Goal: Task Accomplishment & Management: Manage account settings

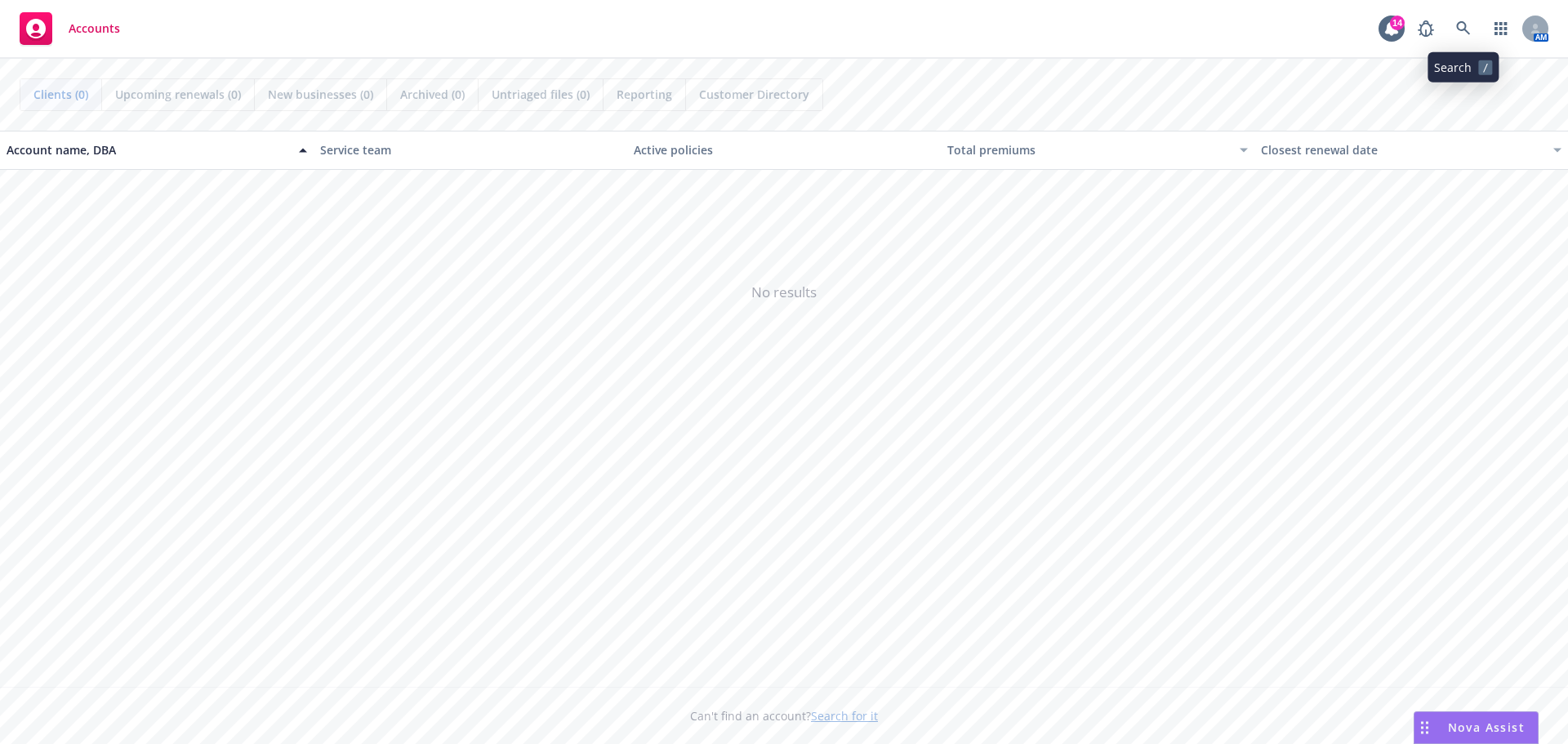
click at [1474, 21] on link at bounding box center [1464, 28] width 32 height 32
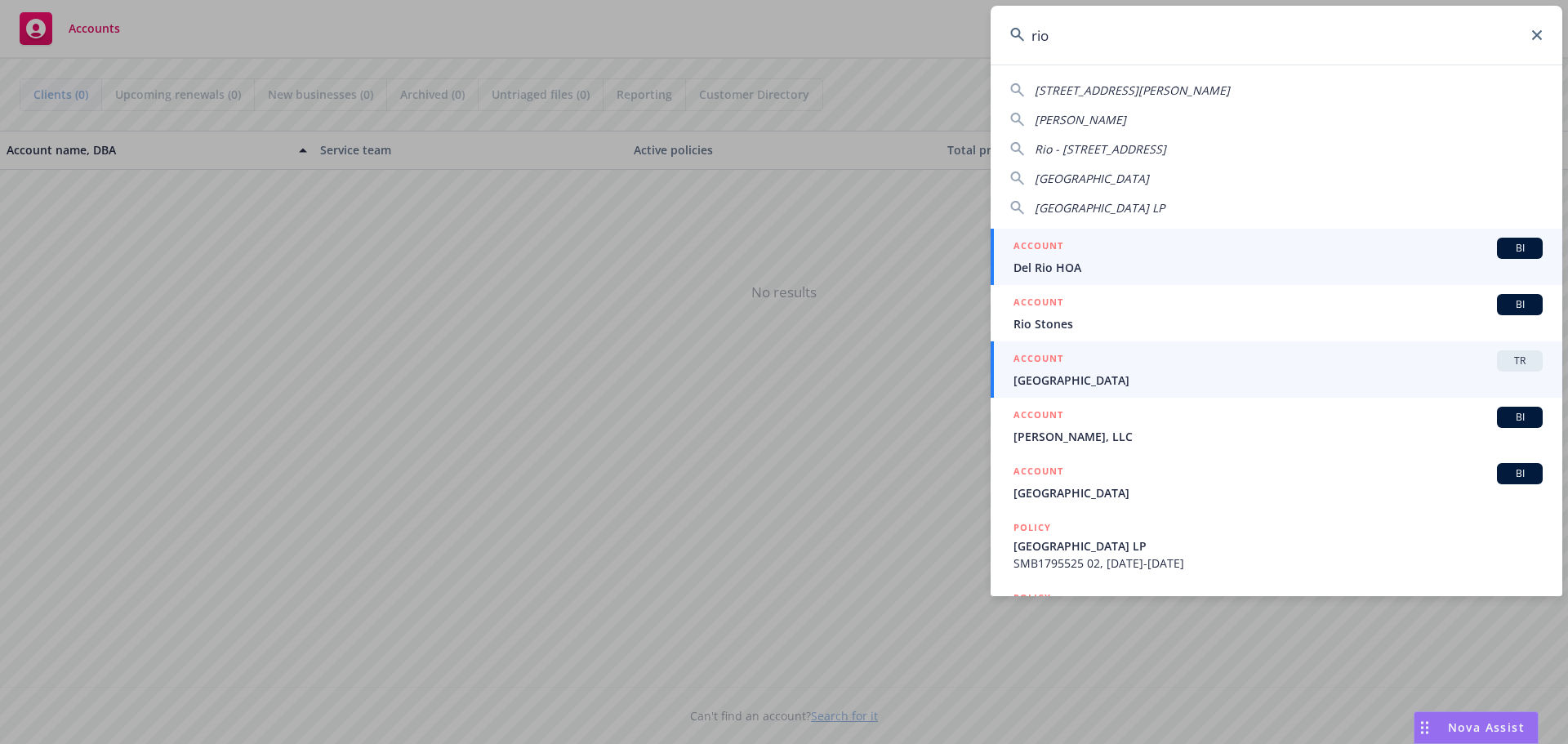
type input "rio"
click at [1092, 375] on span "[GEOGRAPHIC_DATA]" at bounding box center [1278, 380] width 529 height 17
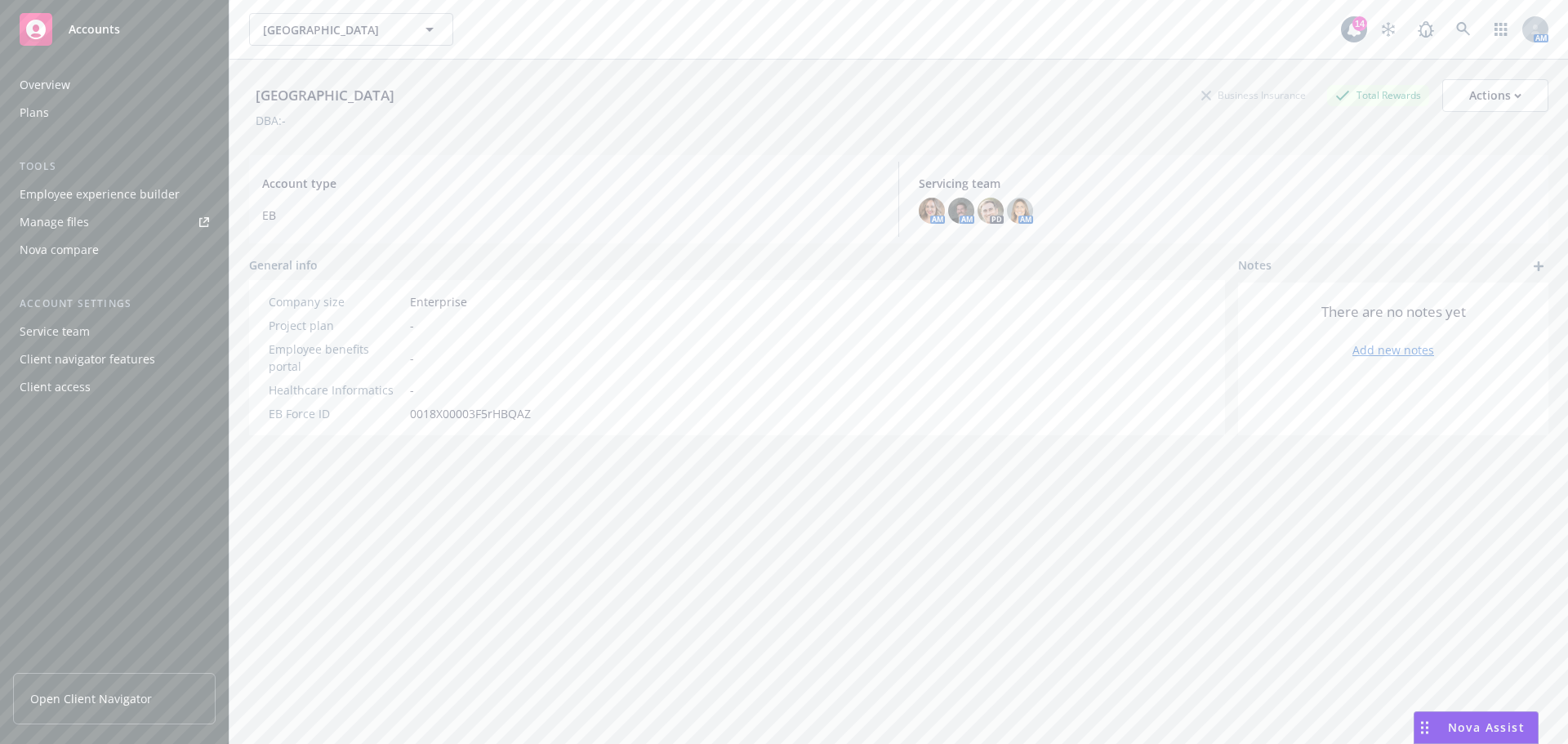
click at [71, 251] on div "Nova compare" at bounding box center [59, 250] width 79 height 26
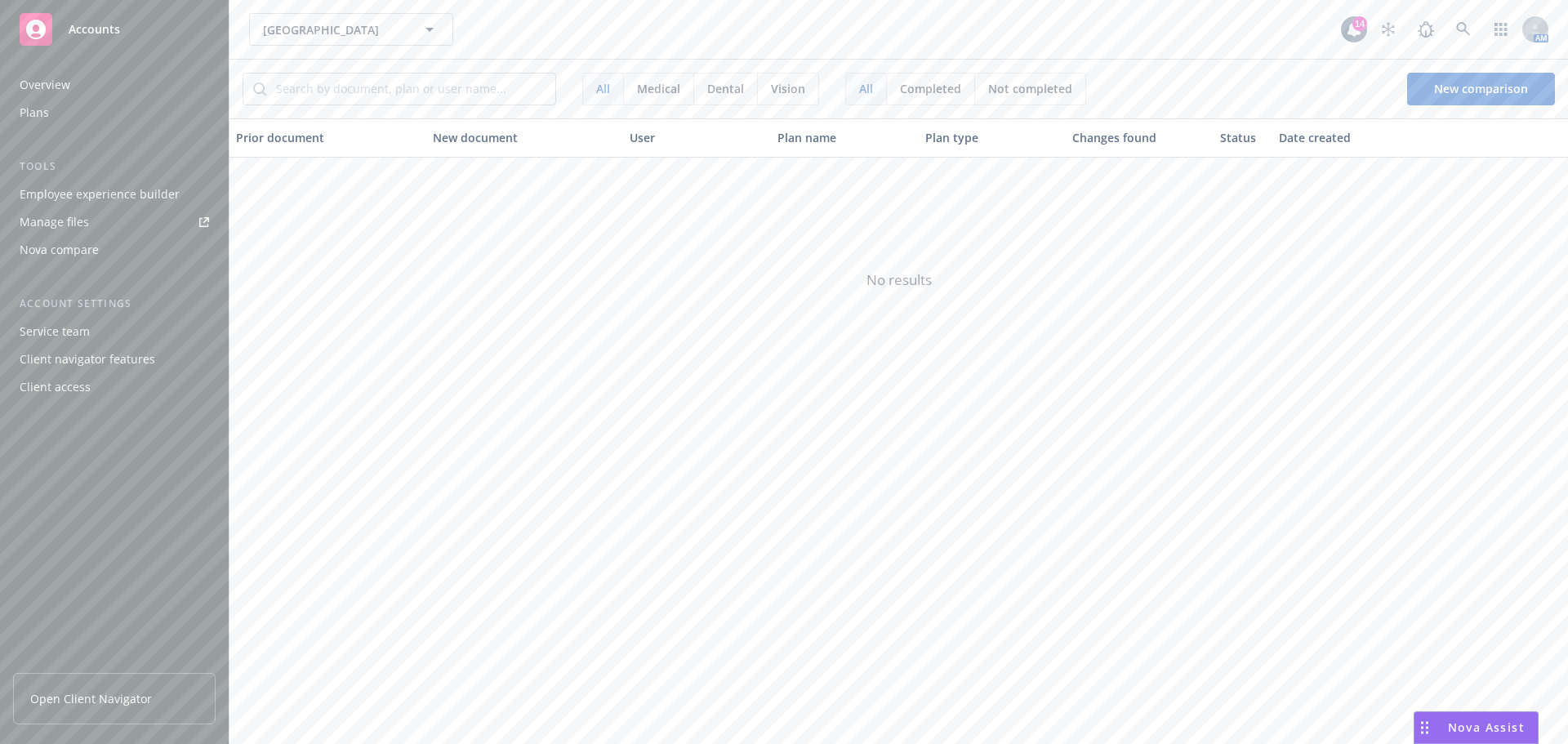
click at [91, 78] on div "Overview" at bounding box center [114, 84] width 189 height 26
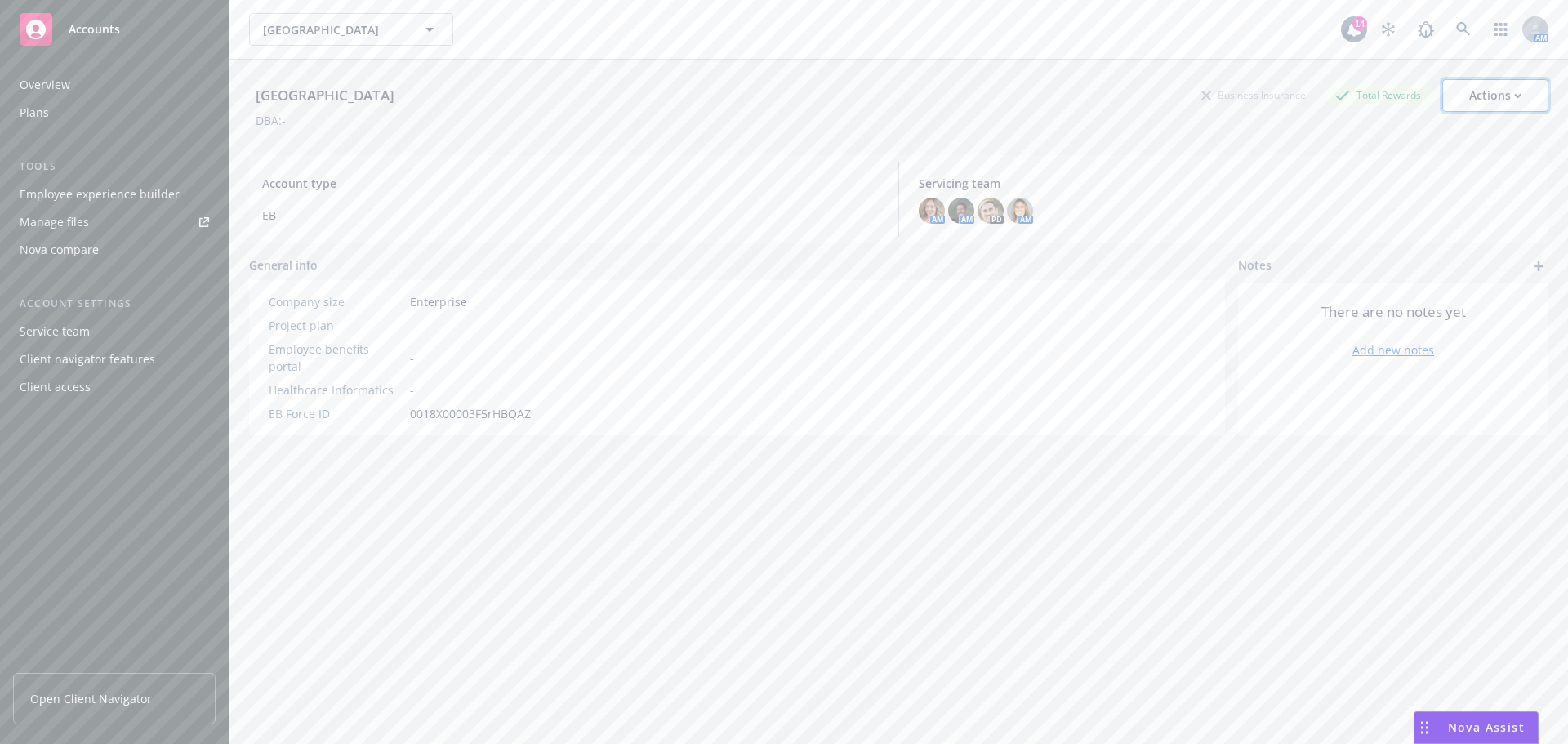
click at [1516, 110] on button "Actions" at bounding box center [1496, 95] width 107 height 32
click at [889, 92] on div "Rio Las Vegas Business Insurance Total Rewards Actions Edit account summary Cop…" at bounding box center [899, 95] width 1299 height 32
click at [43, 115] on div "Plans" at bounding box center [34, 112] width 29 height 26
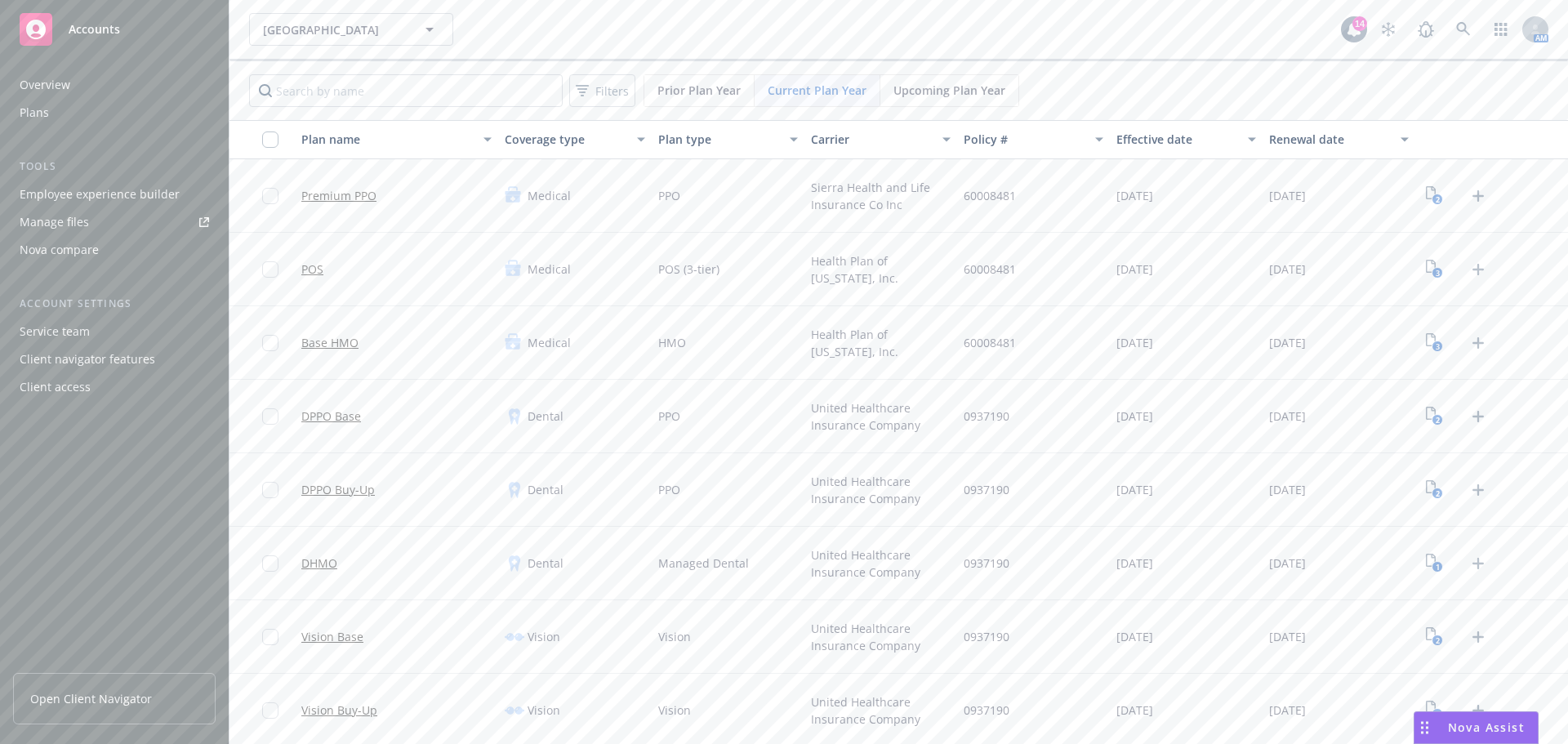
click at [37, 193] on div "Employee experience builder" at bounding box center [100, 194] width 160 height 26
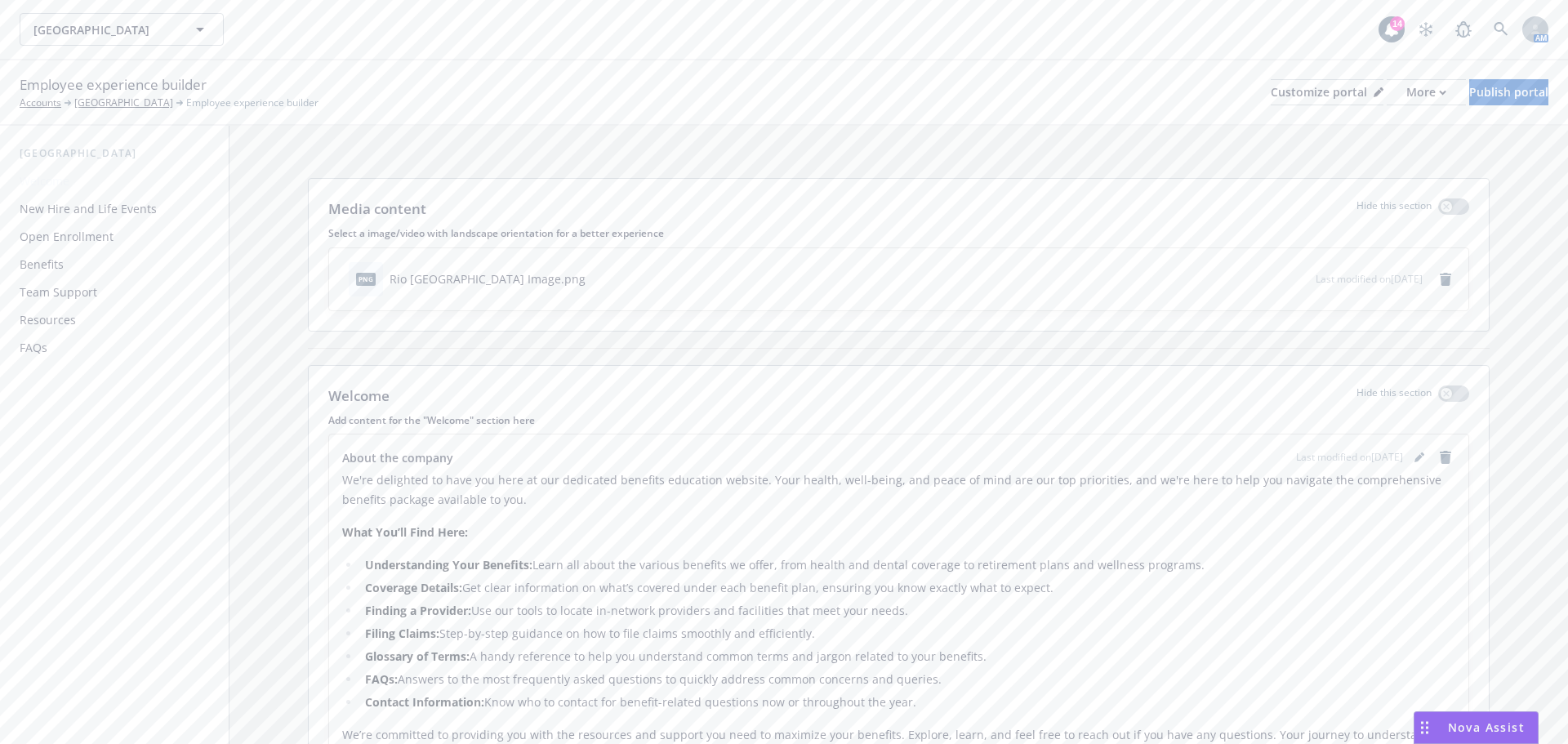
click at [61, 231] on div "Open Enrollment" at bounding box center [67, 236] width 94 height 26
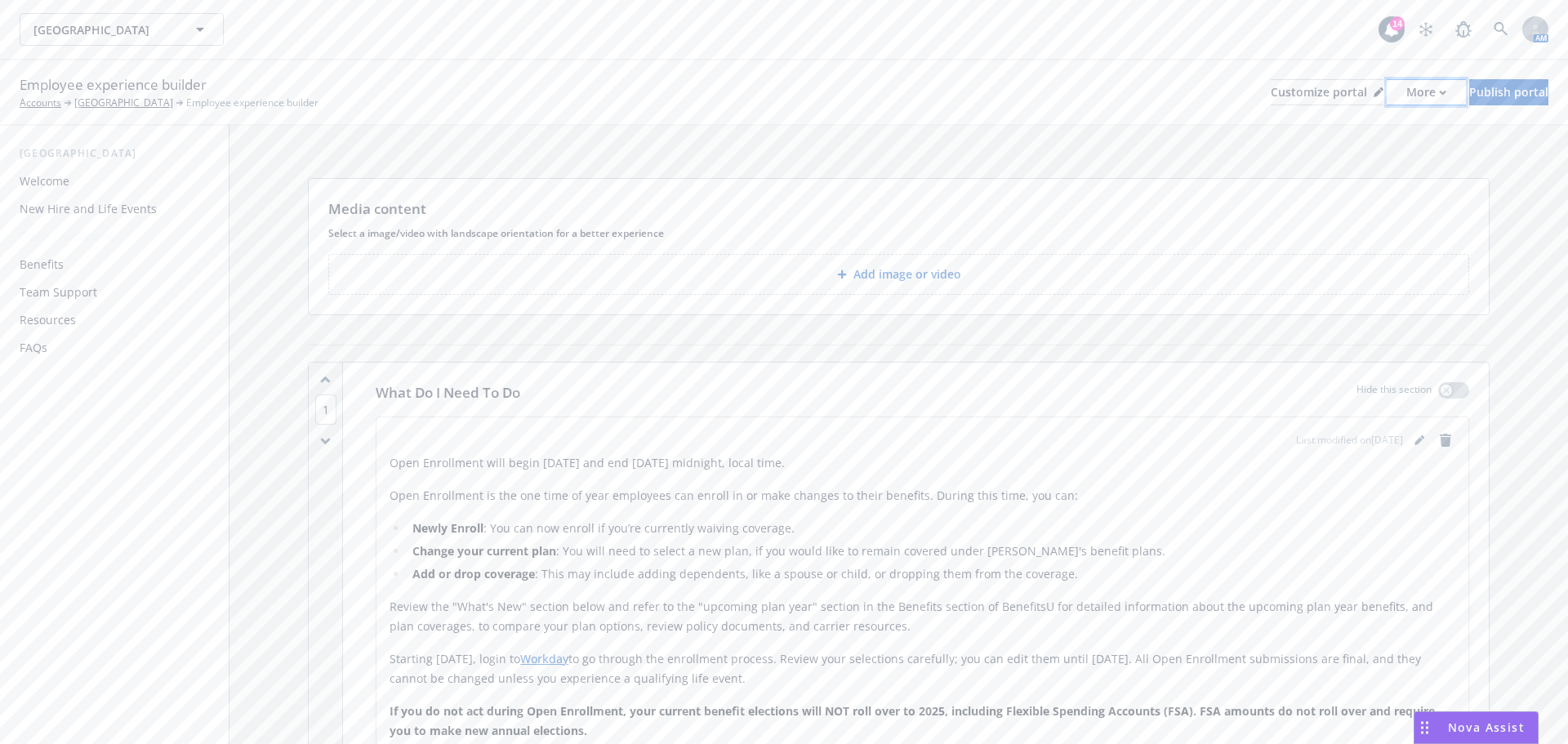
click at [1439, 95] on icon "button" at bounding box center [1443, 92] width 8 height 6
click at [928, 80] on div "Employee experience builder Accounts Rio Las Vegas Employee experience builder …" at bounding box center [784, 92] width 1529 height 36
click at [1290, 96] on div "Customize portal" at bounding box center [1328, 92] width 113 height 25
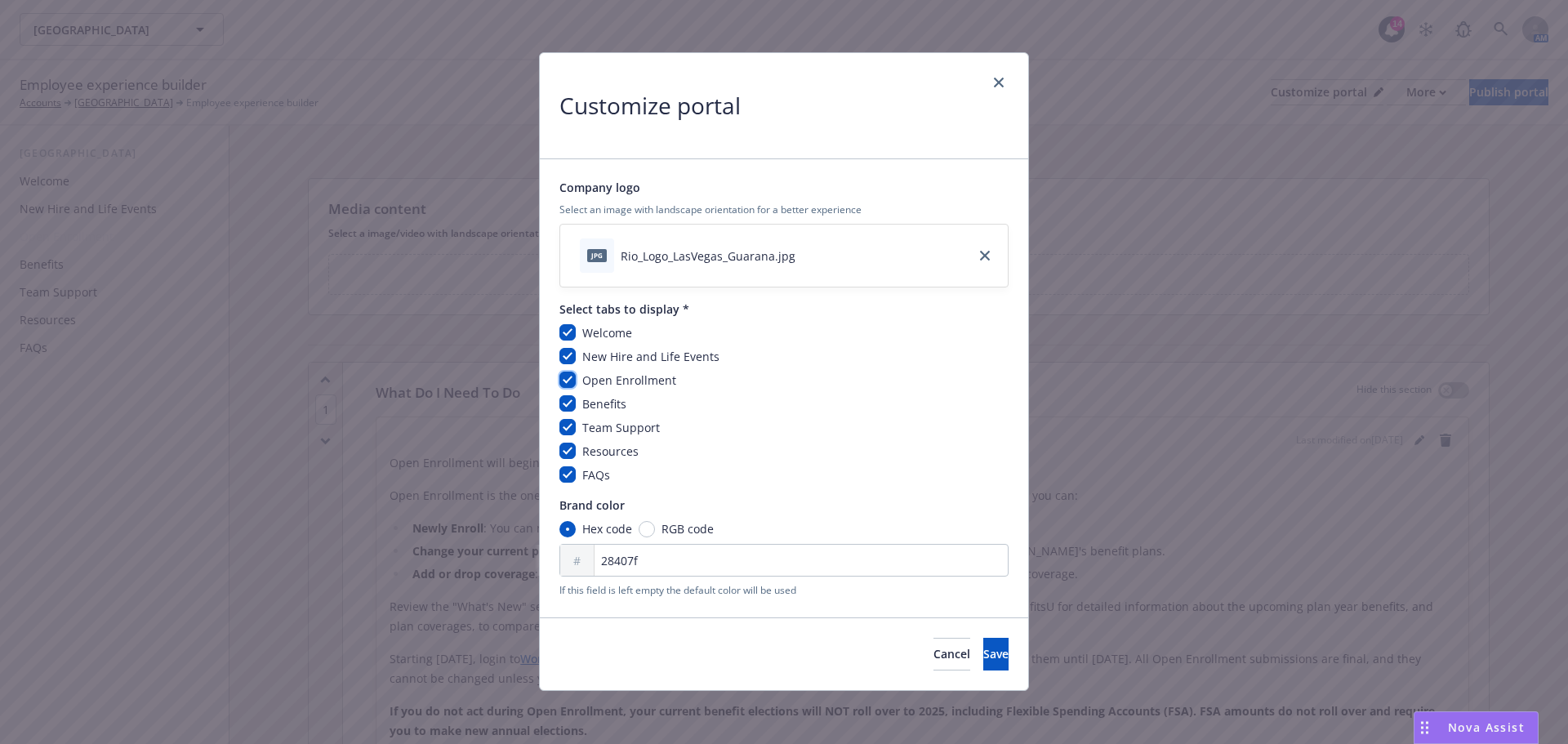
click at [567, 380] on input "checkbox" at bounding box center [567, 379] width 16 height 16
checkbox input "false"
click at [983, 650] on span "Save" at bounding box center [996, 654] width 26 height 15
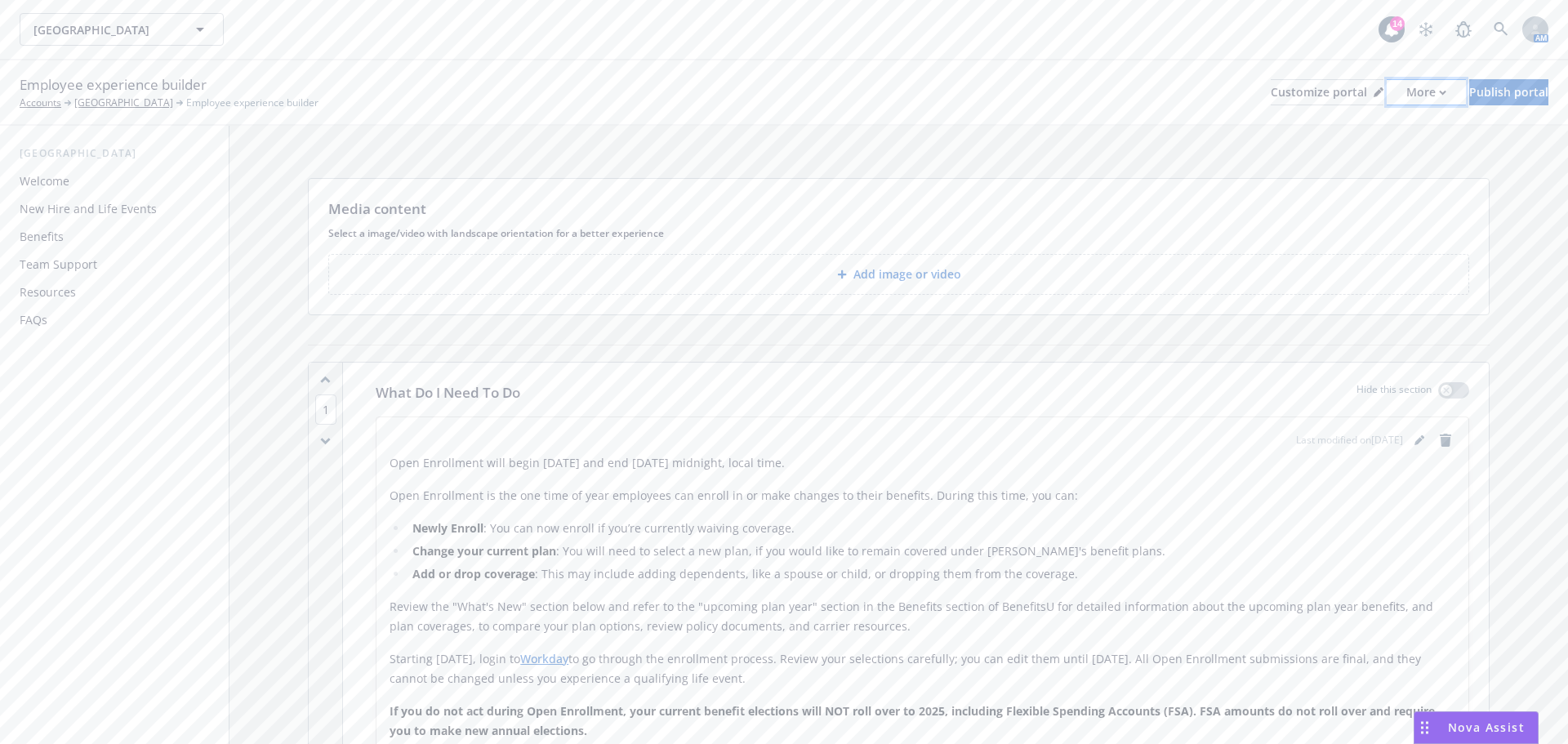
click at [1407, 89] on div "More" at bounding box center [1426, 92] width 40 height 25
click at [1340, 133] on link "Copy preview link" at bounding box center [1339, 129] width 148 height 32
click at [1271, 95] on div "Customize portal" at bounding box center [1328, 92] width 113 height 25
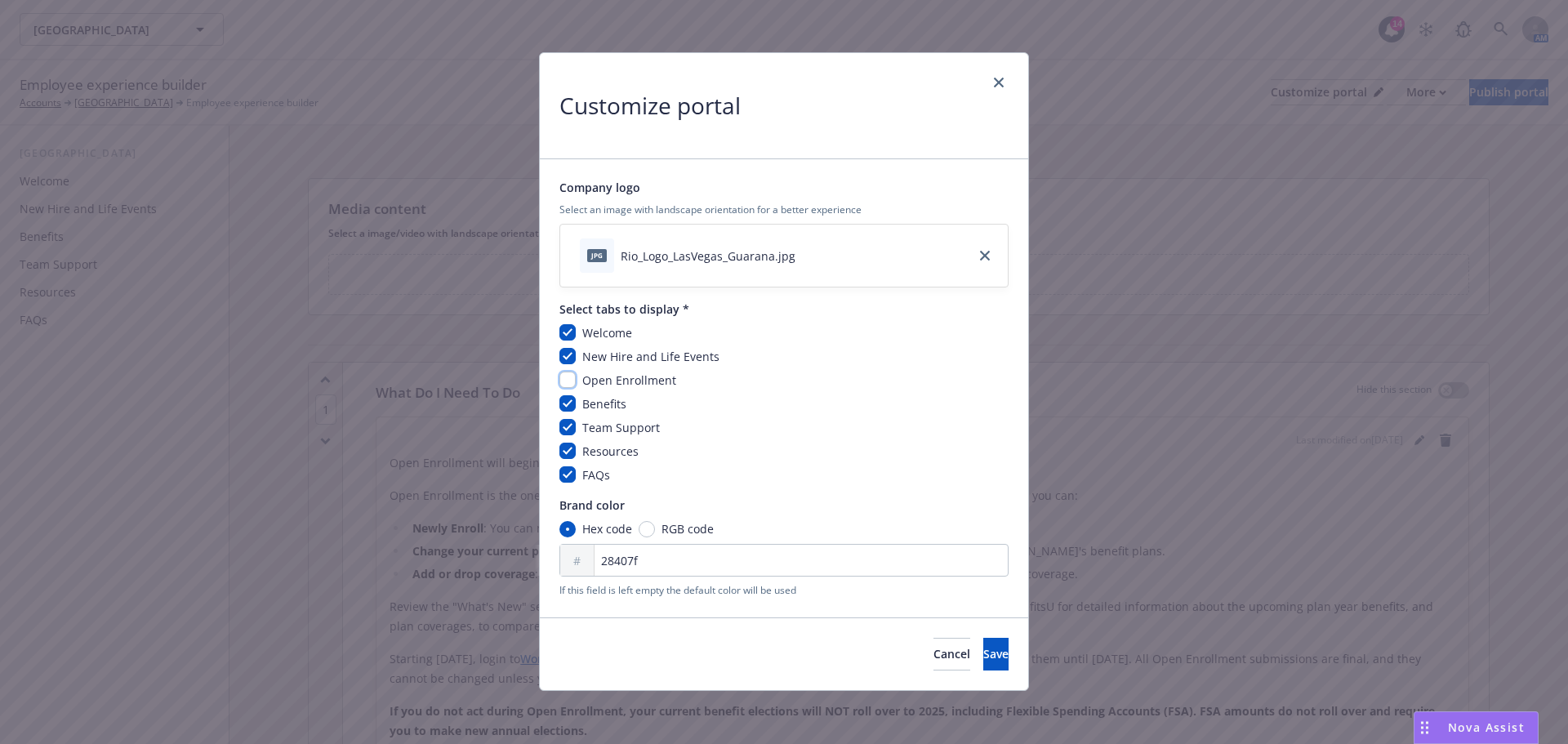
click at [564, 376] on input "checkbox" at bounding box center [567, 379] width 16 height 16
checkbox input "true"
click at [983, 662] on button "Save" at bounding box center [996, 654] width 26 height 32
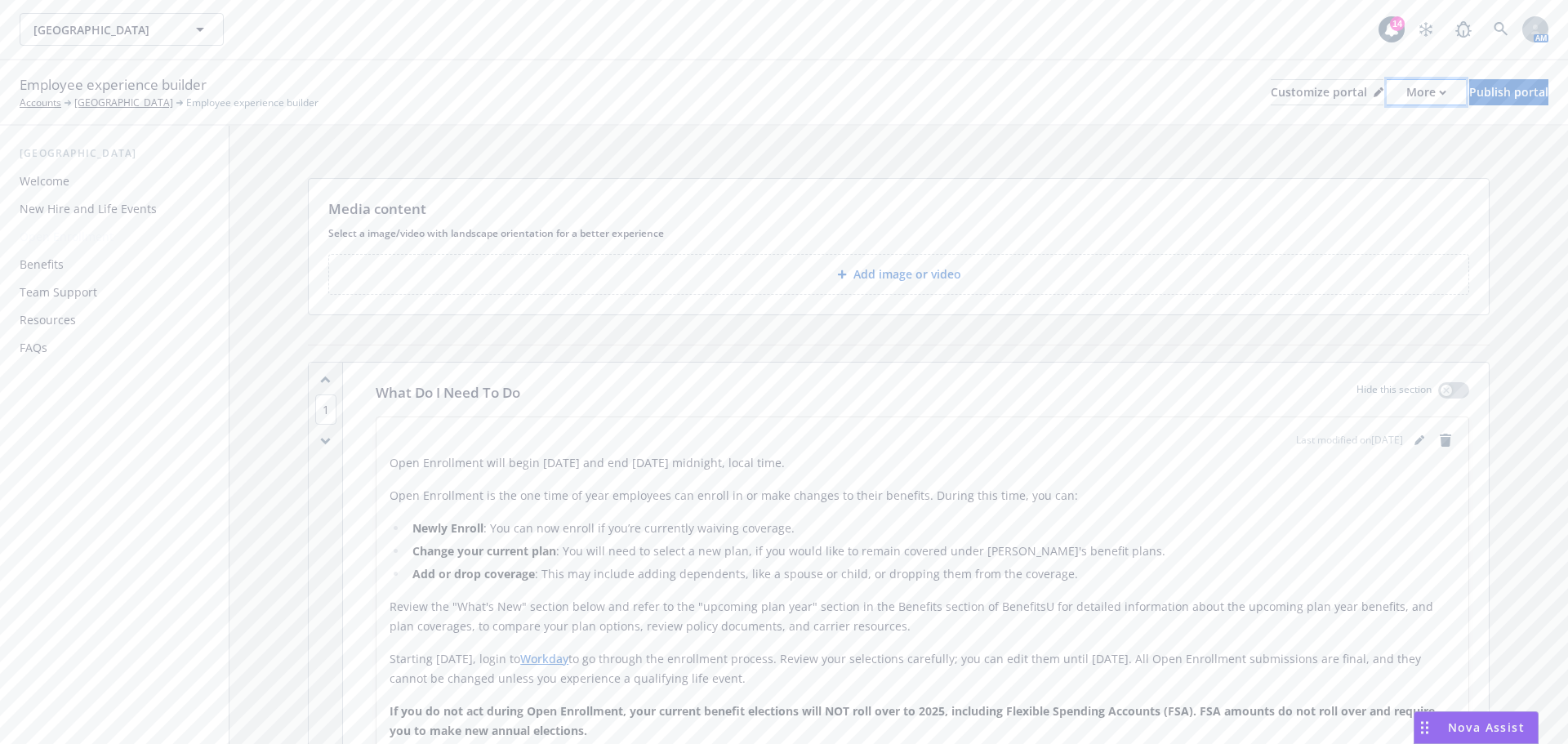
click at [1407, 95] on div "More" at bounding box center [1426, 92] width 40 height 25
click at [1287, 97] on div "Customize portal" at bounding box center [1328, 92] width 113 height 25
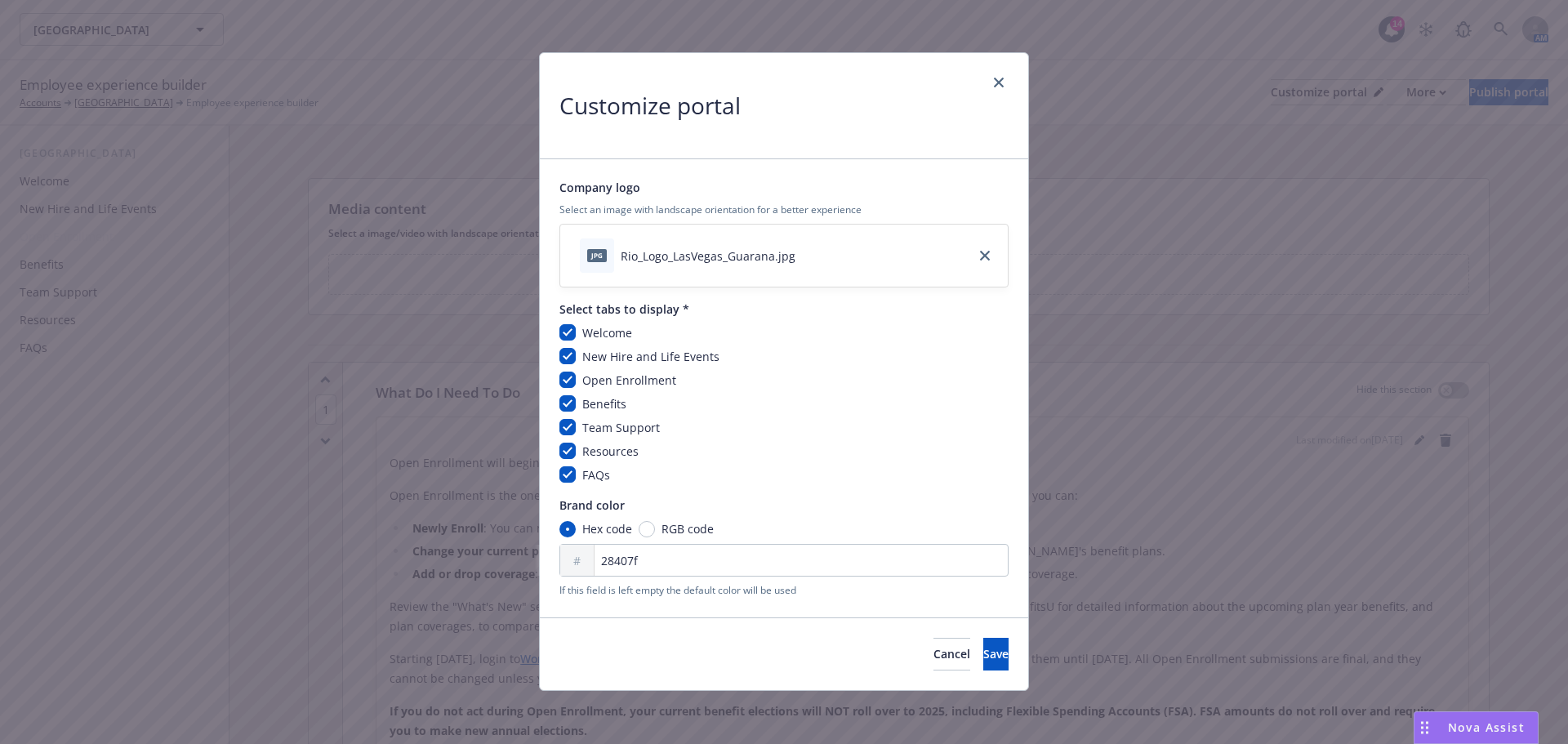
click at [1013, 82] on div "Customize portal" at bounding box center [784, 106] width 489 height 107
click at [1000, 84] on icon "close" at bounding box center [998, 82] width 9 height 9
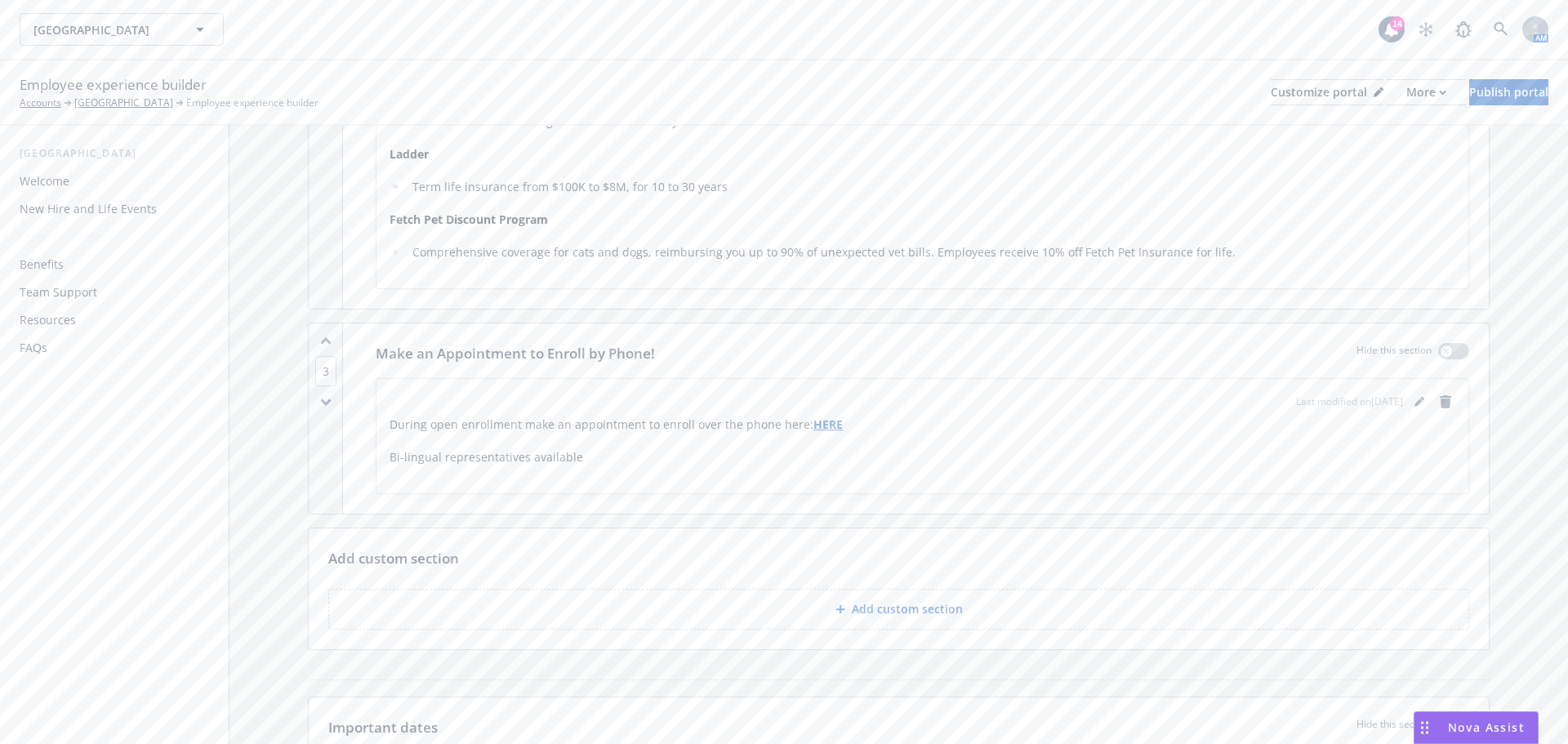
scroll to position [1469, 0]
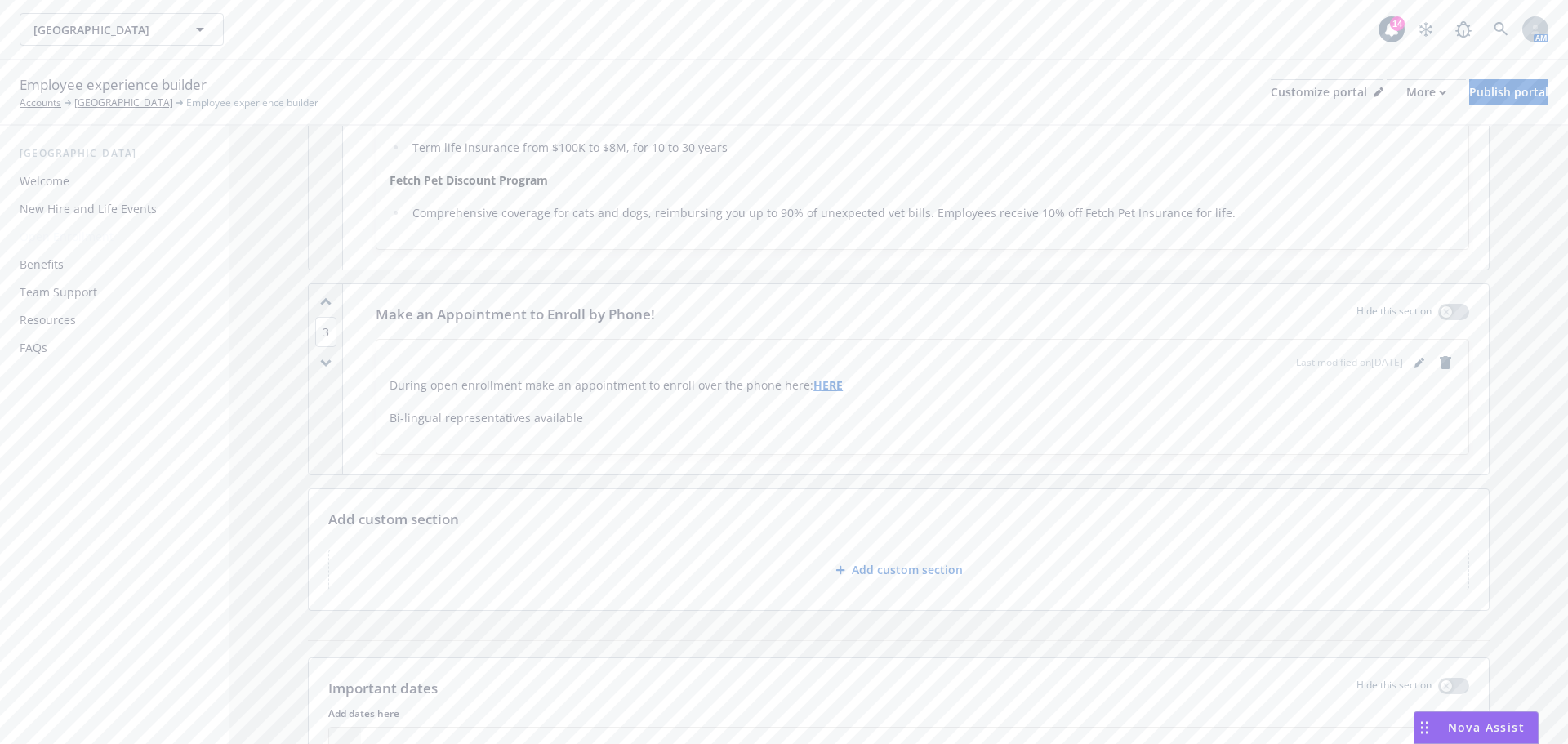
click at [43, 260] on div "Benefits" at bounding box center [42, 264] width 44 height 26
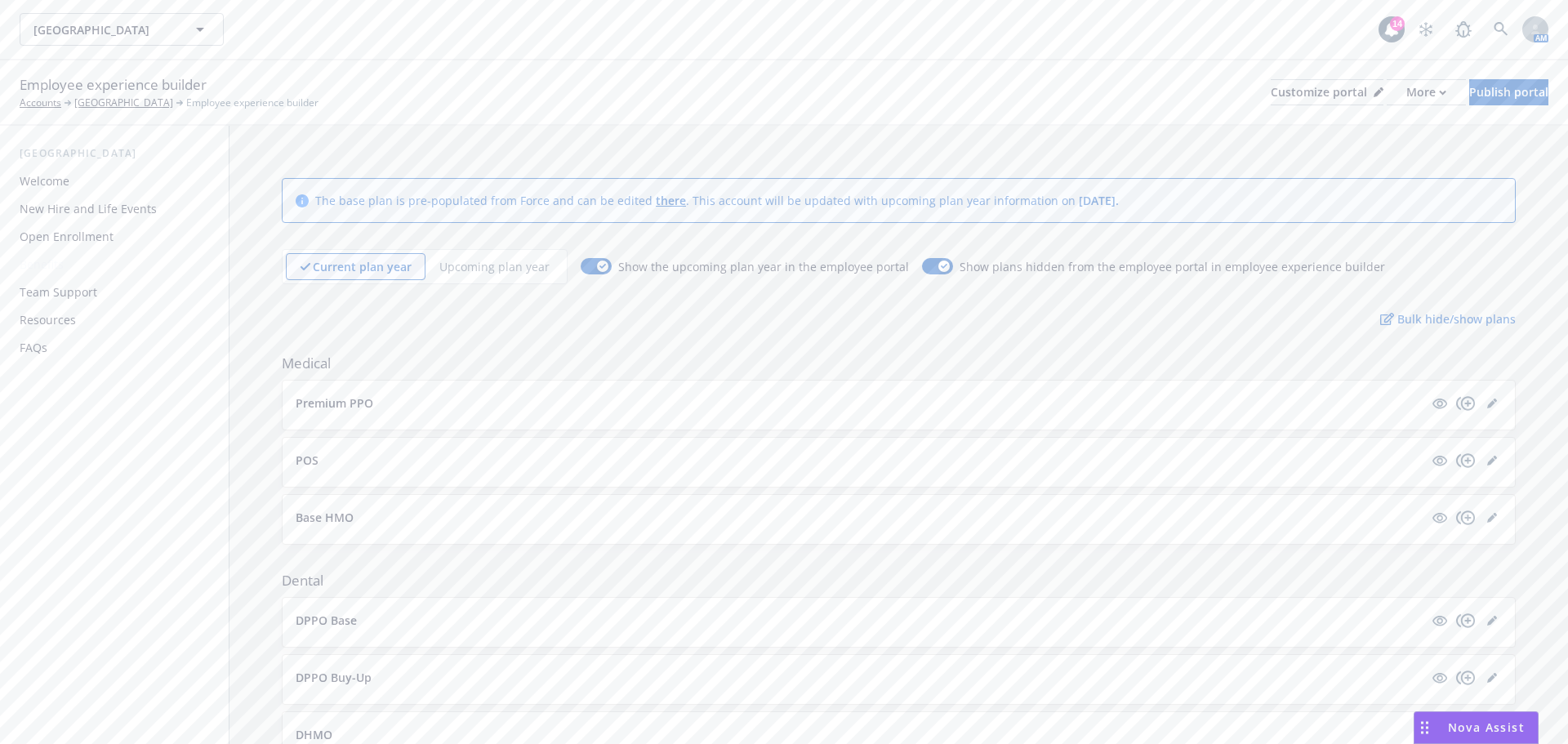
click at [50, 236] on div "Open Enrollment" at bounding box center [67, 236] width 94 height 26
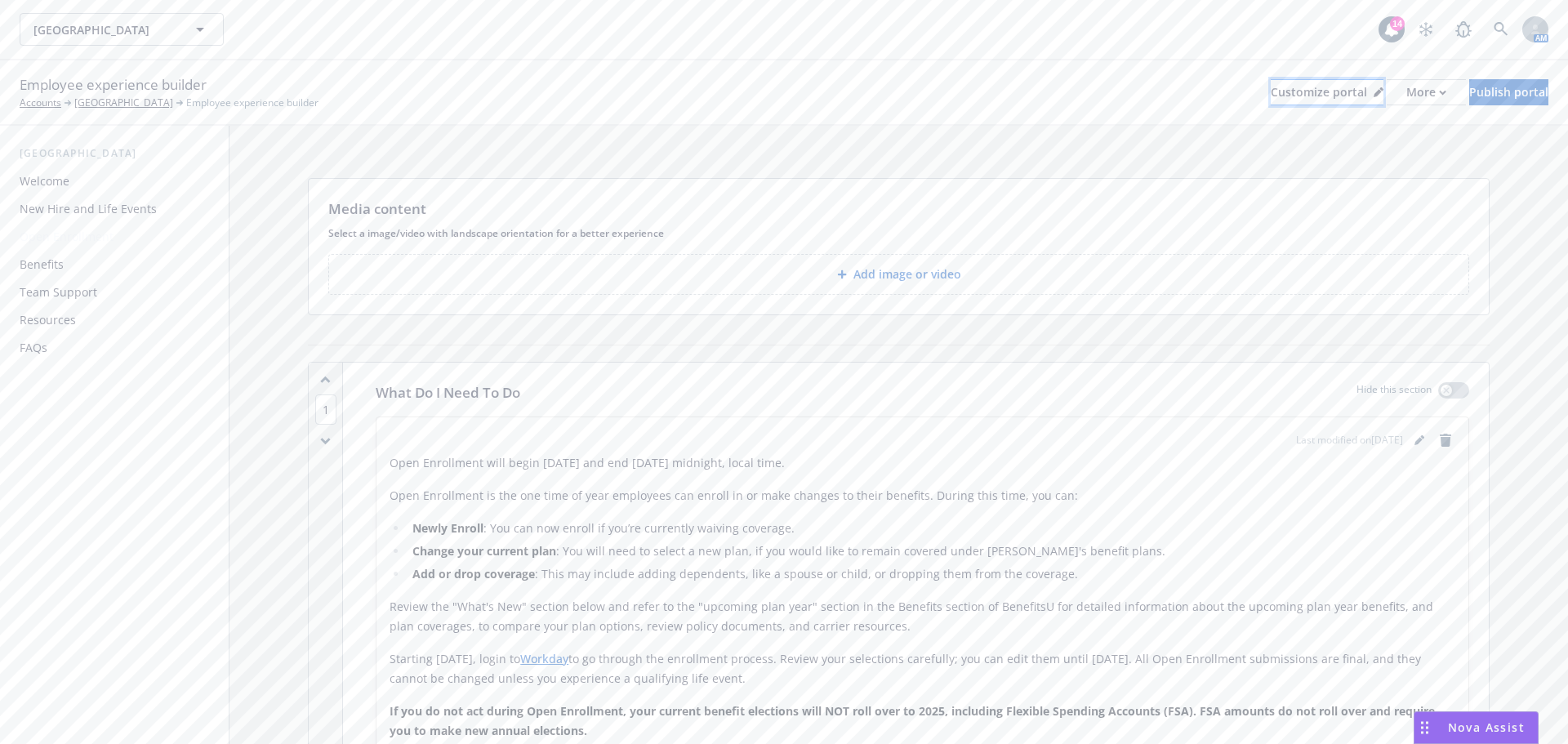
click at [1380, 89] on icon at bounding box center [1381, 89] width 4 height 4
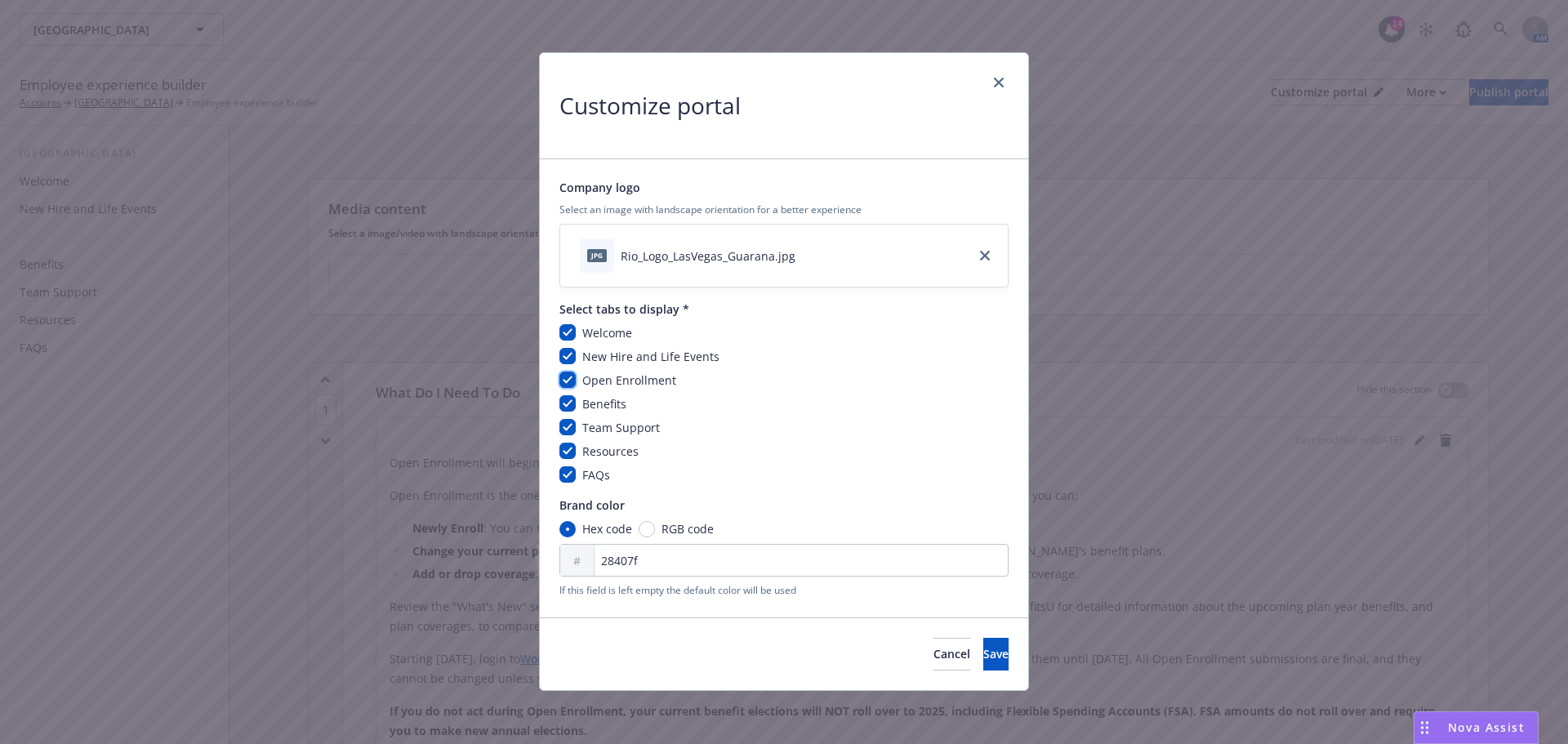
click at [564, 379] on input "checkbox" at bounding box center [567, 379] width 16 height 16
checkbox input "false"
click at [983, 660] on span "Save" at bounding box center [996, 654] width 26 height 15
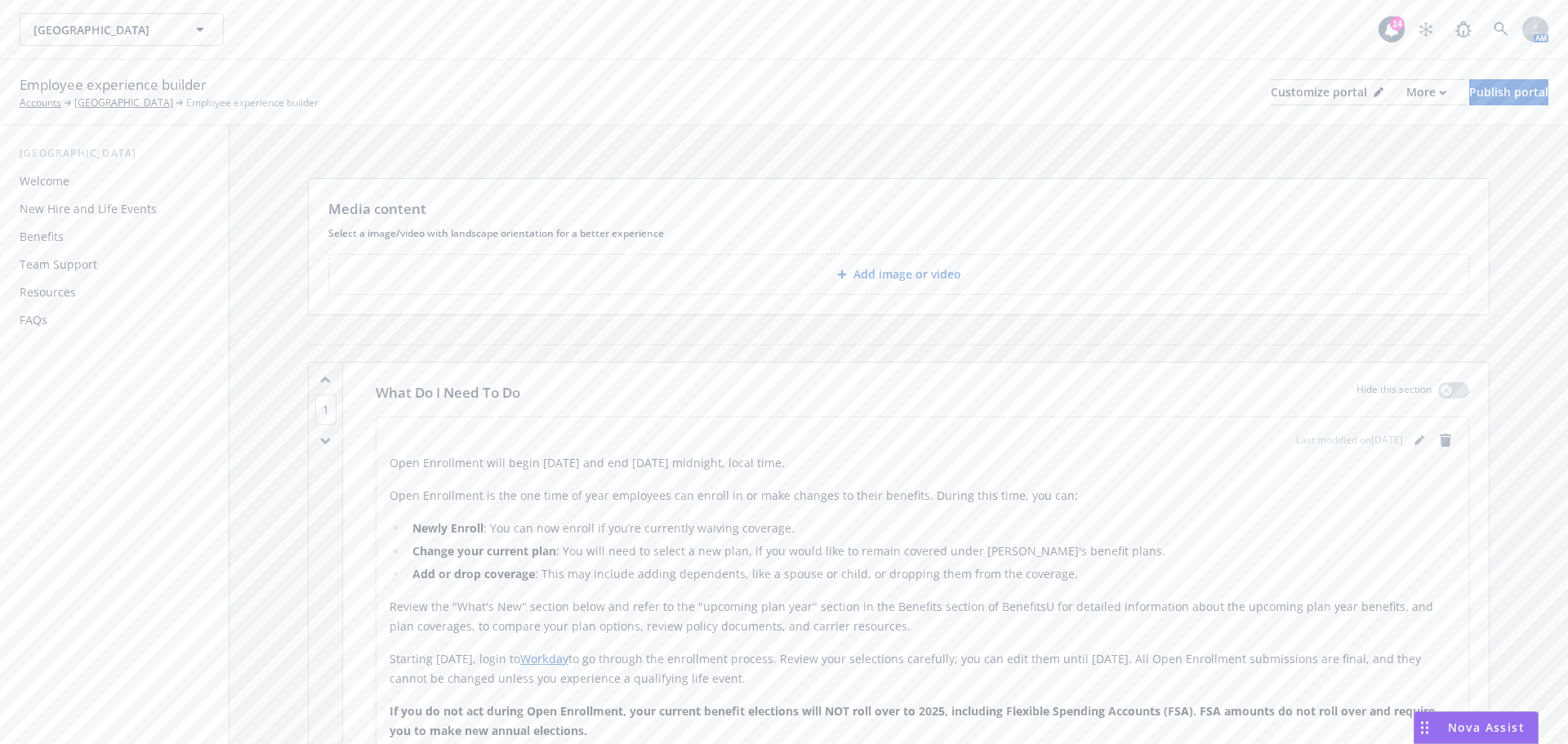
click at [1147, 205] on div "Media content" at bounding box center [899, 209] width 1141 height 21
click at [1408, 99] on button "More" at bounding box center [1426, 92] width 79 height 26
click at [1271, 93] on div "Customize portal" at bounding box center [1328, 92] width 113 height 25
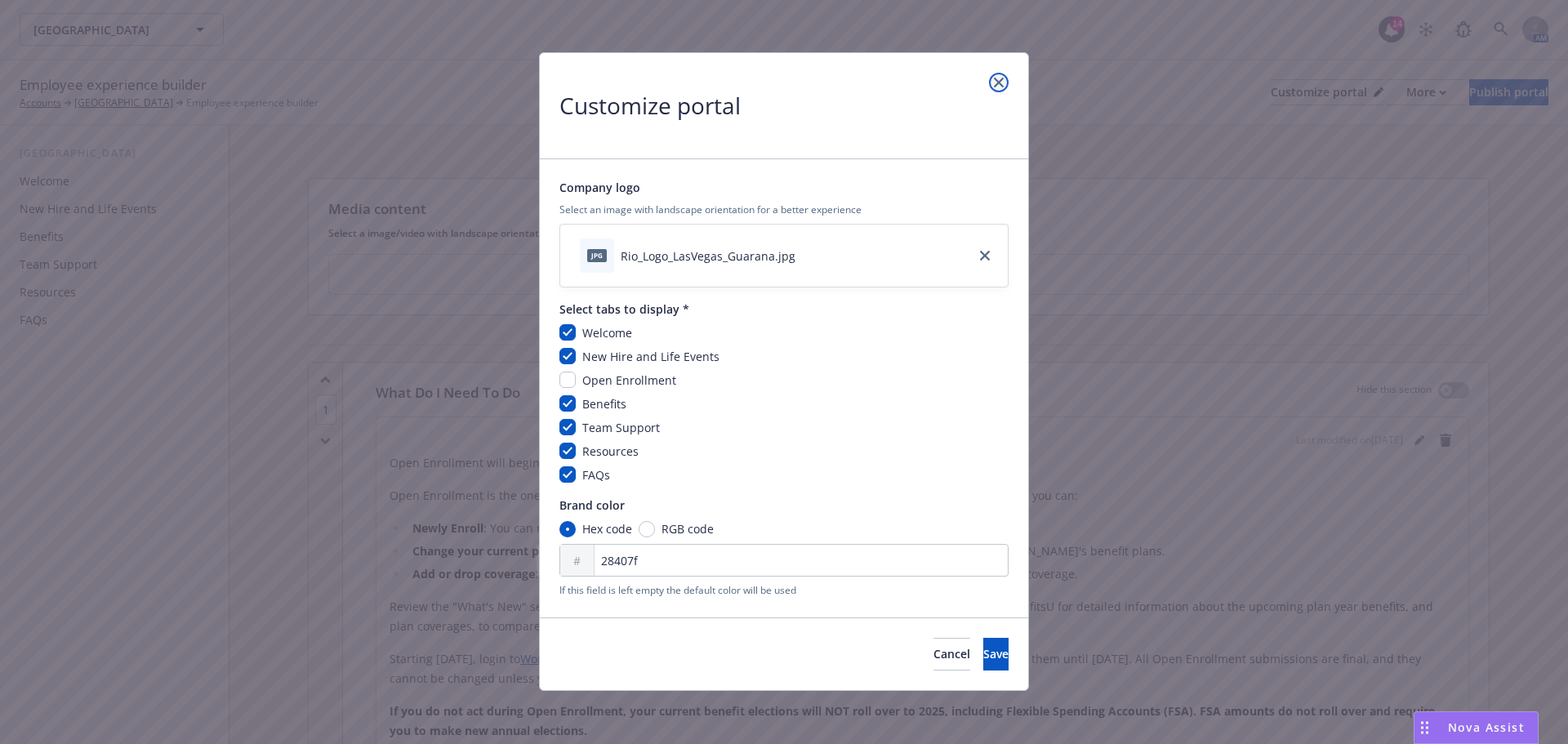
click at [1000, 81] on icon "close" at bounding box center [998, 82] width 9 height 9
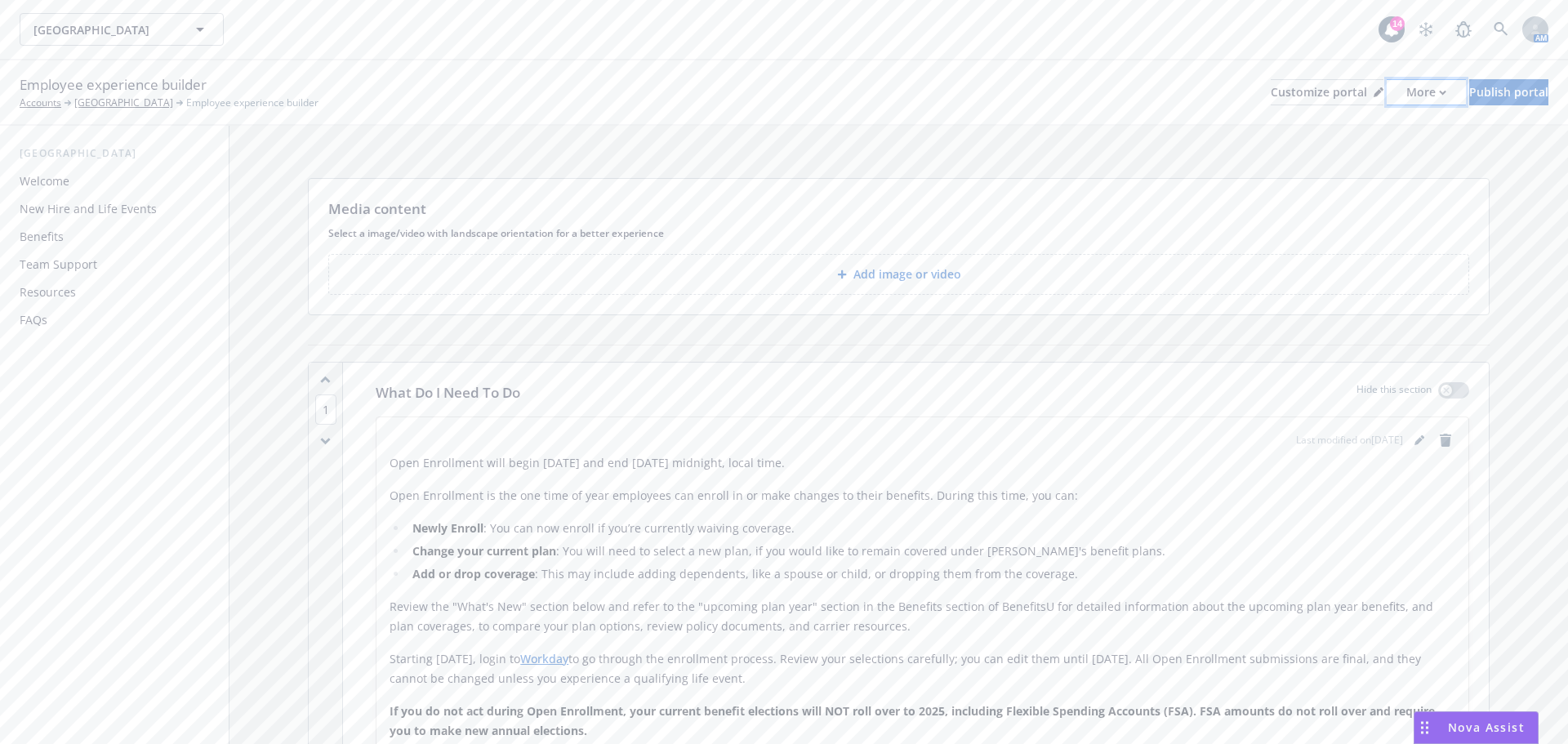
click at [1407, 89] on div "More" at bounding box center [1426, 92] width 40 height 25
click at [1345, 163] on link "Copy portal link" at bounding box center [1339, 162] width 148 height 32
click at [1243, 107] on div "Employee experience builder Accounts Rio Las Vegas Employee experience builder …" at bounding box center [784, 92] width 1529 height 36
click at [1271, 93] on div "Customize portal" at bounding box center [1328, 92] width 113 height 25
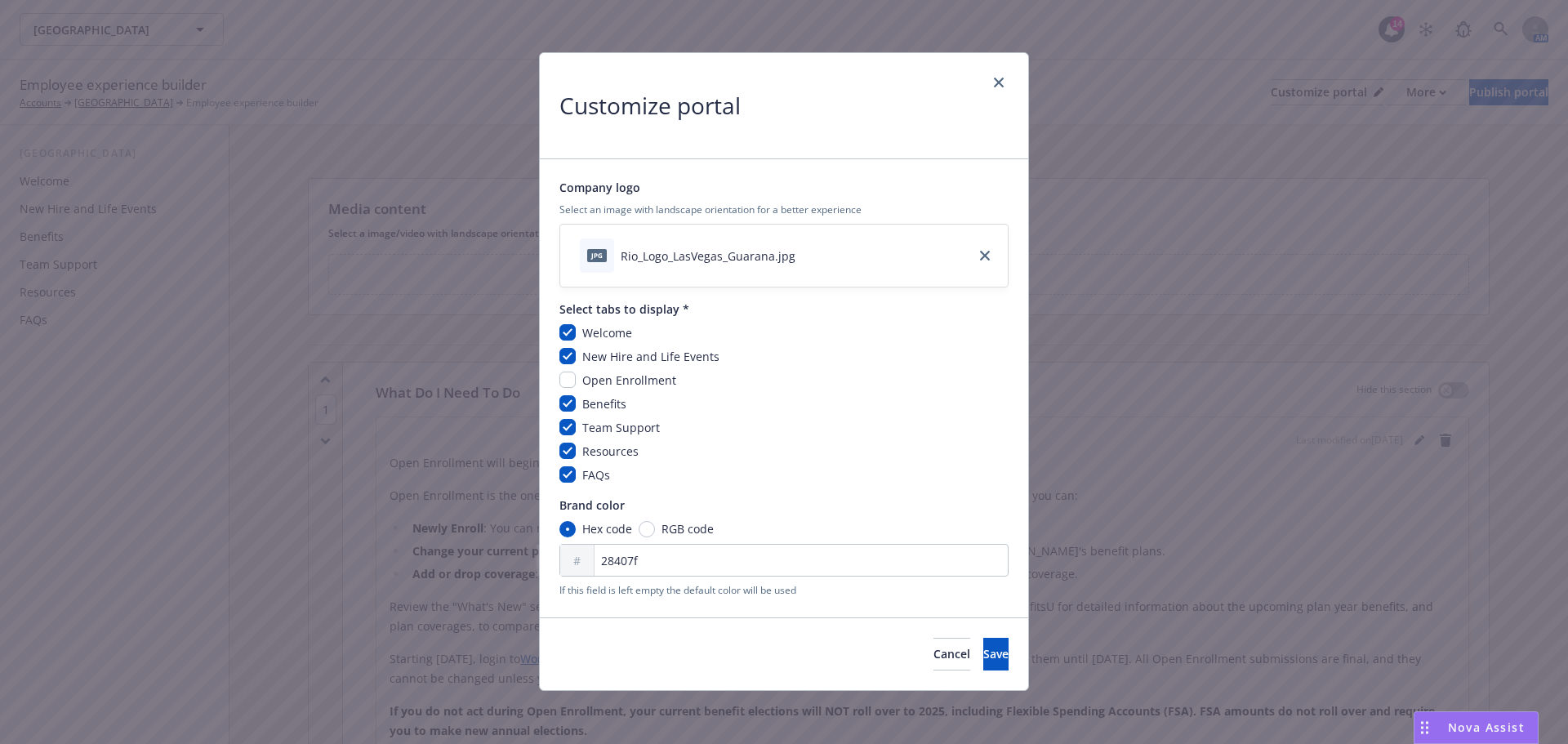
click at [635, 378] on span "Open Enrollment" at bounding box center [629, 380] width 94 height 15
click at [561, 378] on input "checkbox" at bounding box center [567, 379] width 16 height 16
checkbox input "true"
click at [983, 653] on button "Save" at bounding box center [996, 654] width 26 height 32
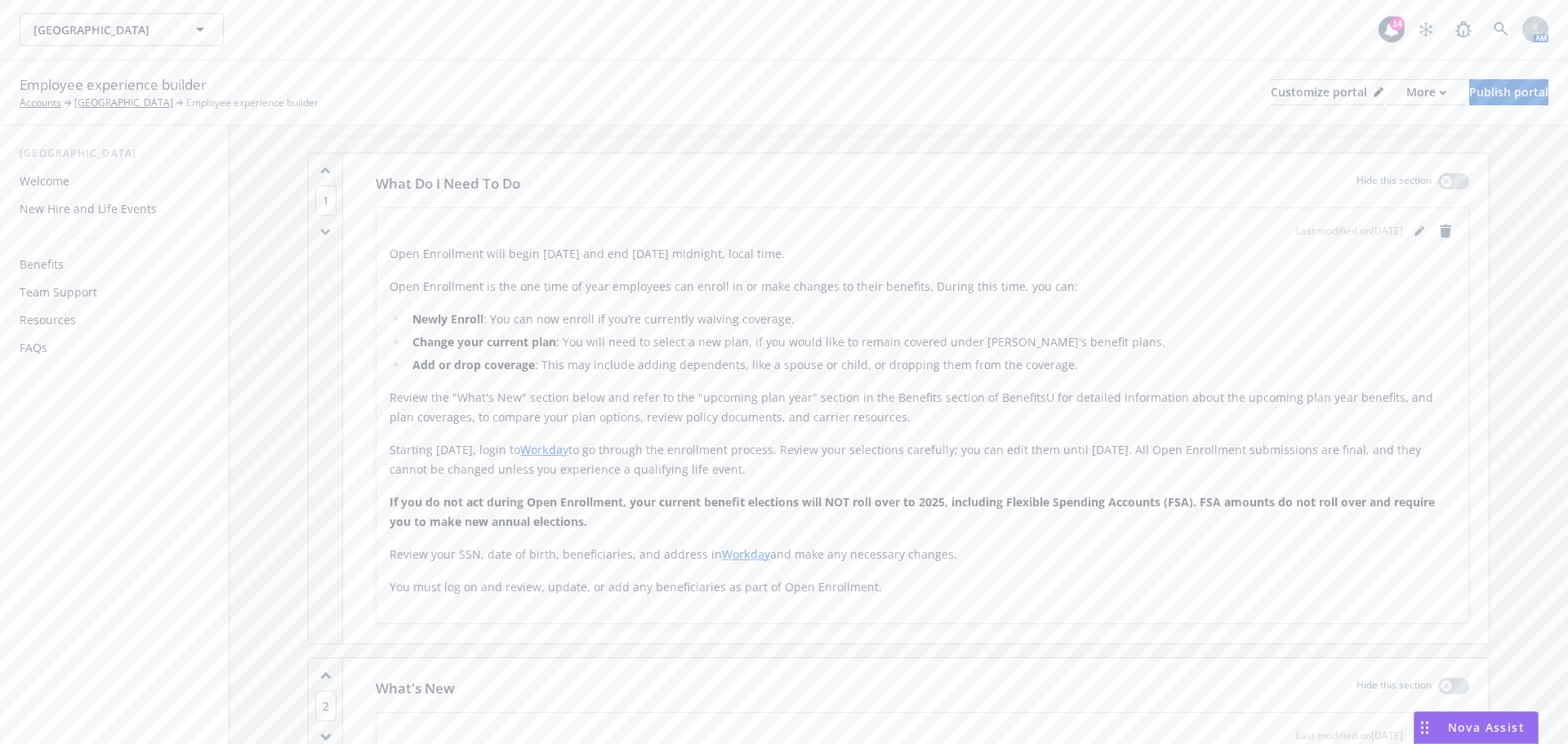
scroll to position [245, 0]
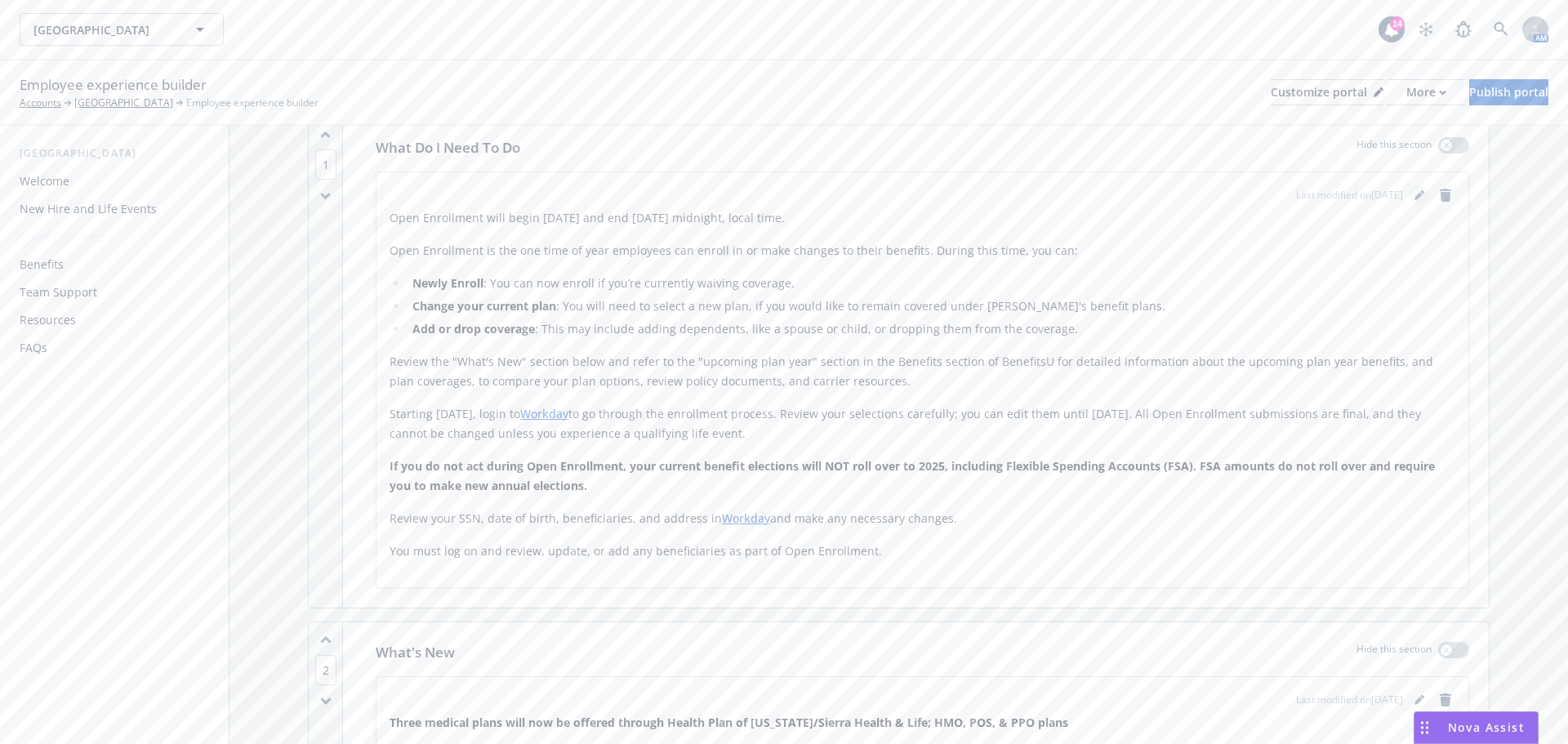
click at [1415, 193] on icon "editPencil" at bounding box center [1419, 196] width 9 height 9
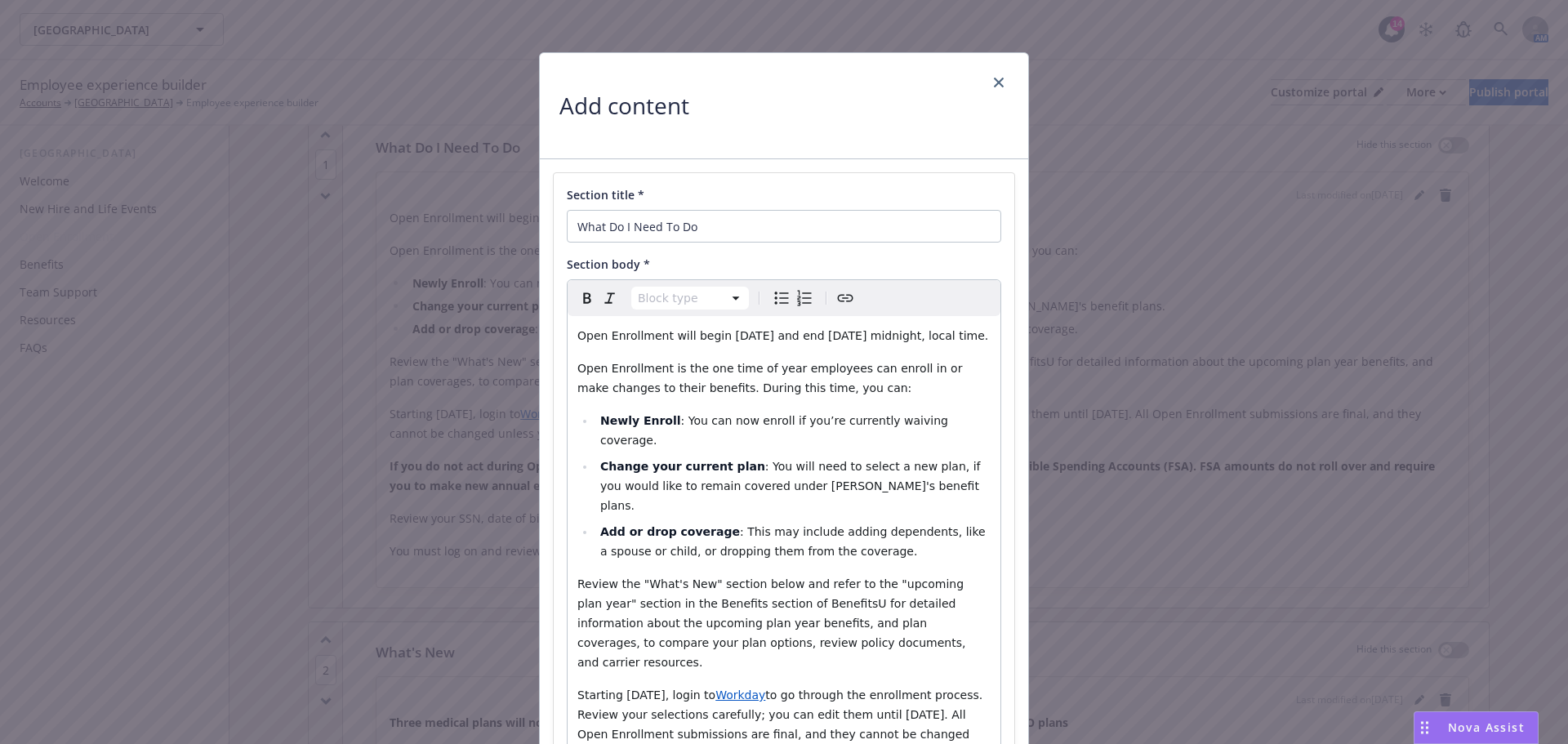
click at [731, 332] on span "Open Enrollment will begin Monday, December 9, 2024 and end Monday, December 16…" at bounding box center [783, 335] width 411 height 13
select select "paragraph"
click at [731, 332] on span "Open Enrollment will begin Monday, December 9, 2024 and end Monday, December 16…" at bounding box center [783, 335] width 411 height 13
drag, startPoint x: 868, startPoint y: 331, endPoint x: 777, endPoint y: 334, distance: 91.0
click at [777, 334] on span "Open Enrollment will begin Wednesday, December 9, 2024 and end Monday, December…" at bounding box center [783, 335] width 411 height 13
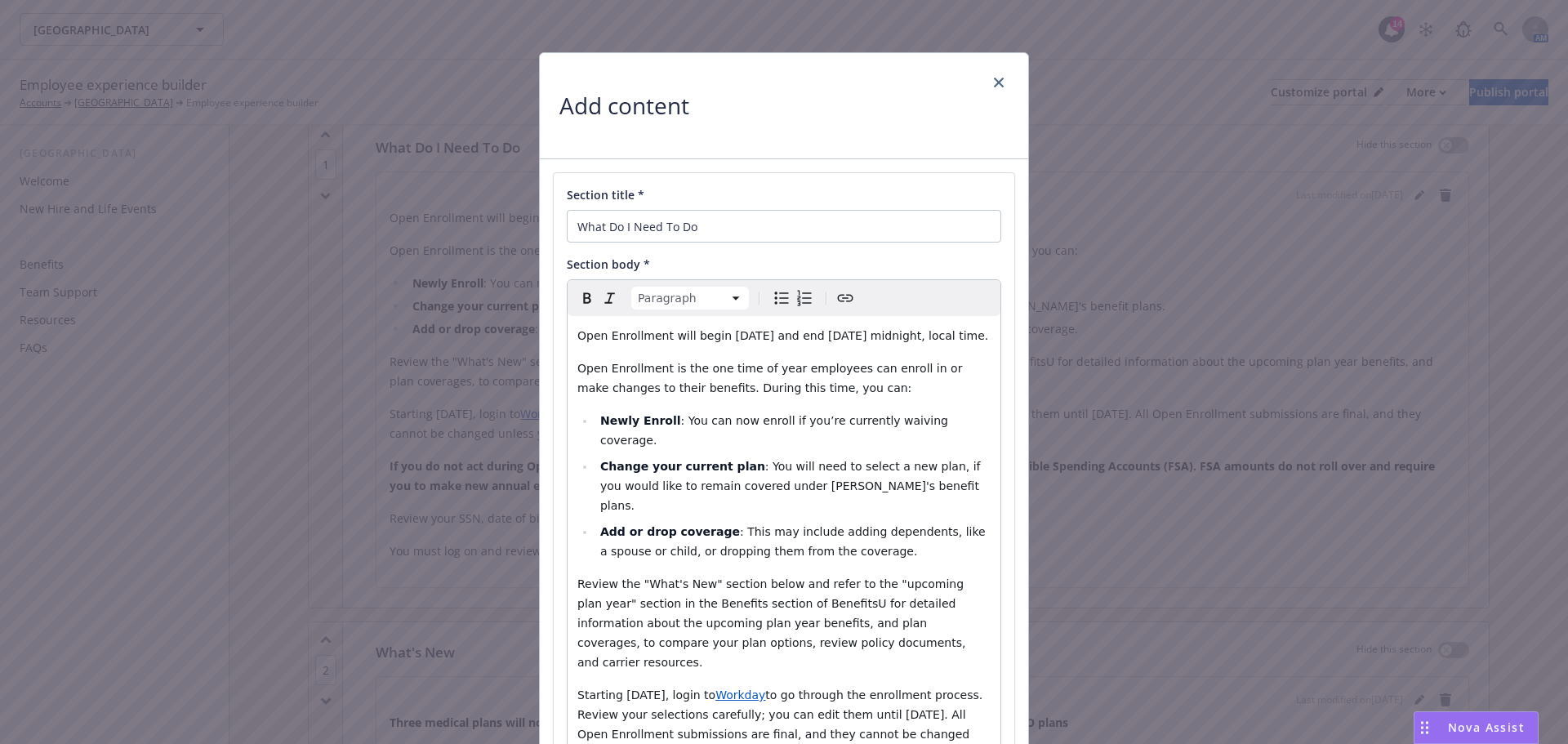
click at [950, 340] on span "Open Enrollment will begin Wednesday, November 19, 2025 and end Monday, Decembe…" at bounding box center [783, 335] width 411 height 13
drag, startPoint x: 671, startPoint y: 354, endPoint x: 569, endPoint y: 360, distance: 102.2
click at [569, 360] on div "Open Enrollment will begin Wednesday, November 19, 2025 and end Wednesday, Dece…" at bounding box center [784, 643] width 433 height 653
click at [814, 398] on p "Open Enrollment is the one time of year employees can enroll in or make changes…" at bounding box center [784, 378] width 414 height 39
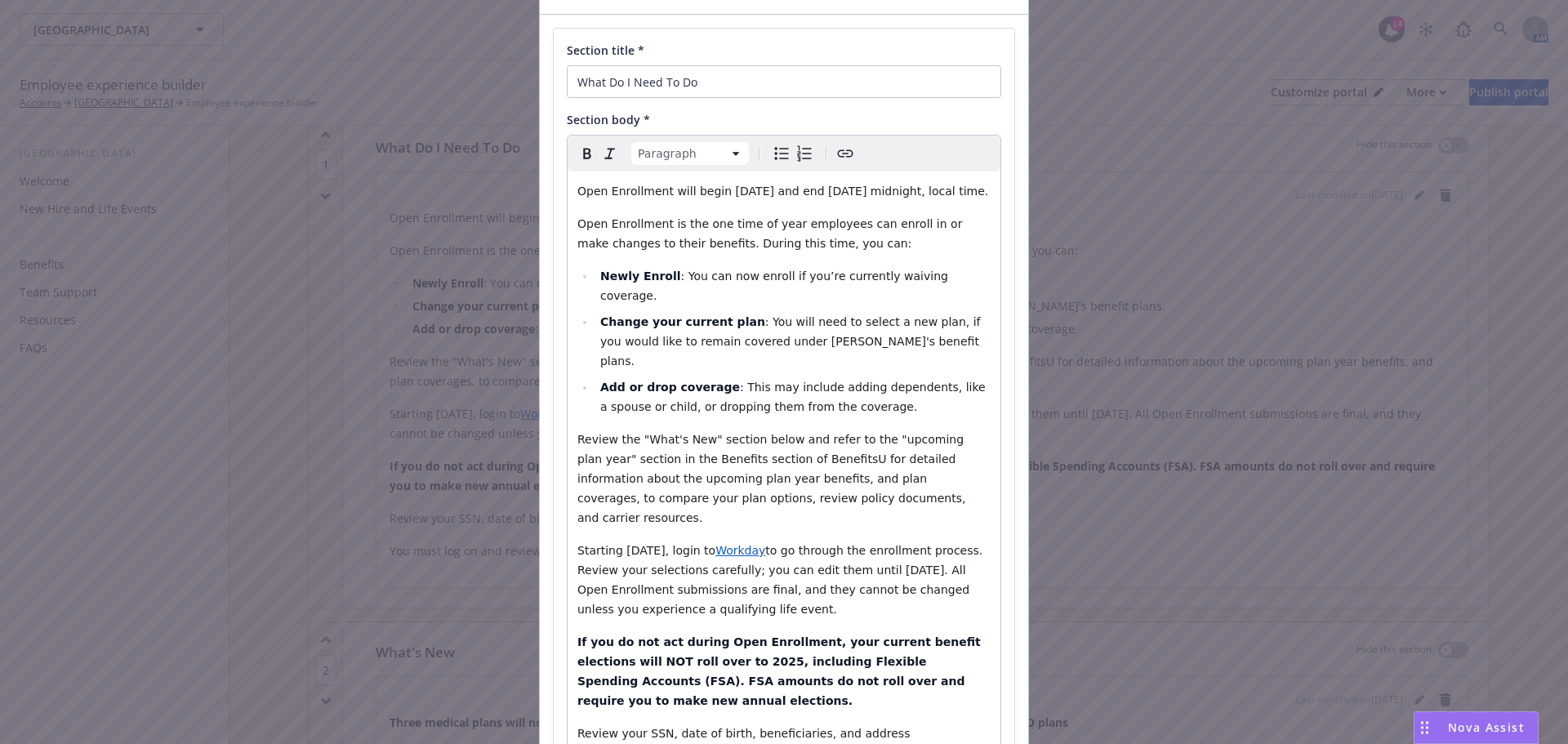
scroll to position [164, 0]
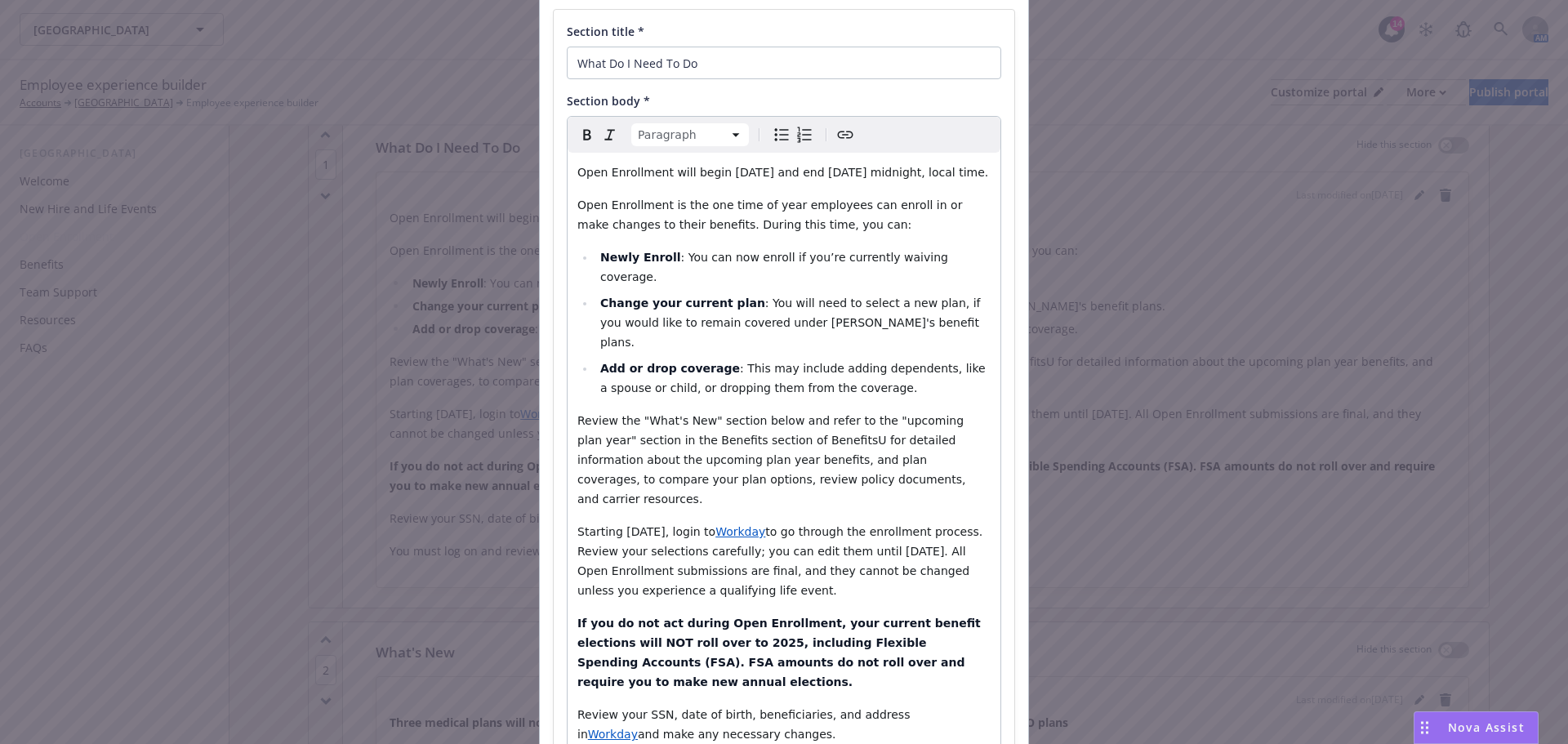
click at [628, 525] on span "Starting Monday, December 9th, login to" at bounding box center [646, 531] width 138 height 13
drag, startPoint x: 747, startPoint y: 490, endPoint x: 678, endPoint y: 491, distance: 69.0
click at [678, 525] on span "Starting Wednesday, December 9th, login to" at bounding box center [646, 531] width 138 height 13
drag, startPoint x: 695, startPoint y: 528, endPoint x: 574, endPoint y: 532, distance: 121.1
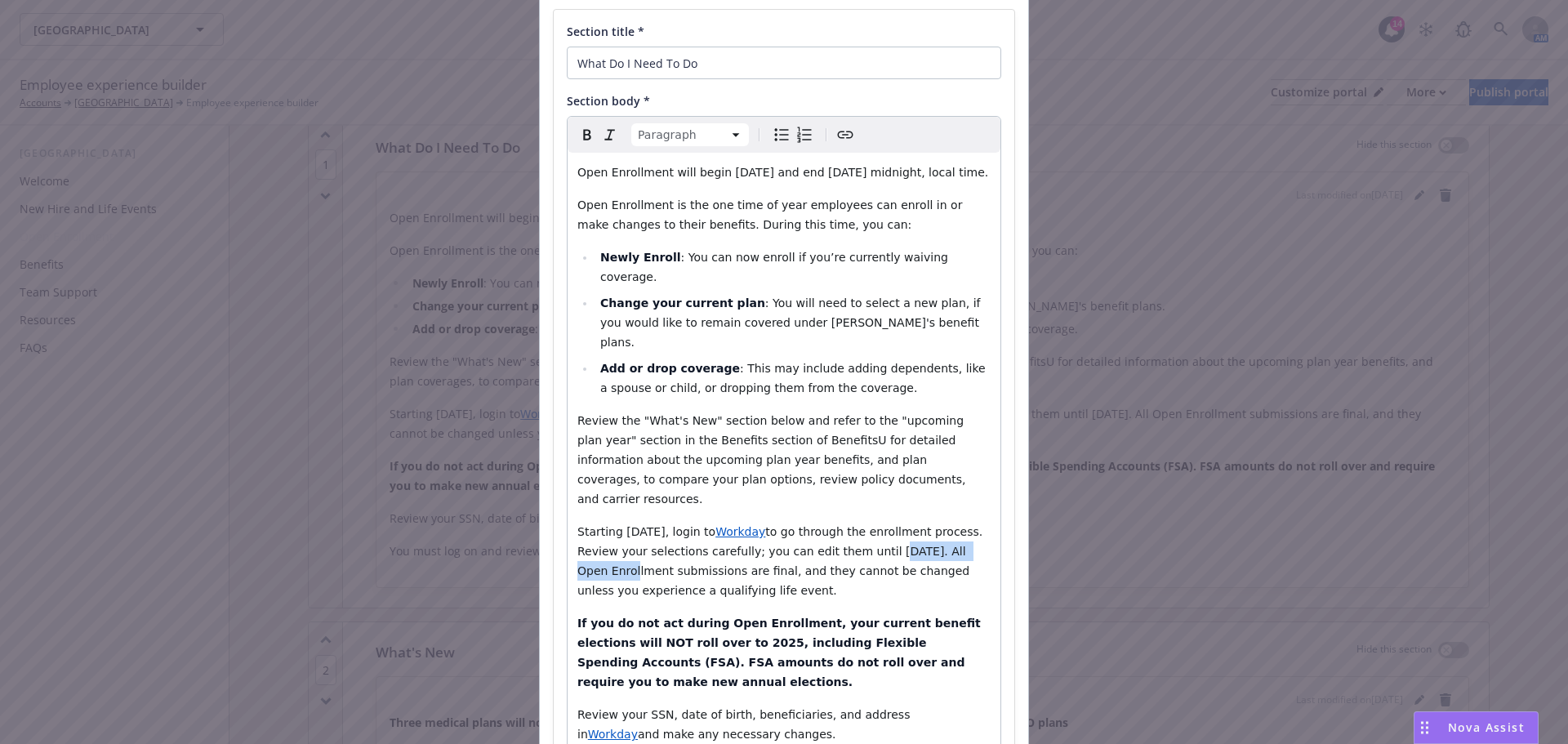
click at [577, 532] on span "to go through the enrollment process. Review your selections carefully; you can…" at bounding box center [782, 561] width 409 height 72
click at [663, 616] on strong "If you do not act during Open Enrollment, your current benefit elections will N…" at bounding box center [781, 652] width 408 height 72
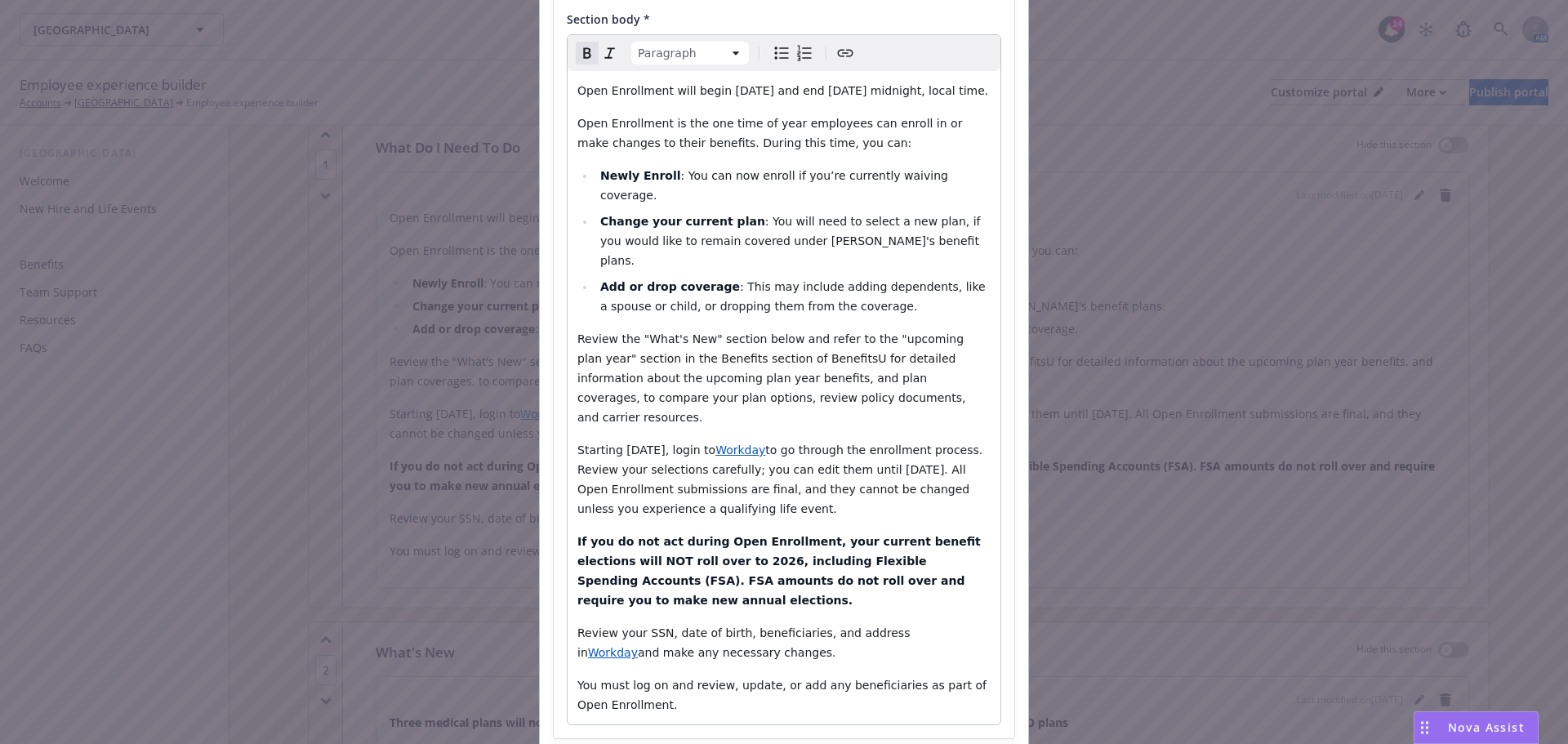
scroll to position [320, 0]
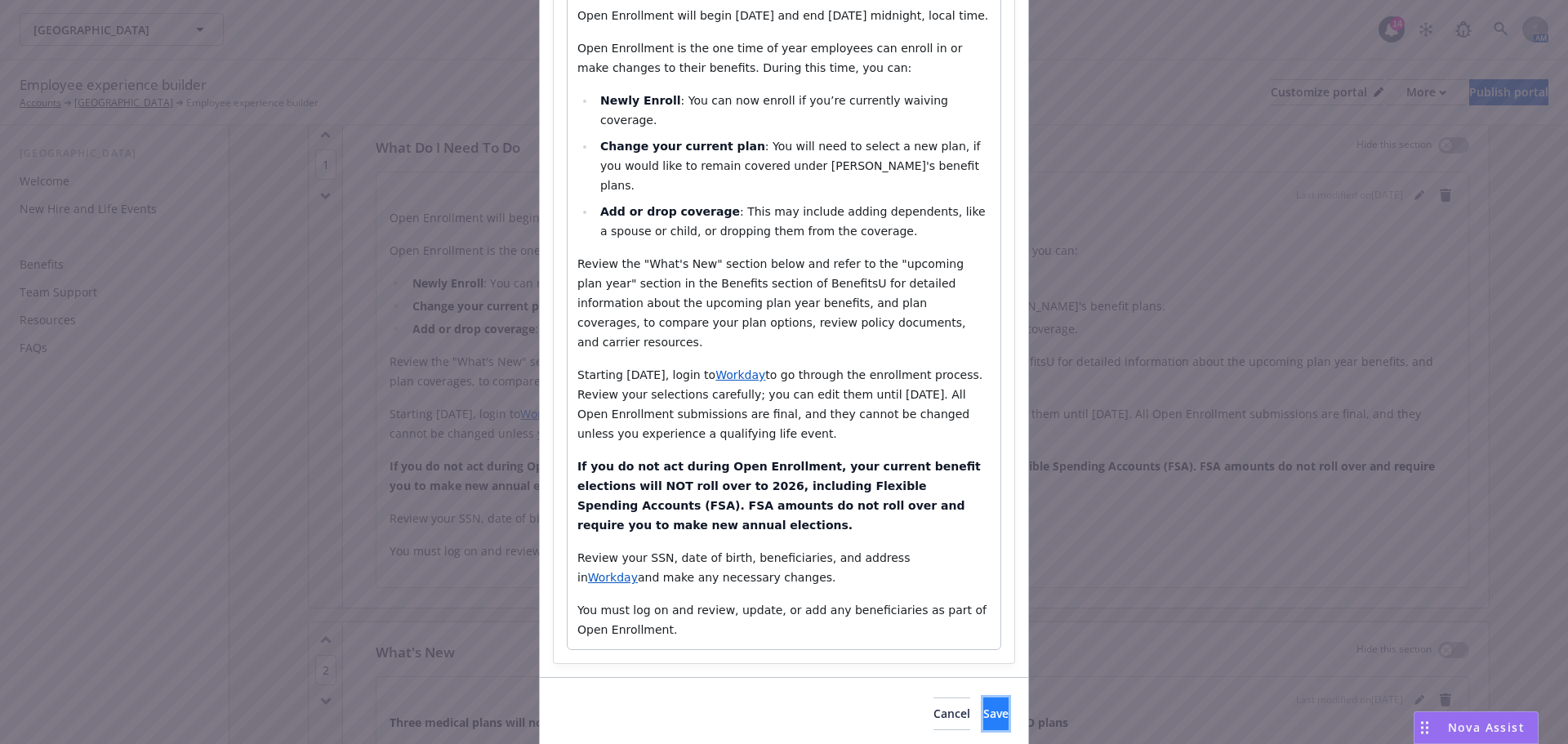
click at [983, 697] on button "Save" at bounding box center [996, 713] width 26 height 32
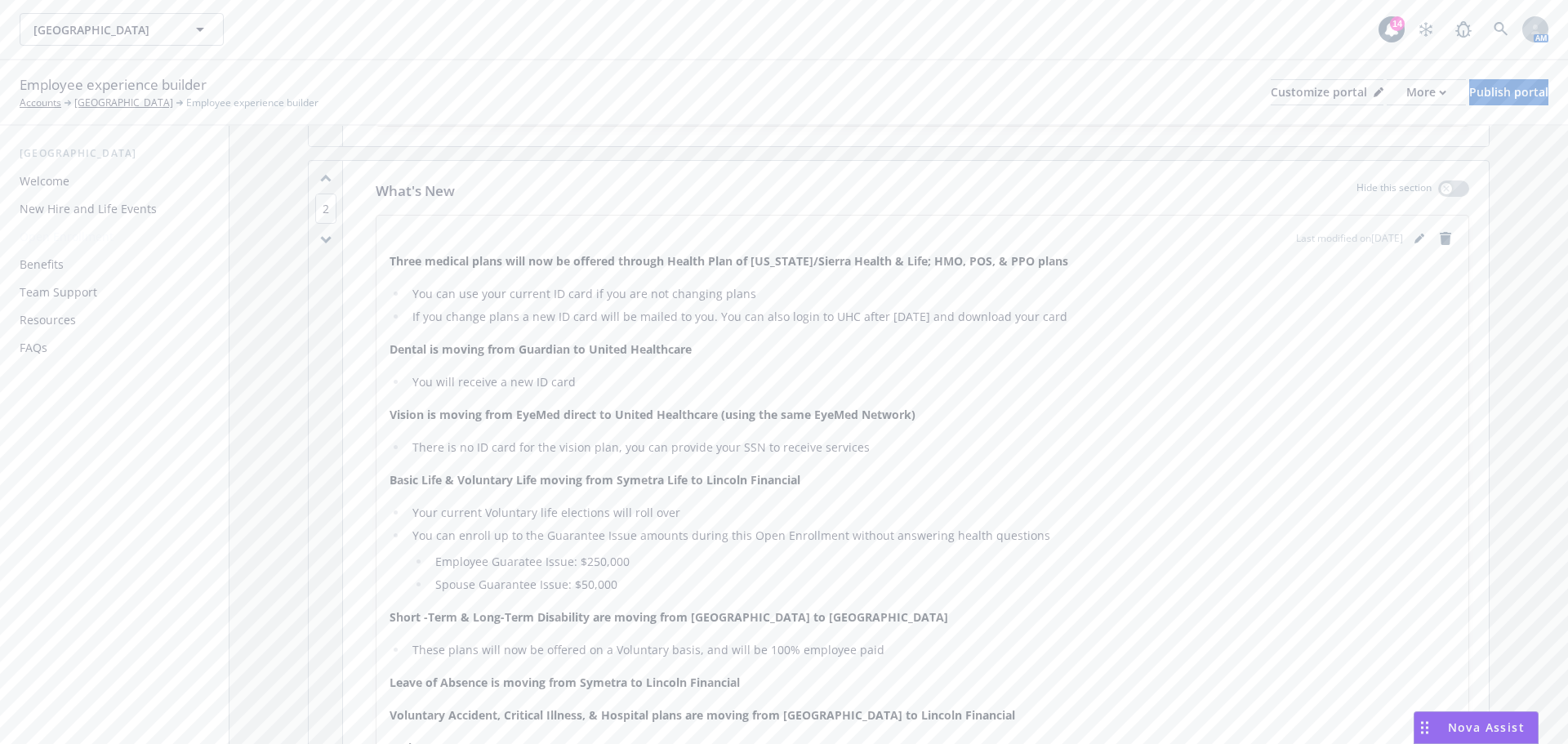
scroll to position [735, 0]
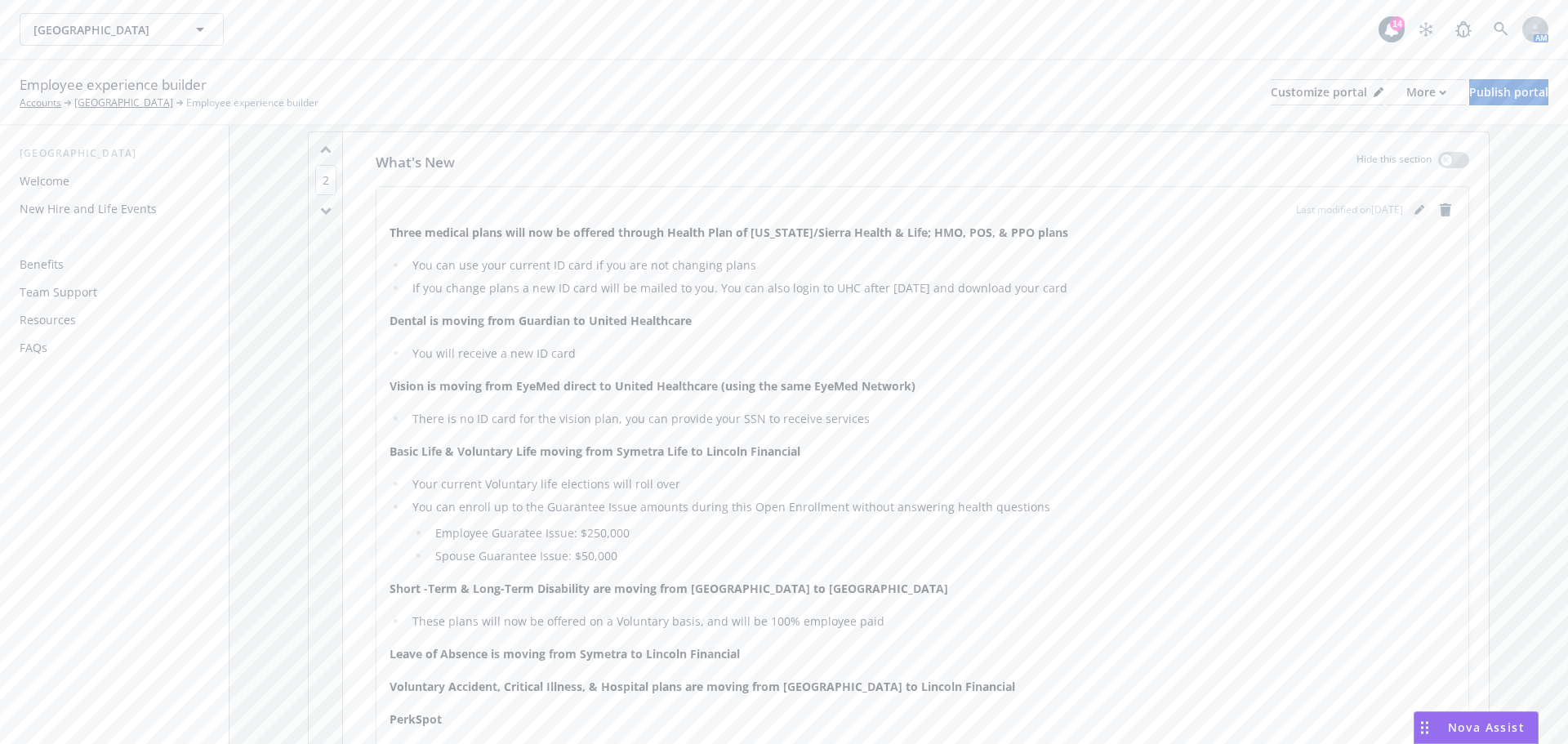
click at [1409, 217] on link "editPencil" at bounding box center [1419, 210] width 20 height 20
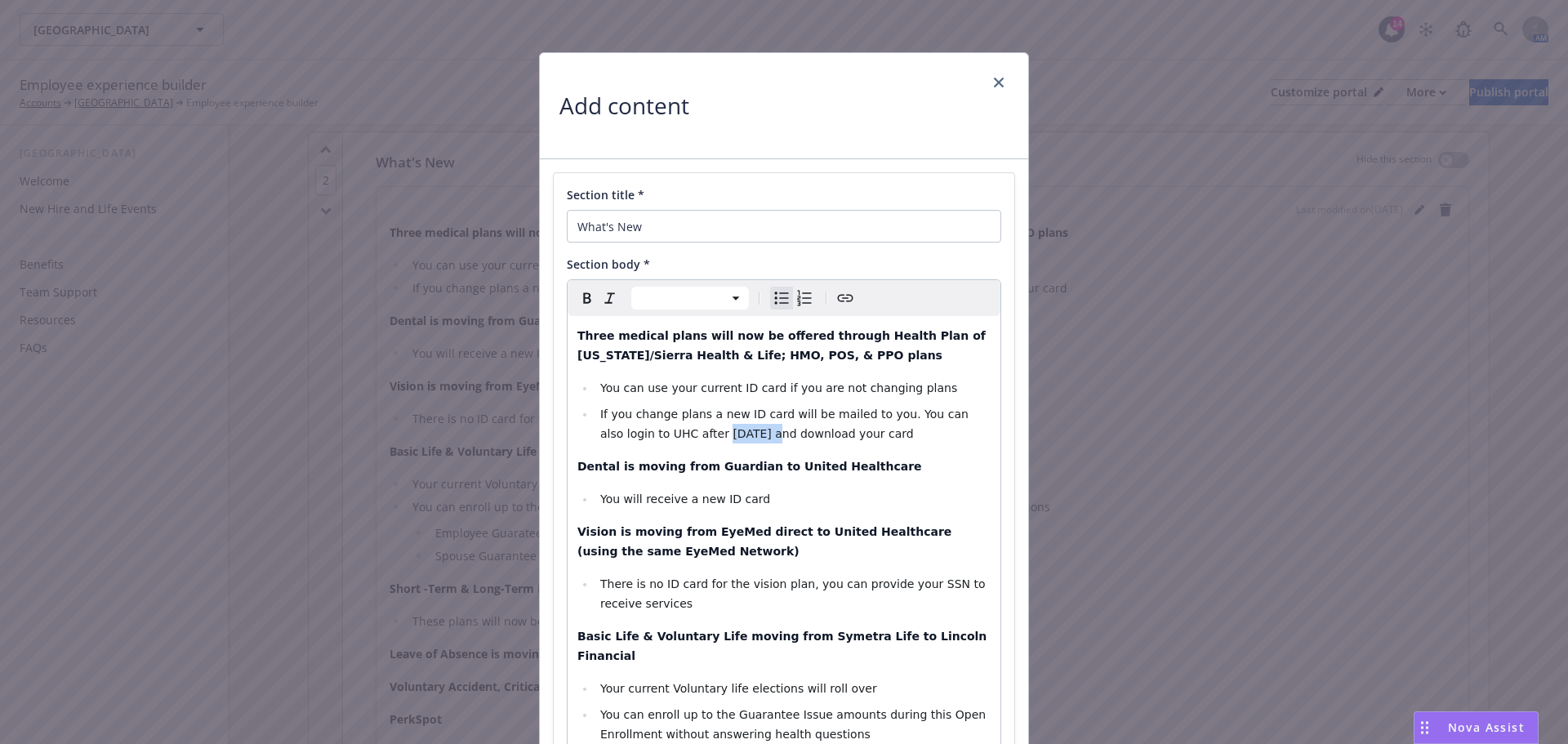
drag, startPoint x: 691, startPoint y: 431, endPoint x: 649, endPoint y: 437, distance: 42.4
click at [649, 437] on span "If you change plans a new ID card will be mailed to you. You can also login to …" at bounding box center [786, 424] width 372 height 32
click at [607, 304] on icon "button" at bounding box center [610, 297] width 20 height 20
click at [585, 301] on icon "button" at bounding box center [587, 297] width 8 height 10
select select "paragraph"
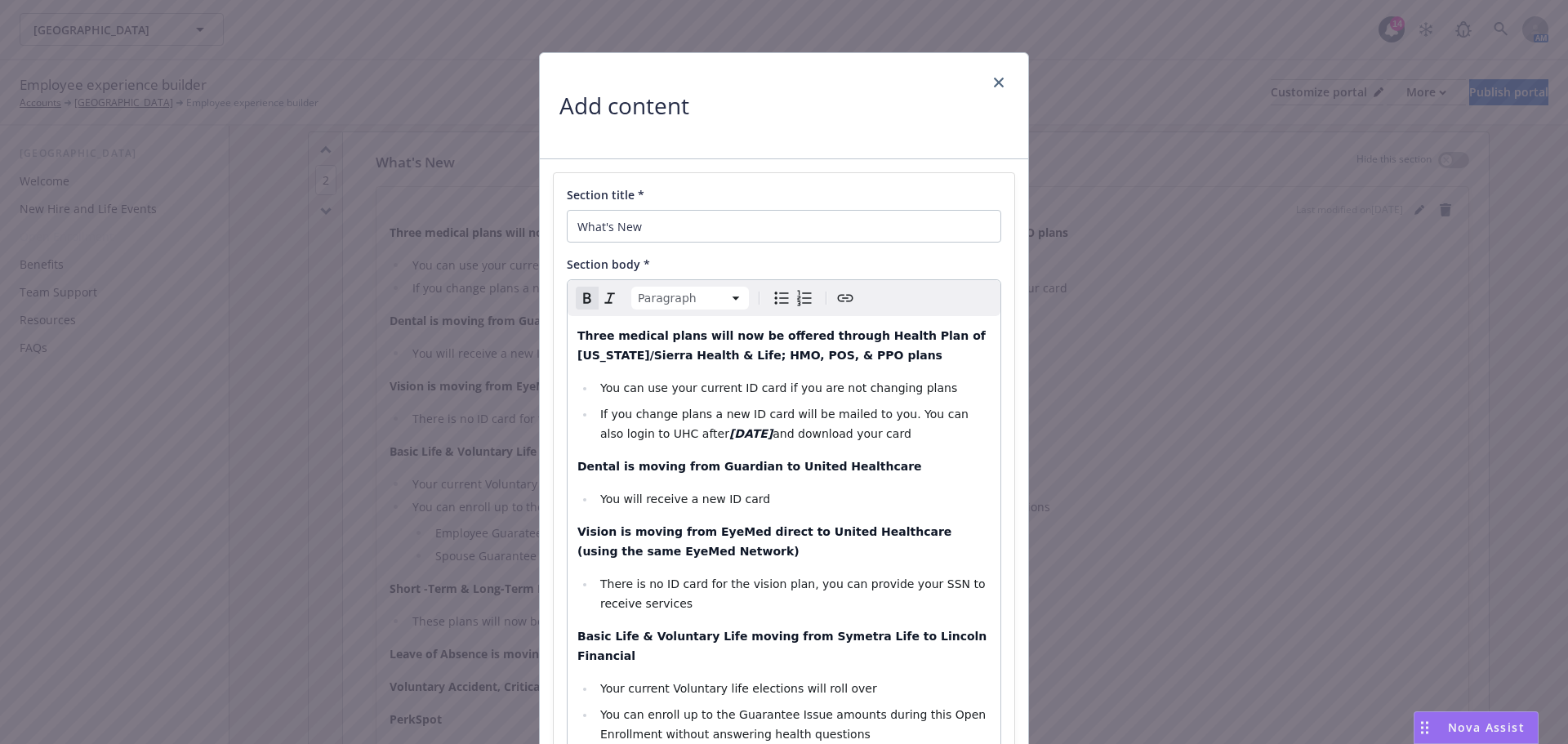
click at [907, 470] on p "Dental is moving from Guardian to United Healthcare​" at bounding box center [784, 466] width 414 height 20
click at [713, 331] on strong "Three medical plans will now be offered through Health Plan of Nevada/Sierra He…" at bounding box center [784, 345] width 413 height 32
drag, startPoint x: 760, startPoint y: 466, endPoint x: 624, endPoint y: 462, distance: 136.1
click at [624, 462] on strong "Dental is moving from Guardian to United Healthcare​" at bounding box center [749, 465] width 344 height 13
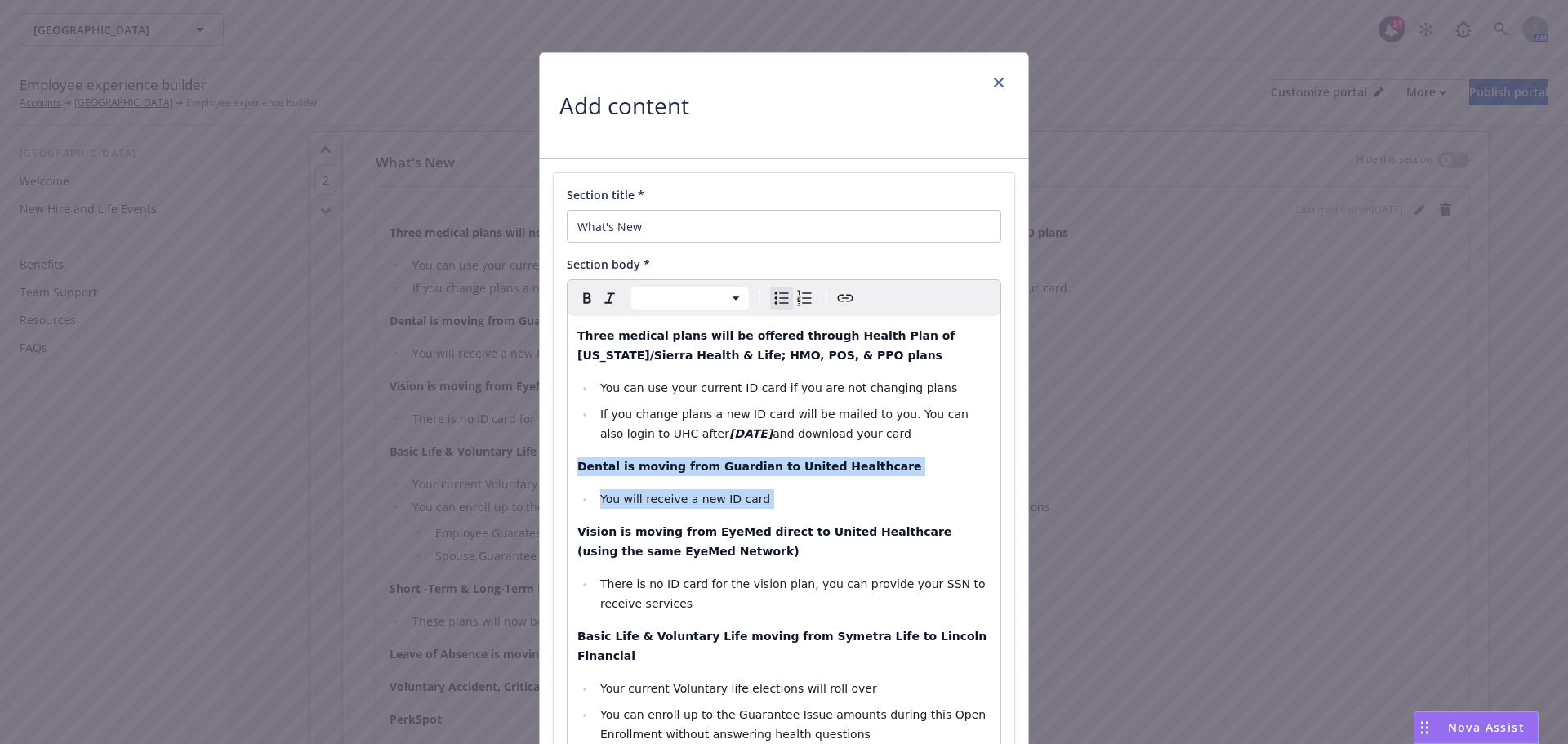
drag, startPoint x: 762, startPoint y: 501, endPoint x: 543, endPoint y: 467, distance: 221.6
click at [603, 295] on icon "button" at bounding box center [610, 297] width 20 height 20
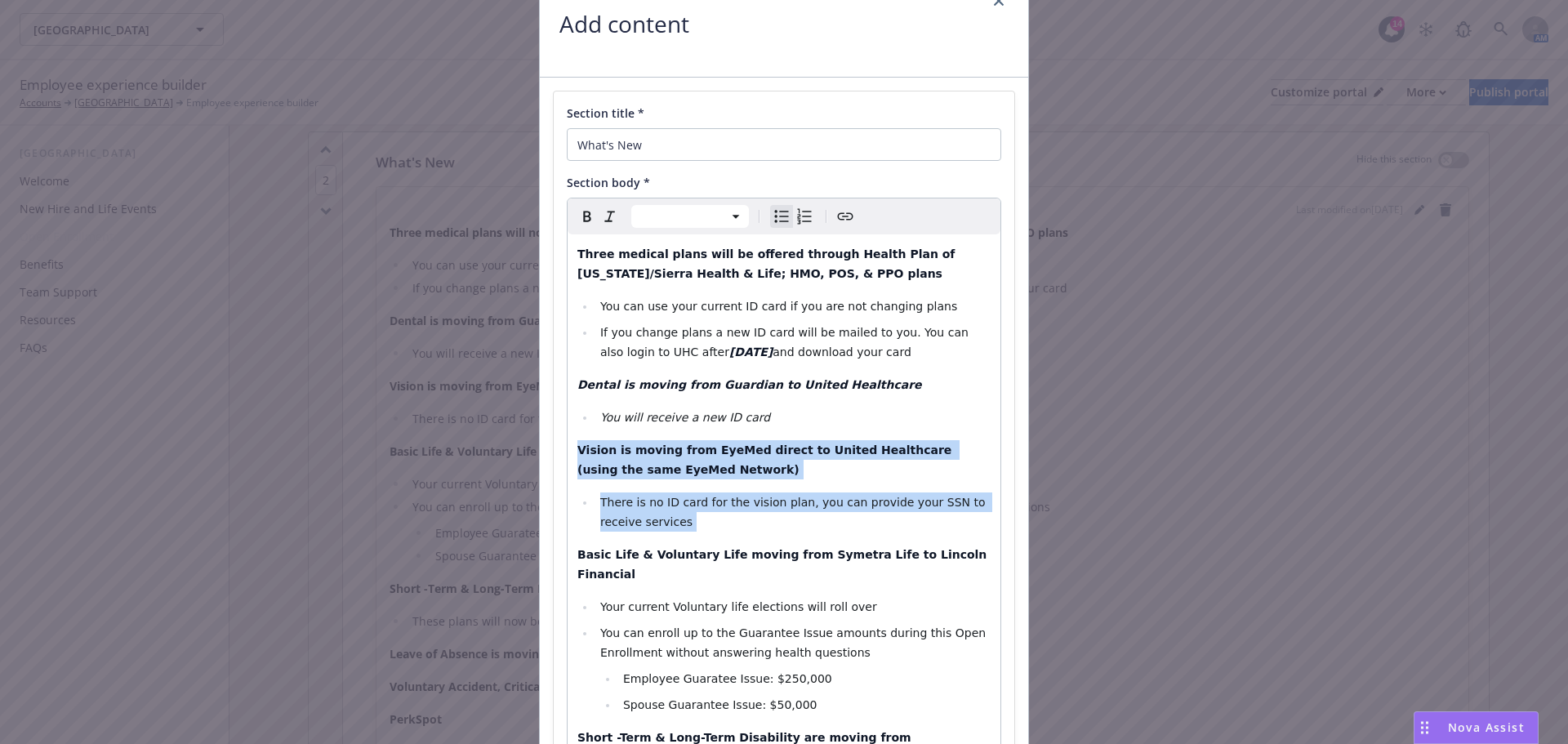
drag, startPoint x: 649, startPoint y: 516, endPoint x: 558, endPoint y: 440, distance: 118.6
click at [558, 440] on div "Section title * What's New Section body * Paragraph Heading 1 Heading 2 Heading…" at bounding box center [784, 695] width 460 height 1208
click at [606, 212] on icon "button" at bounding box center [609, 216] width 9 height 10
drag, startPoint x: 836, startPoint y: 349, endPoint x: 571, endPoint y: 250, distance: 282.9
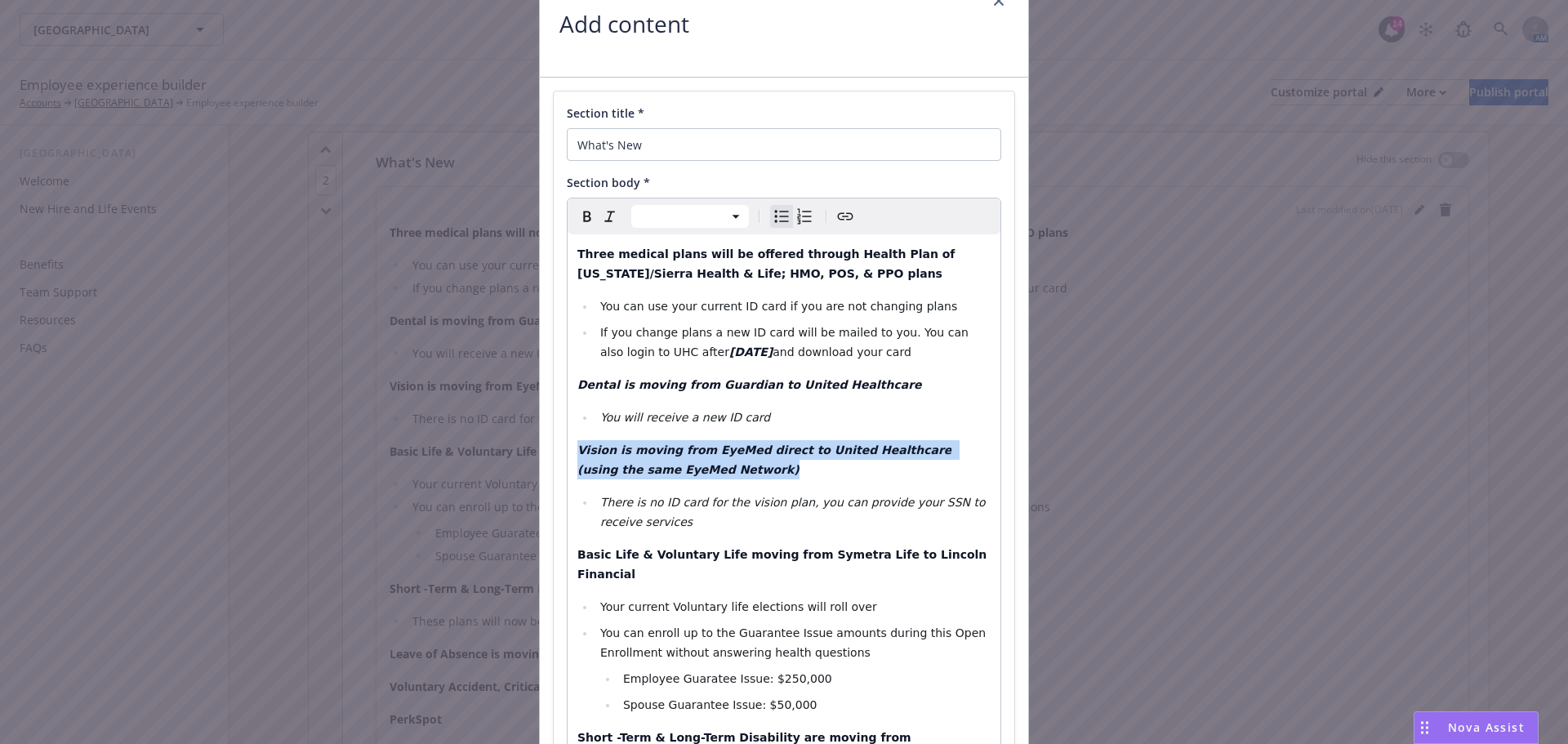
click at [603, 211] on icon "button" at bounding box center [610, 216] width 20 height 20
select select "paragraph"
click at [853, 380] on strong "Dental is moving from Guardian to United Healthcare​" at bounding box center [749, 384] width 344 height 13
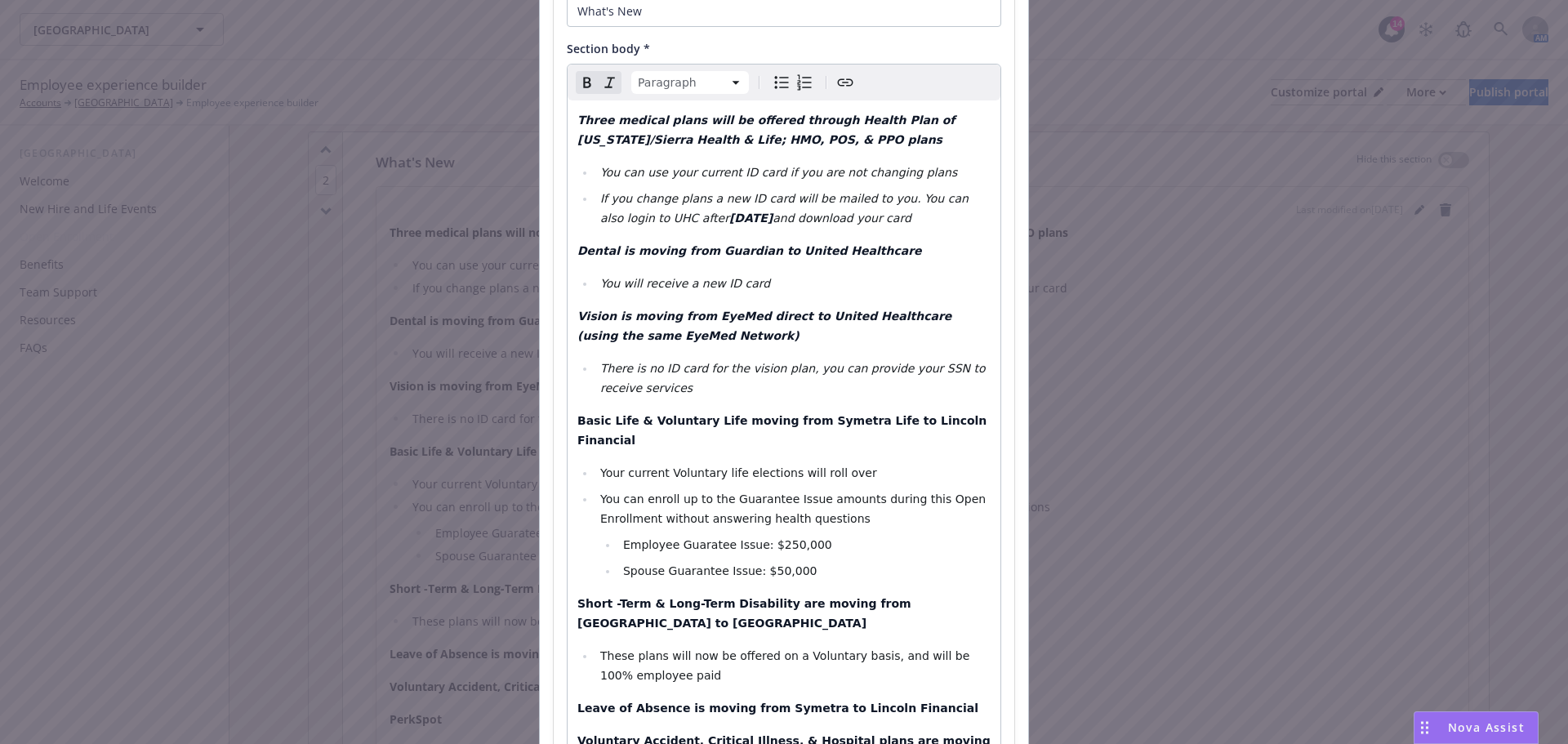
scroll to position [245, 0]
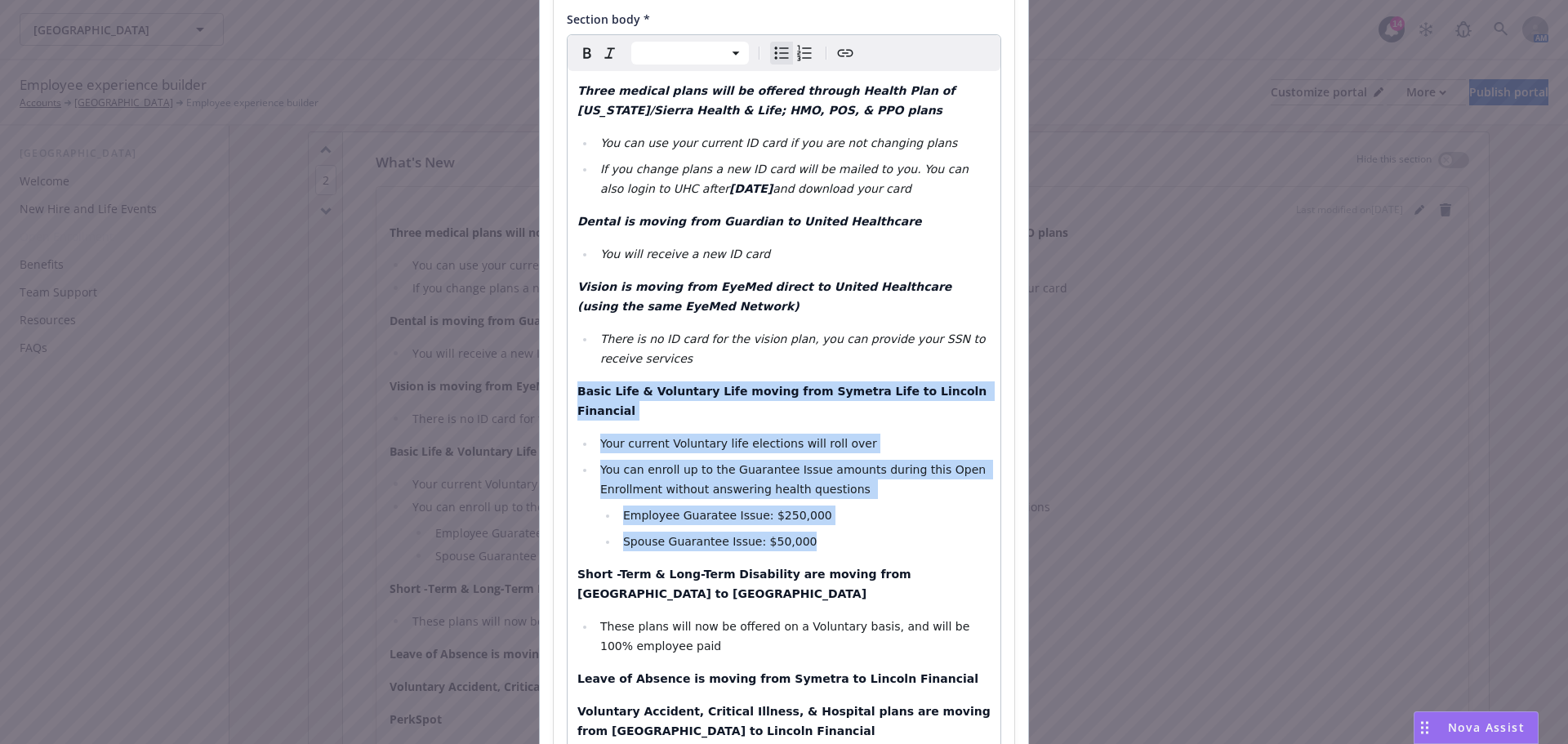
drag, startPoint x: 820, startPoint y: 528, endPoint x: 569, endPoint y: 384, distance: 289.4
click at [569, 384] on div "Three medical plans will be offered through Health Plan of Nevada/Sierra Health…" at bounding box center [784, 597] width 433 height 1052
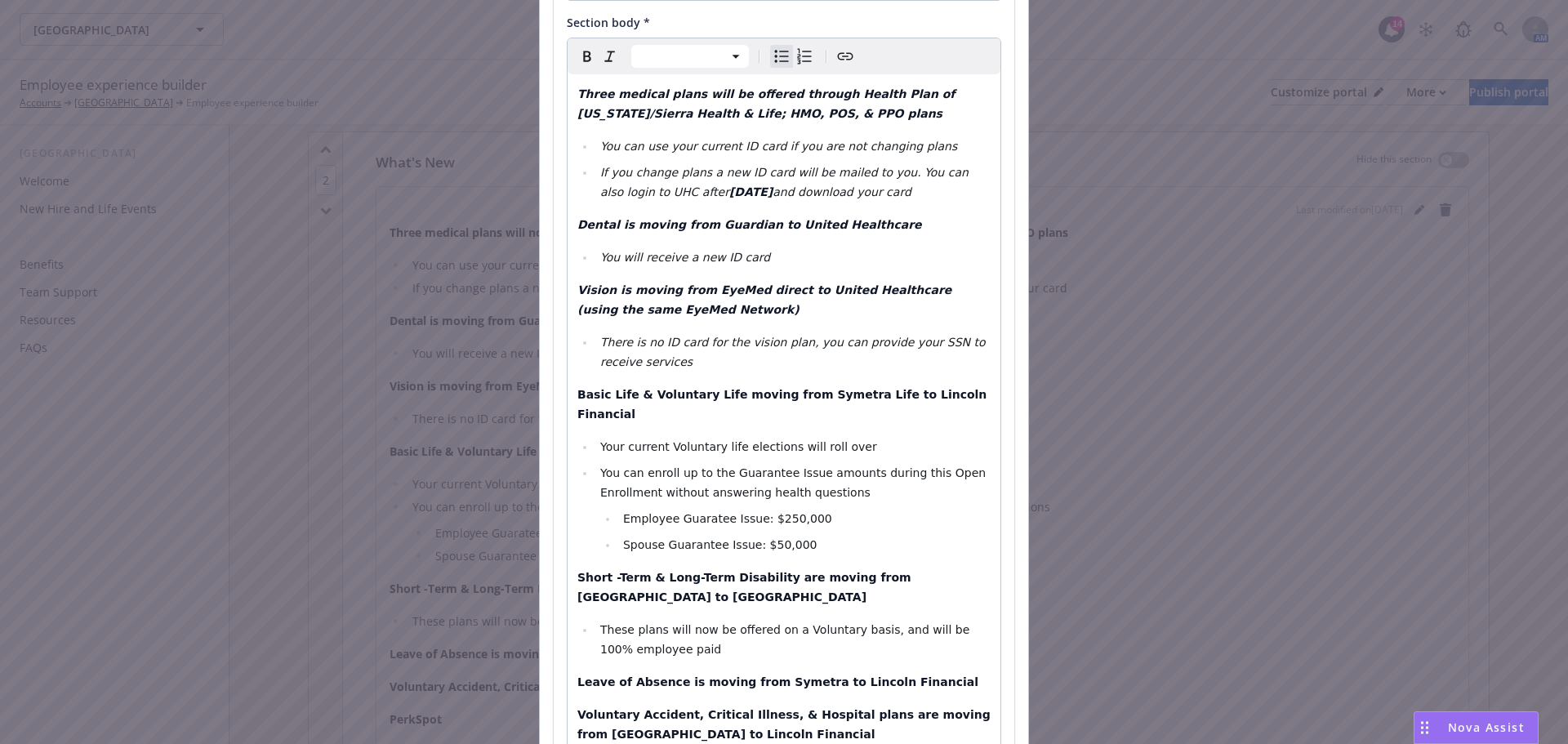
scroll to position [470, 0]
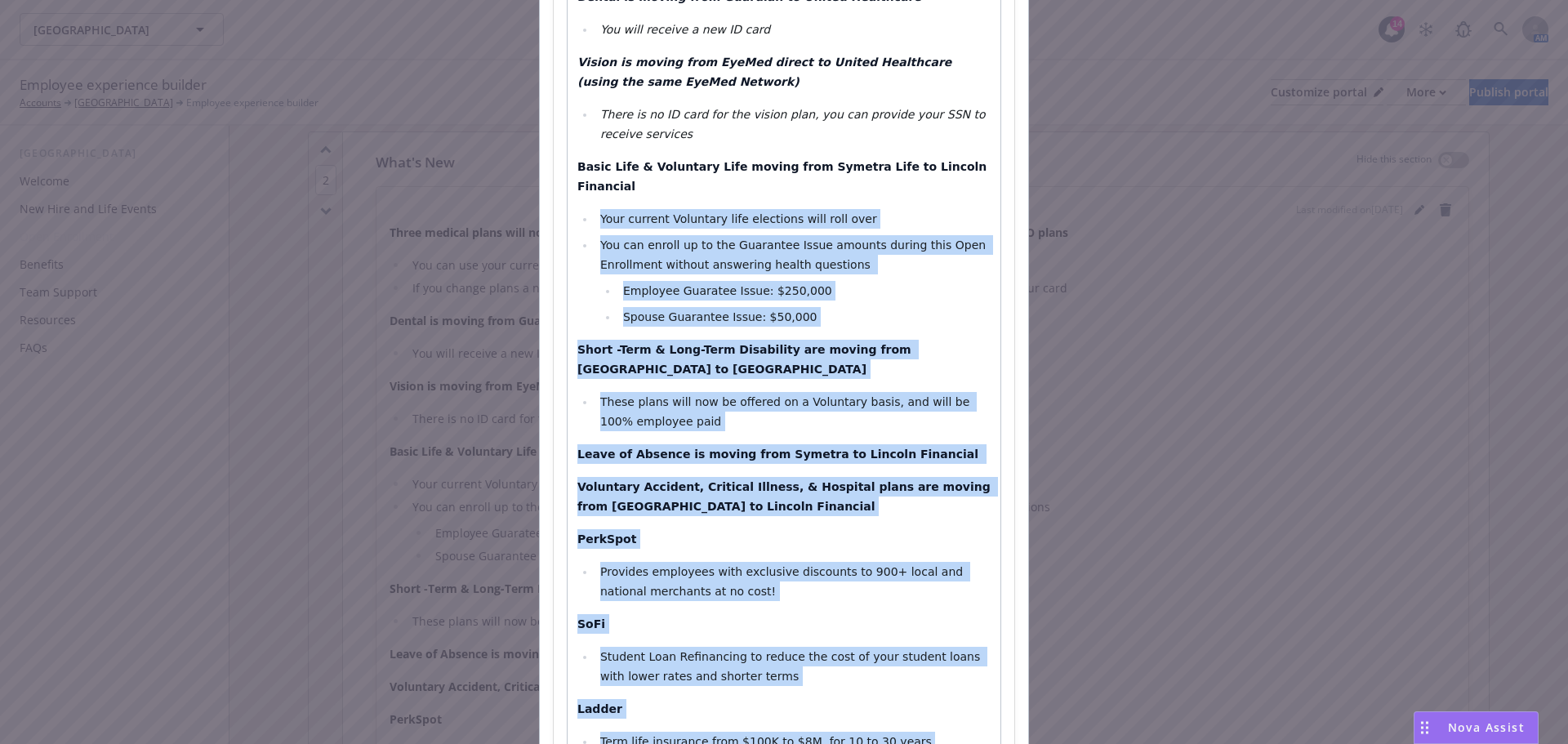
drag, startPoint x: 975, startPoint y: 539, endPoint x: 571, endPoint y: 180, distance: 540.5
click at [571, 180] on div "Three medical plans will be offered through Health Plan of Nevada/Sierra Health…" at bounding box center [784, 372] width 433 height 1052
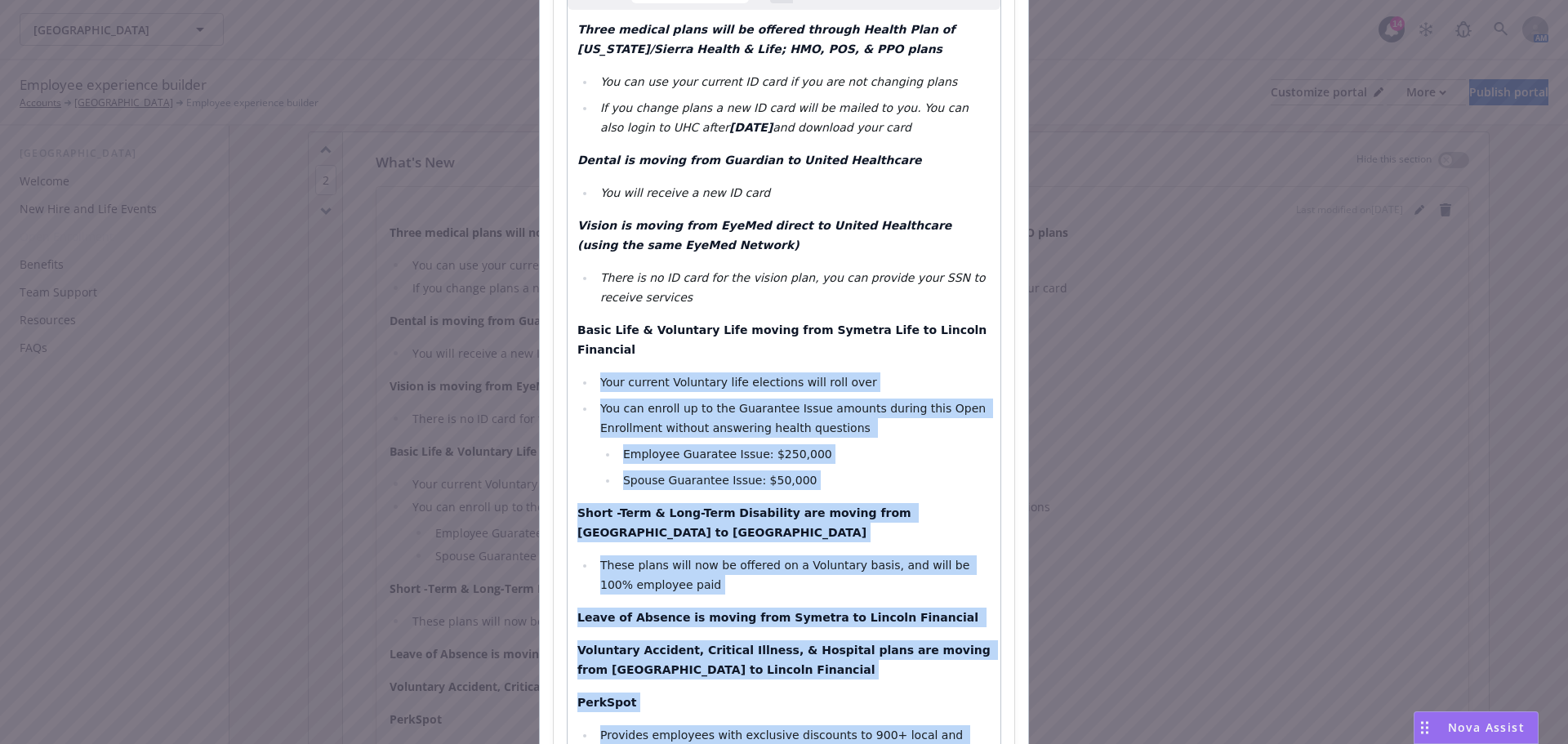
scroll to position [0, 0]
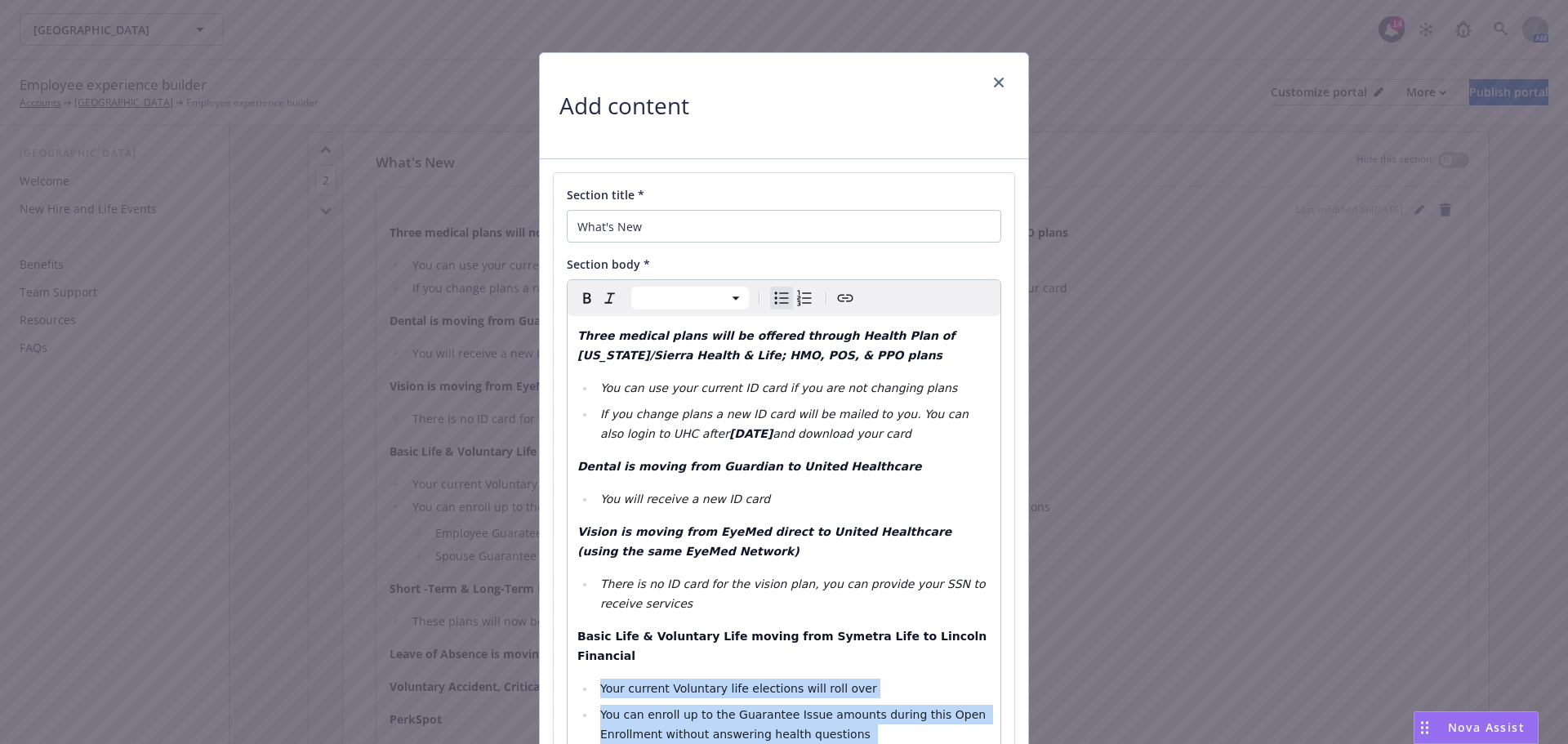
click at [609, 293] on icon "button" at bounding box center [610, 297] width 20 height 20
select select "paragraph"
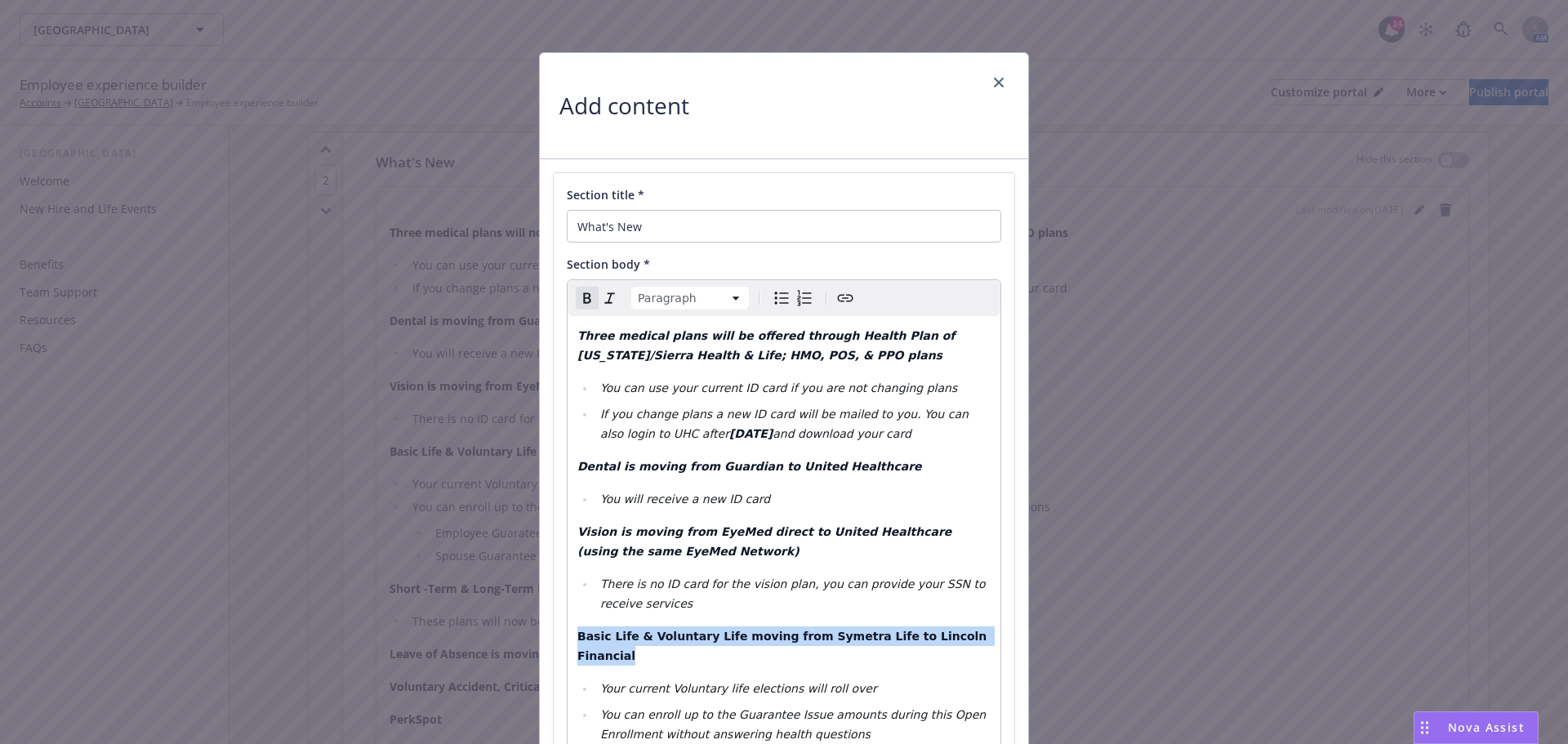
drag, startPoint x: 969, startPoint y: 641, endPoint x: 516, endPoint y: 529, distance: 466.6
click at [520, 645] on div "Add content Section title * What's New Section body * Paragraph Paragraph Headi…" at bounding box center [784, 372] width 1568 height 744
click at [609, 298] on icon "button" at bounding box center [610, 297] width 20 height 20
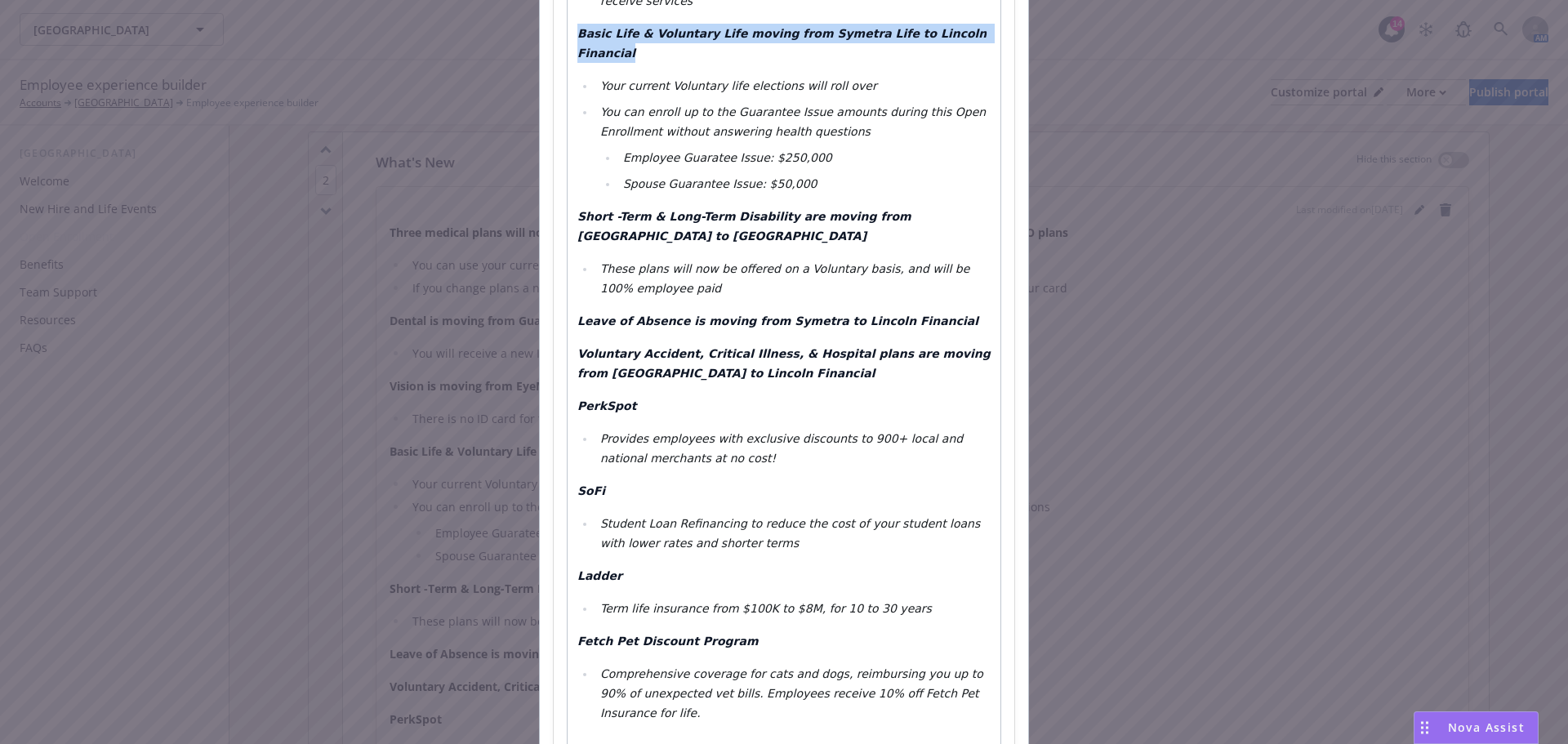
scroll to position [718, 0]
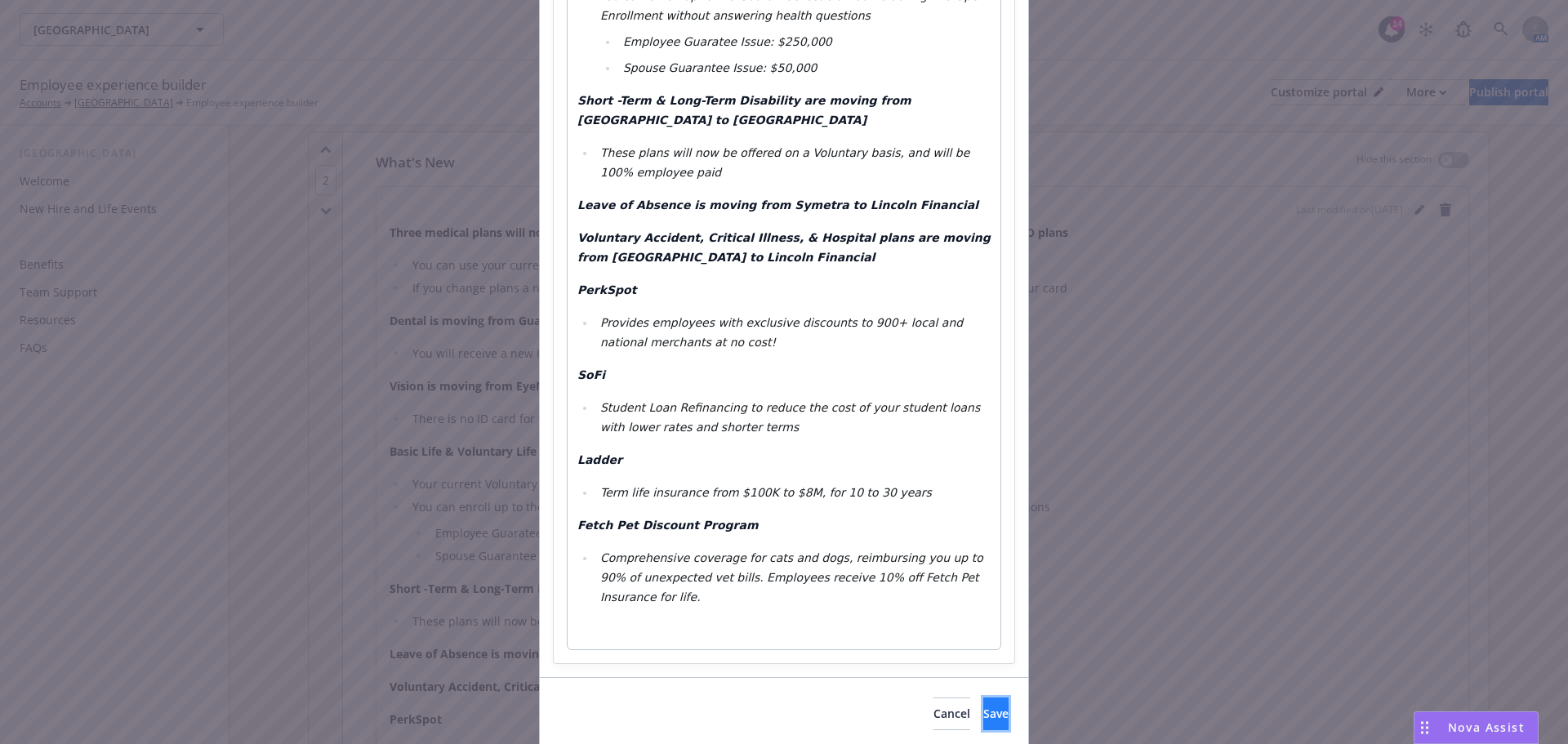
click at [983, 706] on span "Save" at bounding box center [996, 713] width 26 height 15
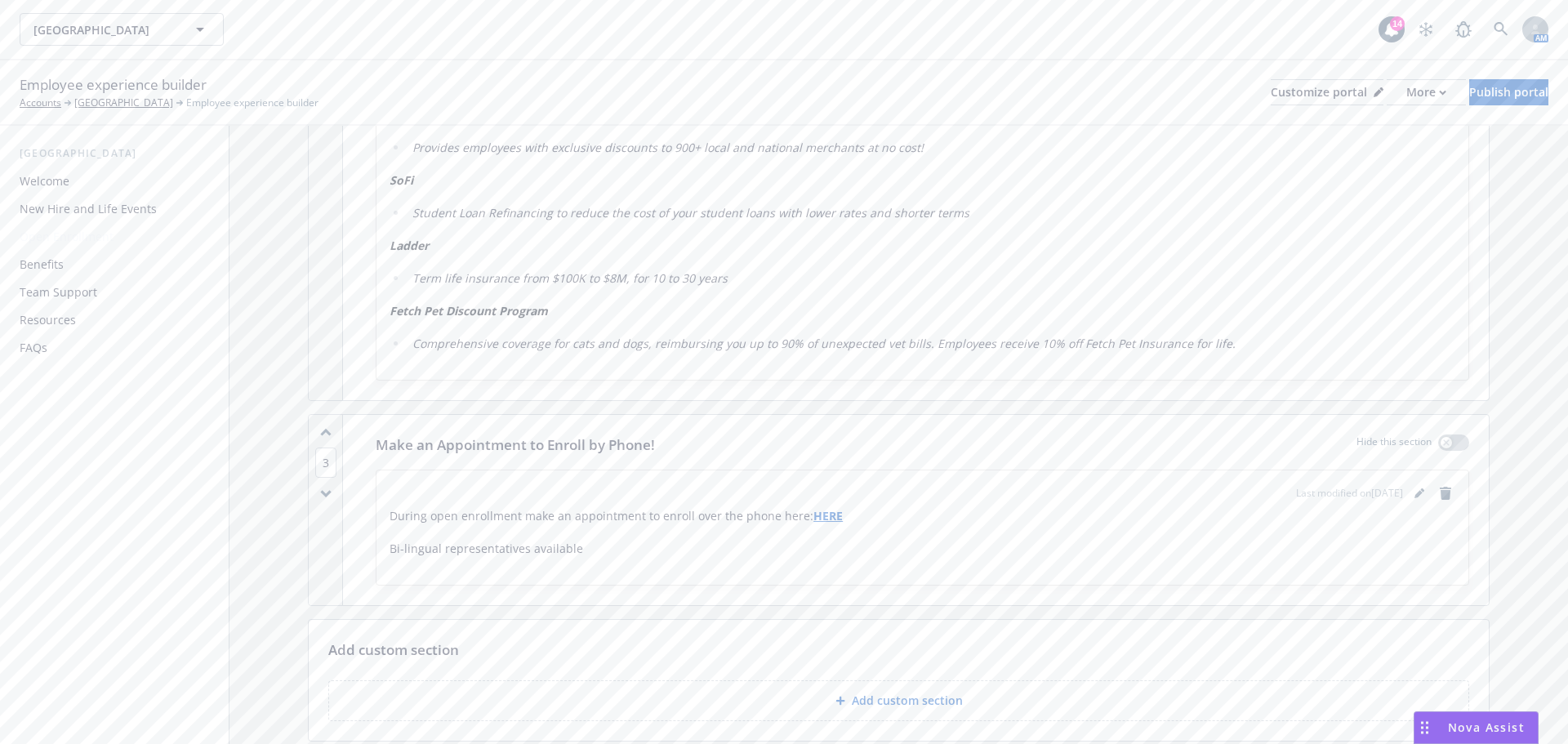
scroll to position [1551, 0]
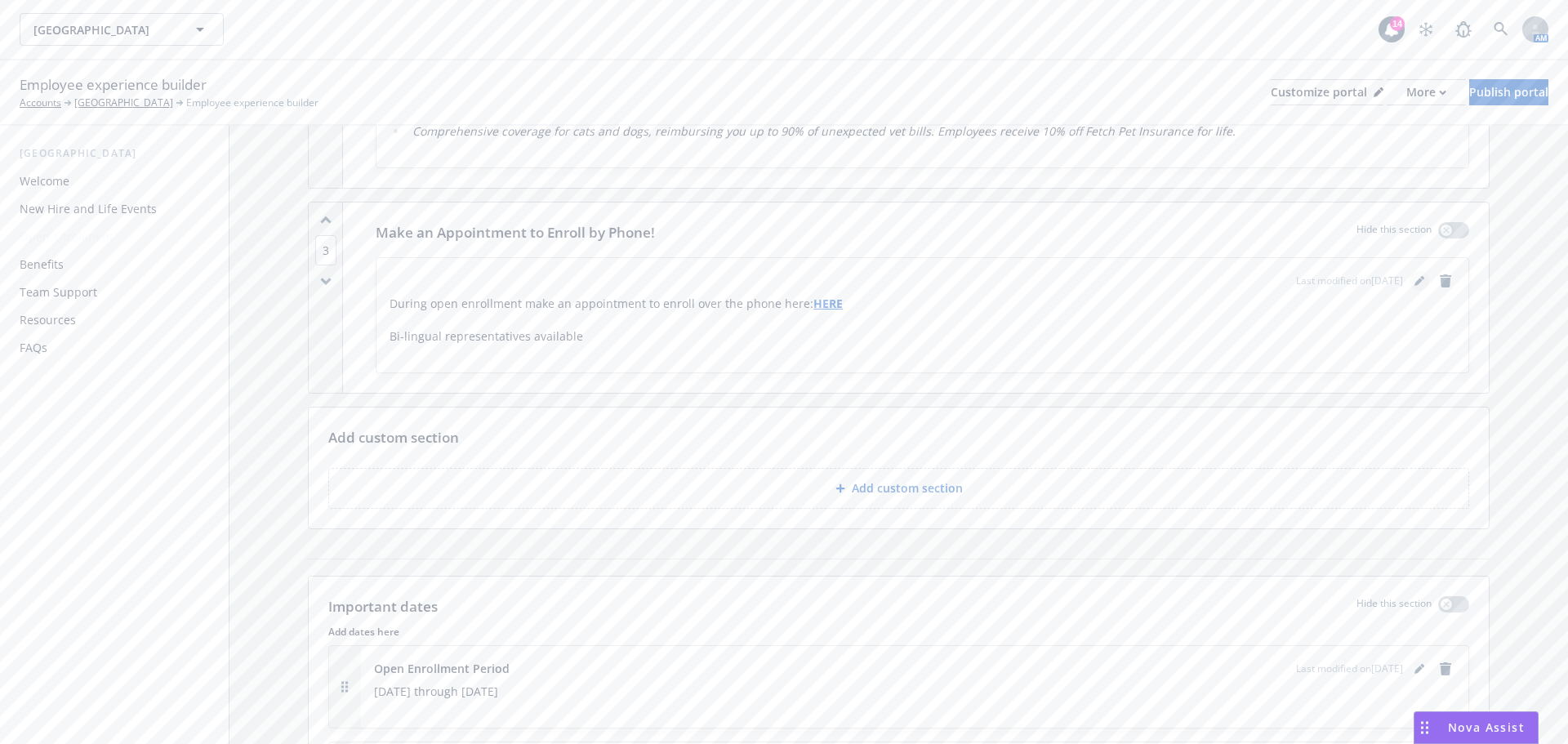
click at [1415, 280] on icon "editPencil" at bounding box center [1419, 280] width 9 height 9
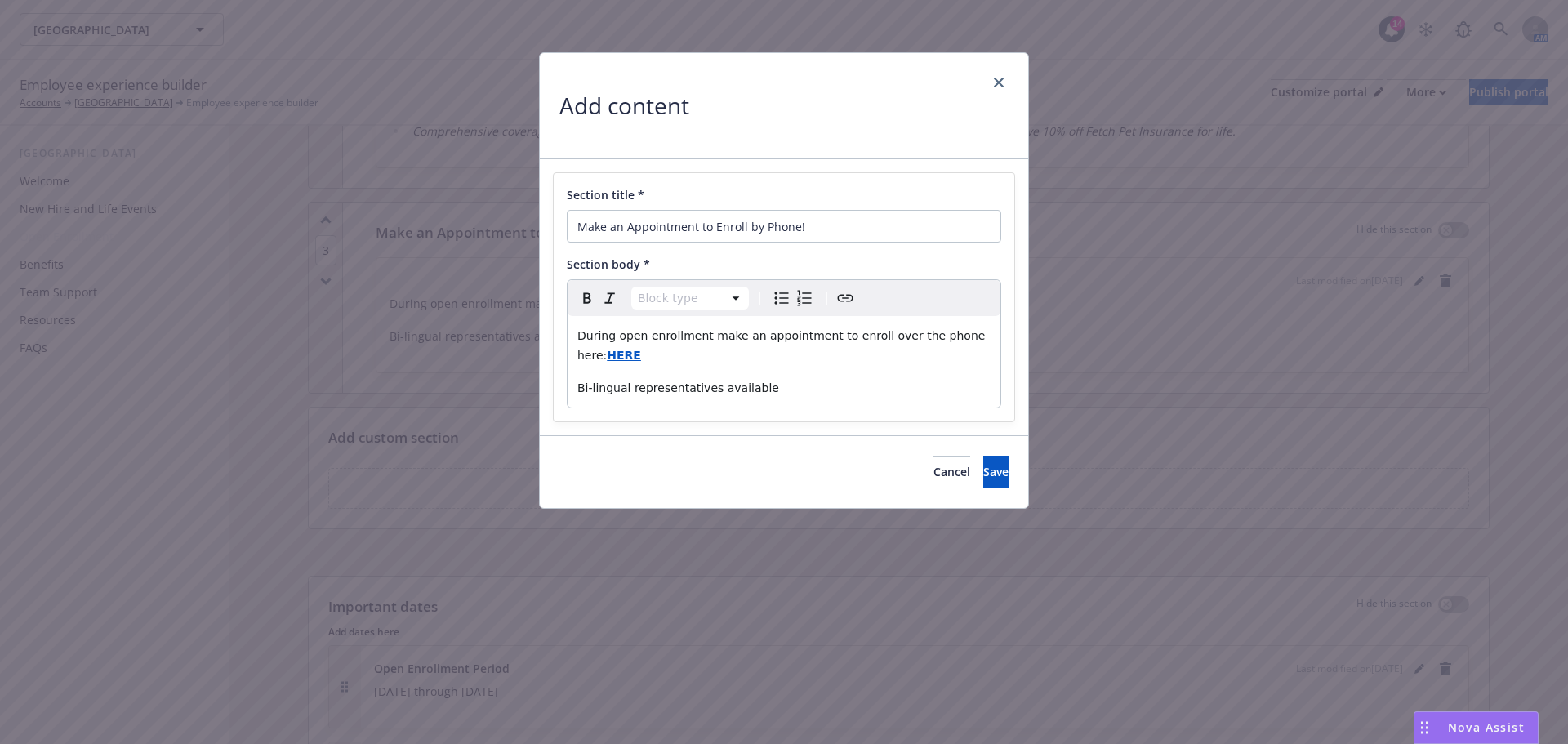
select select "paragraph"
click at [607, 354] on strong "HERE" at bounding box center [624, 355] width 34 height 13
click at [580, 390] on span "https://riolasvegas.benefitsinfo.com/schedule-your-enrollment-call" at bounding box center [535, 388] width 124 height 15
click at [792, 349] on p "During open enrollment make an appointment to enroll over the phone here: HERE" at bounding box center [784, 345] width 414 height 39
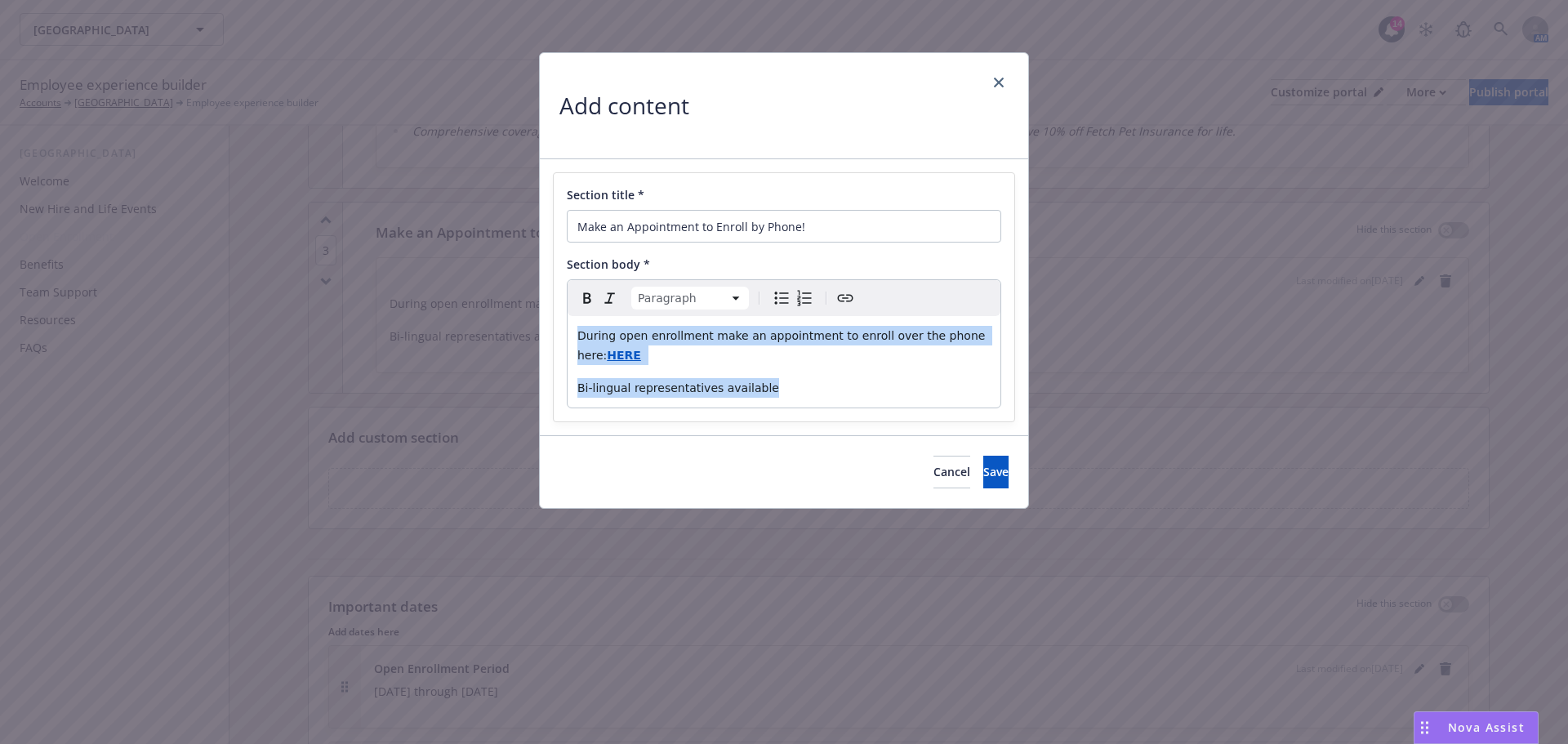
drag, startPoint x: 782, startPoint y: 395, endPoint x: 483, endPoint y: 323, distance: 307.5
click at [483, 323] on div "Add content Section title * Make an Appointment to Enroll by Phone! Section bod…" at bounding box center [784, 372] width 1568 height 744
click at [610, 299] on icon "button" at bounding box center [610, 297] width 20 height 20
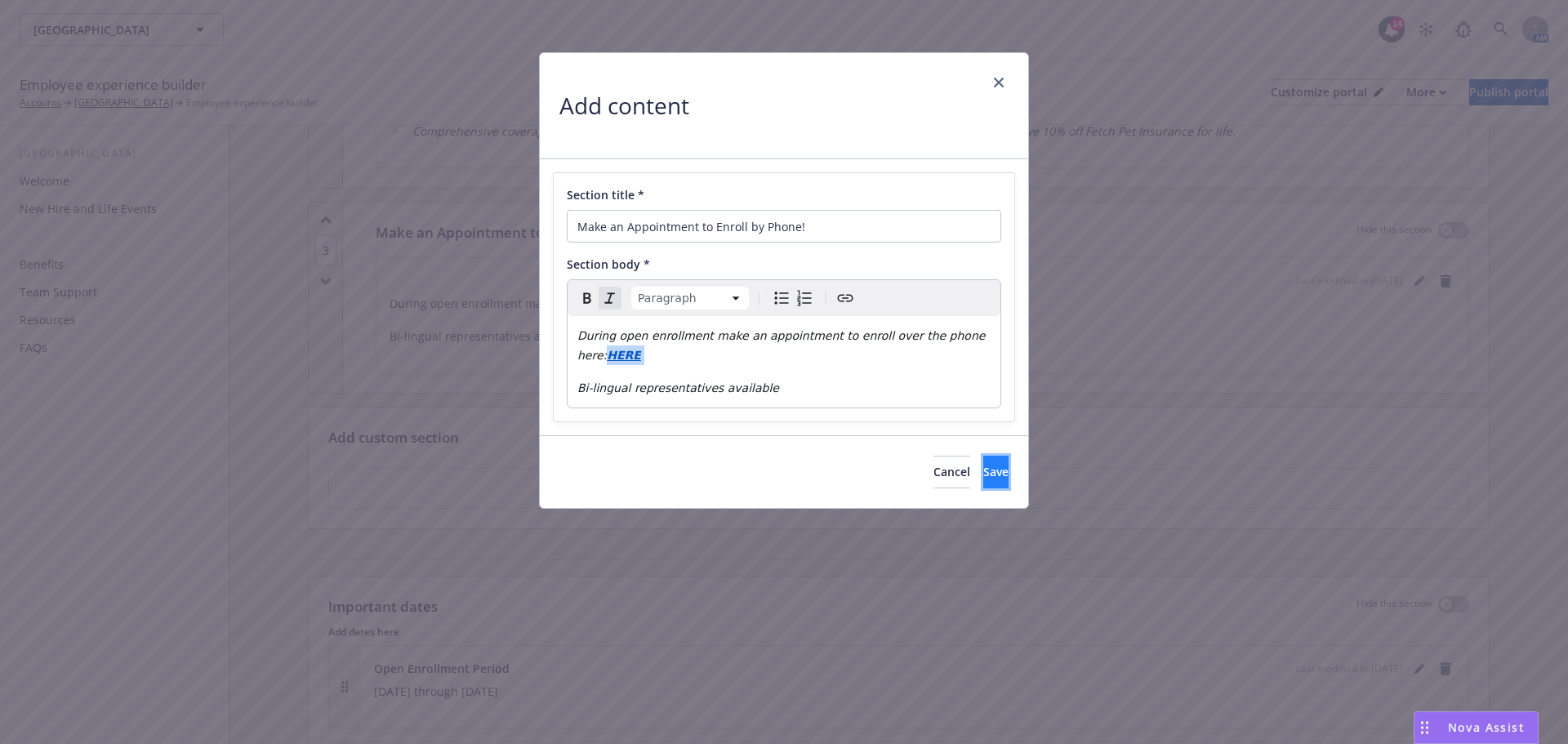
click at [985, 456] on button "Save" at bounding box center [996, 472] width 26 height 32
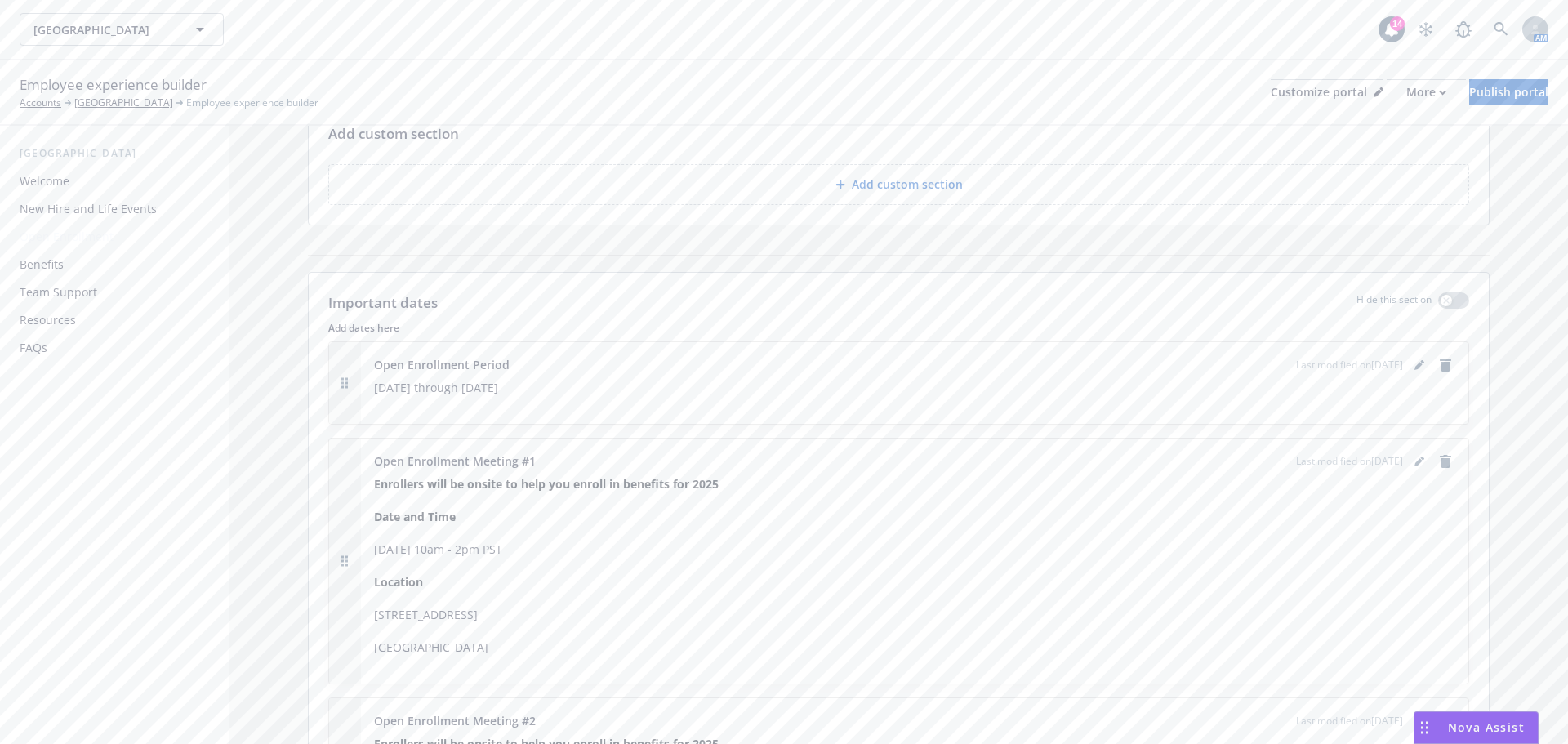
scroll to position [1877, 0]
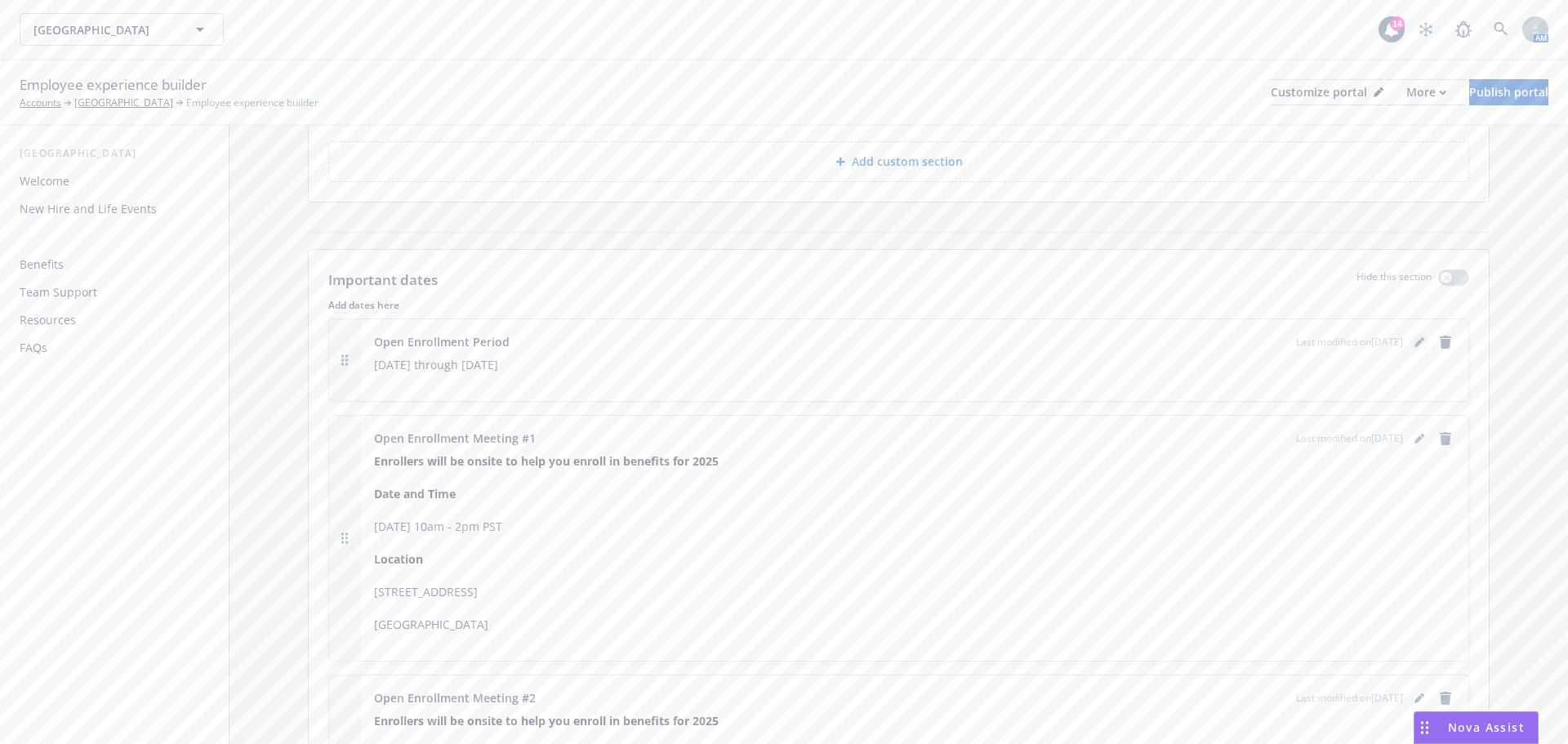
click at [1415, 340] on icon "editPencil" at bounding box center [1419, 343] width 9 height 9
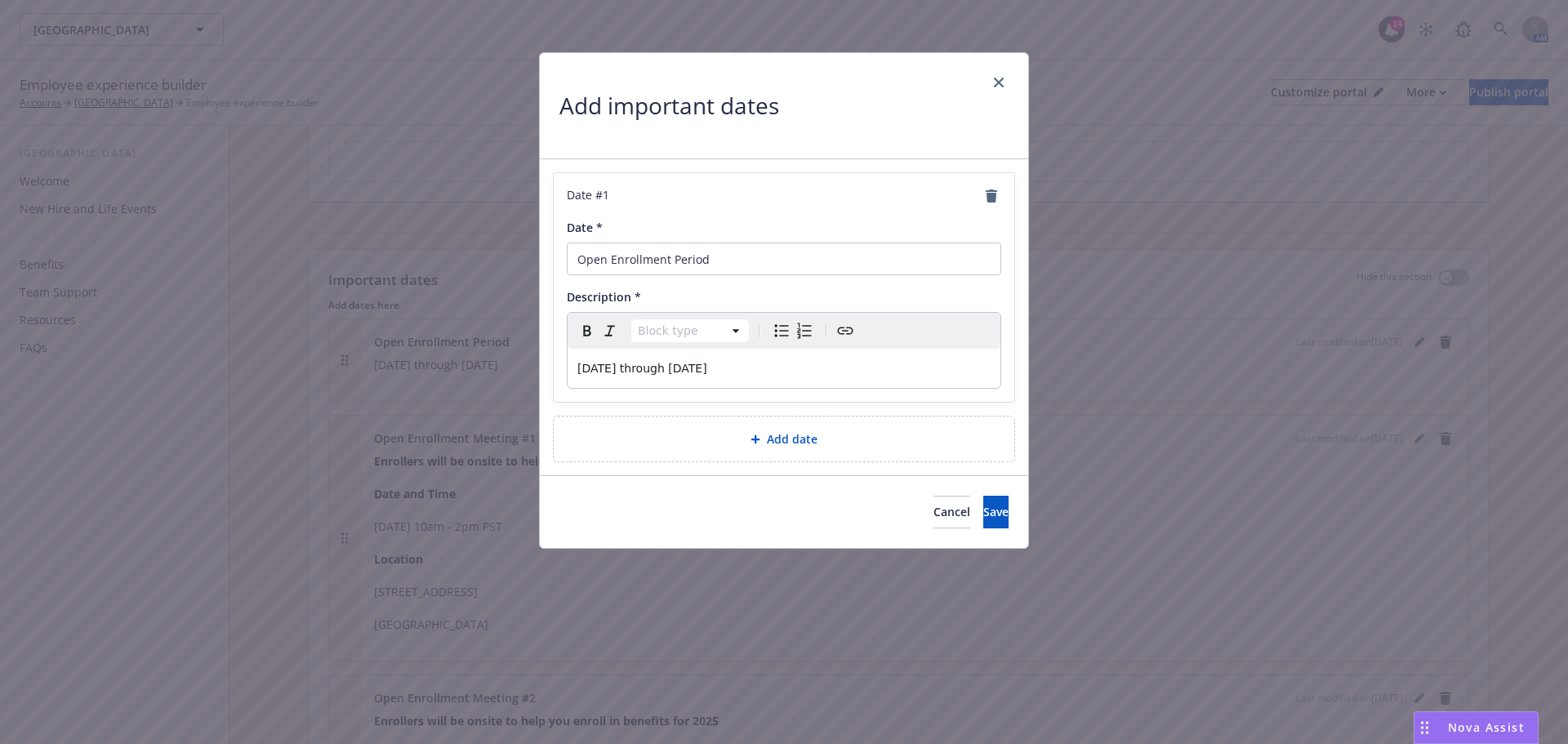
select select "paragraph"
drag, startPoint x: 916, startPoint y: 369, endPoint x: 523, endPoint y: 372, distance: 393.0
click at [523, 372] on div "Add important dates Date # 1 Date * Open Enrollment Period Description * Paragr…" at bounding box center [784, 372] width 1568 height 744
click at [983, 515] on span "Save" at bounding box center [996, 511] width 26 height 15
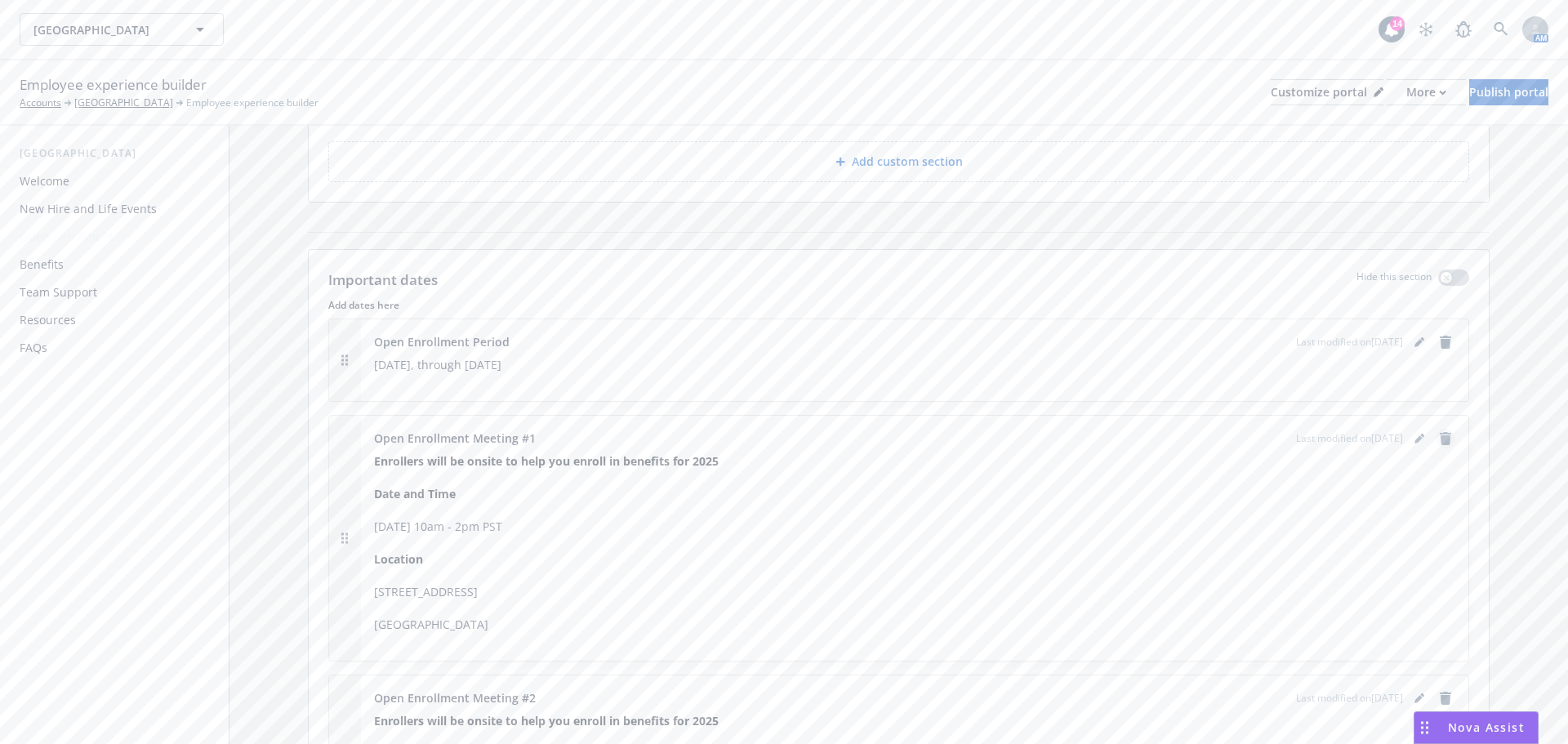
click at [1440, 439] on icon "remove" at bounding box center [1445, 438] width 11 height 13
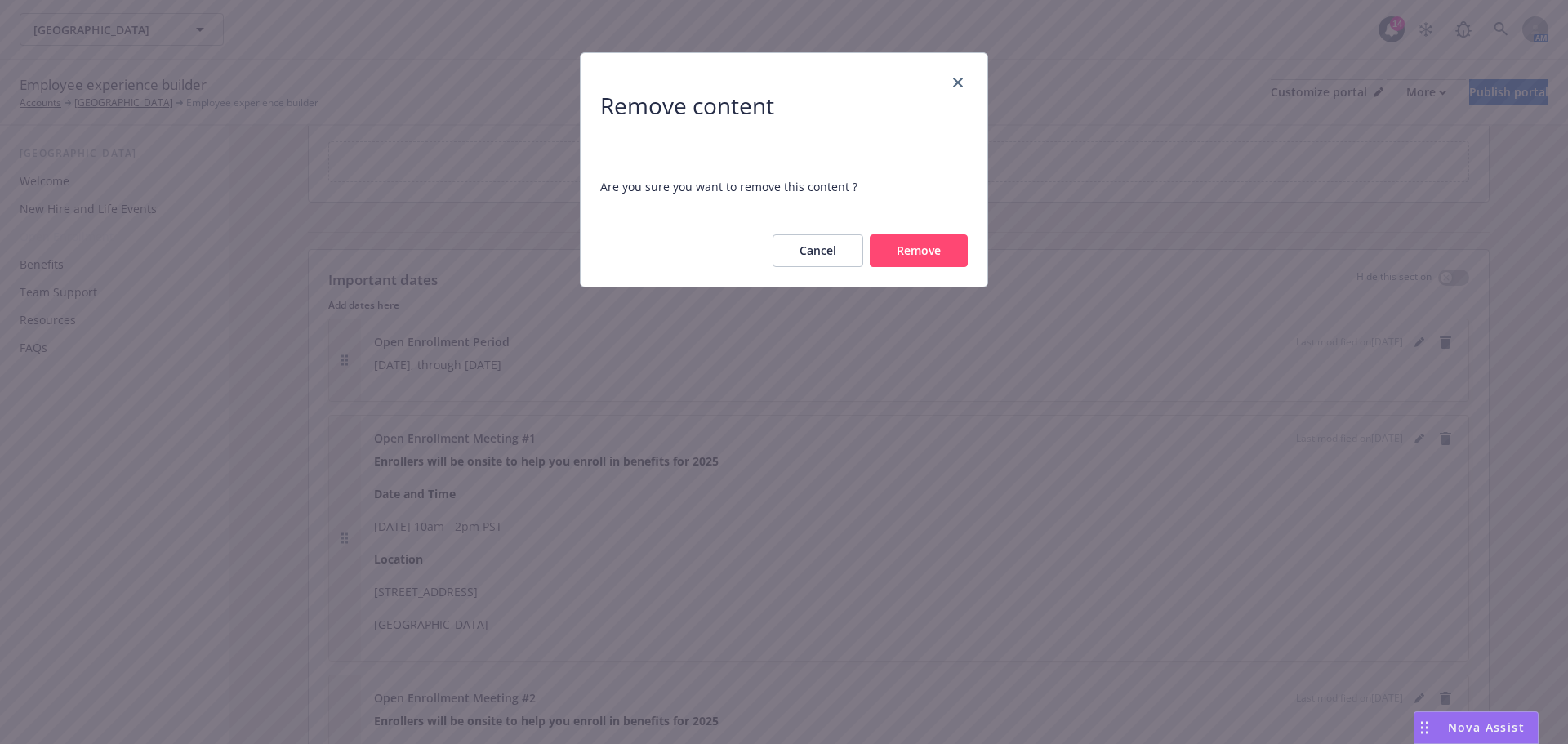
click at [939, 255] on button "Remove" at bounding box center [918, 251] width 98 height 32
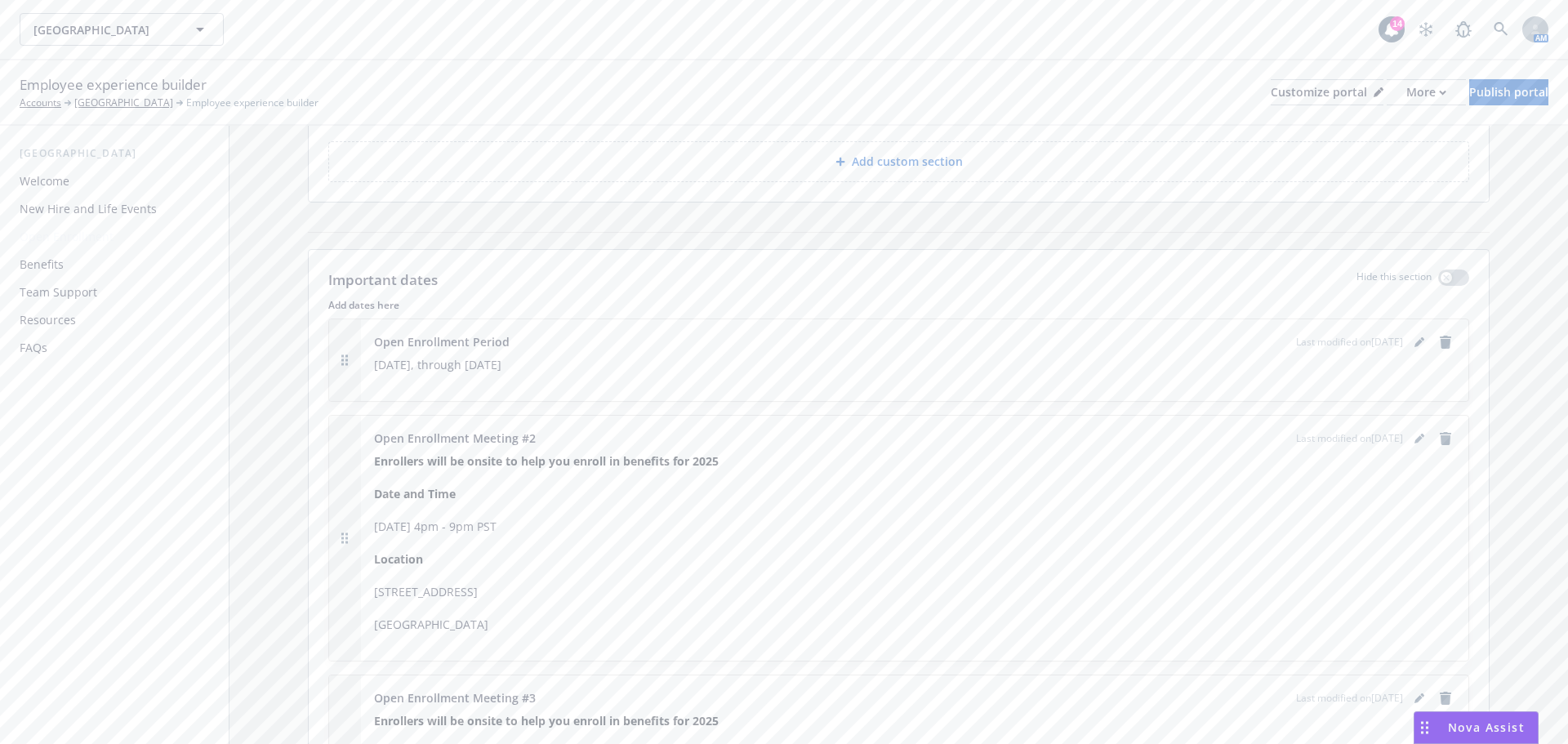
click at [1419, 441] on div "Last modified on 12/09/2024" at bounding box center [1375, 438] width 159 height 20
click at [1439, 440] on icon "remove" at bounding box center [1445, 438] width 13 height 13
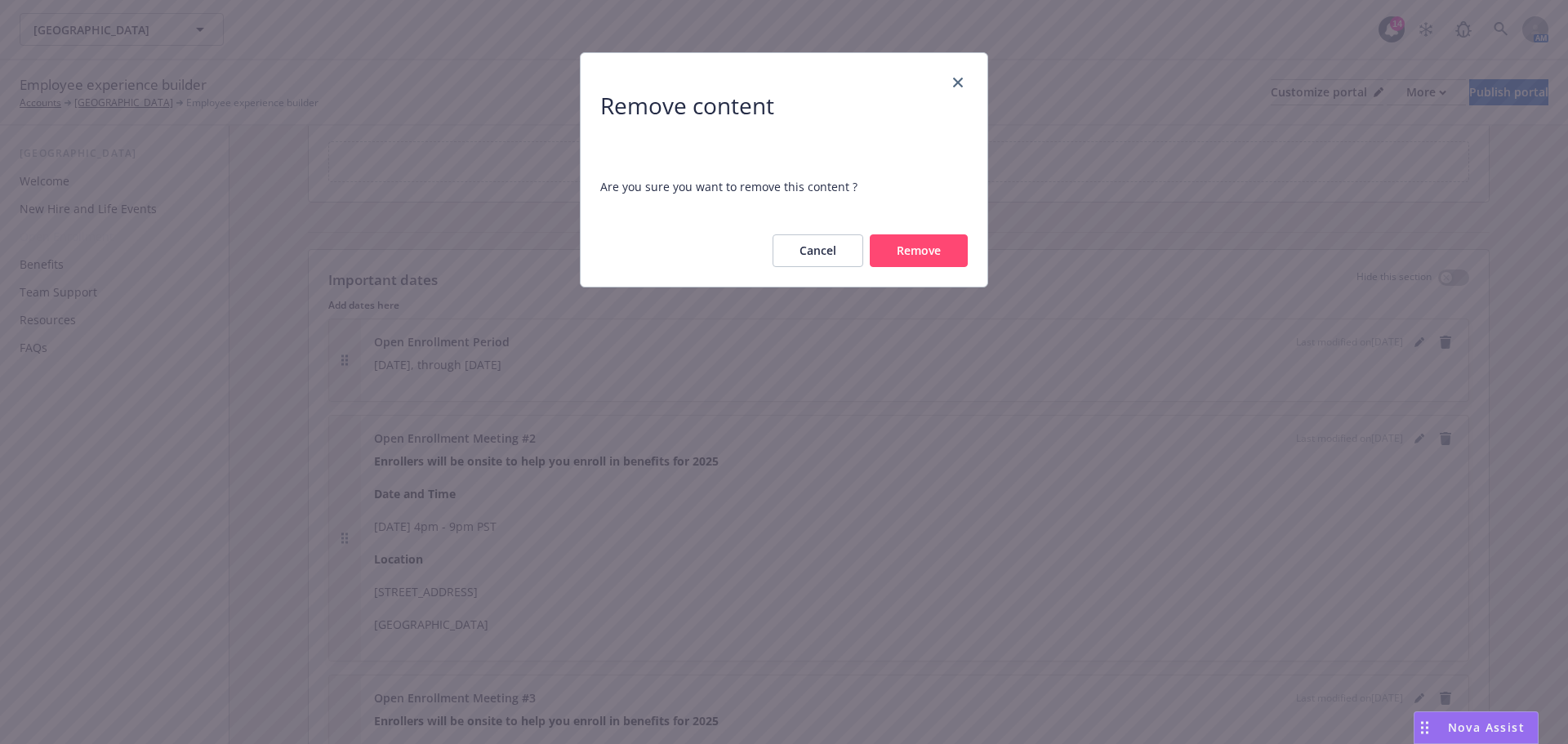
click at [917, 246] on button "Remove" at bounding box center [918, 251] width 98 height 32
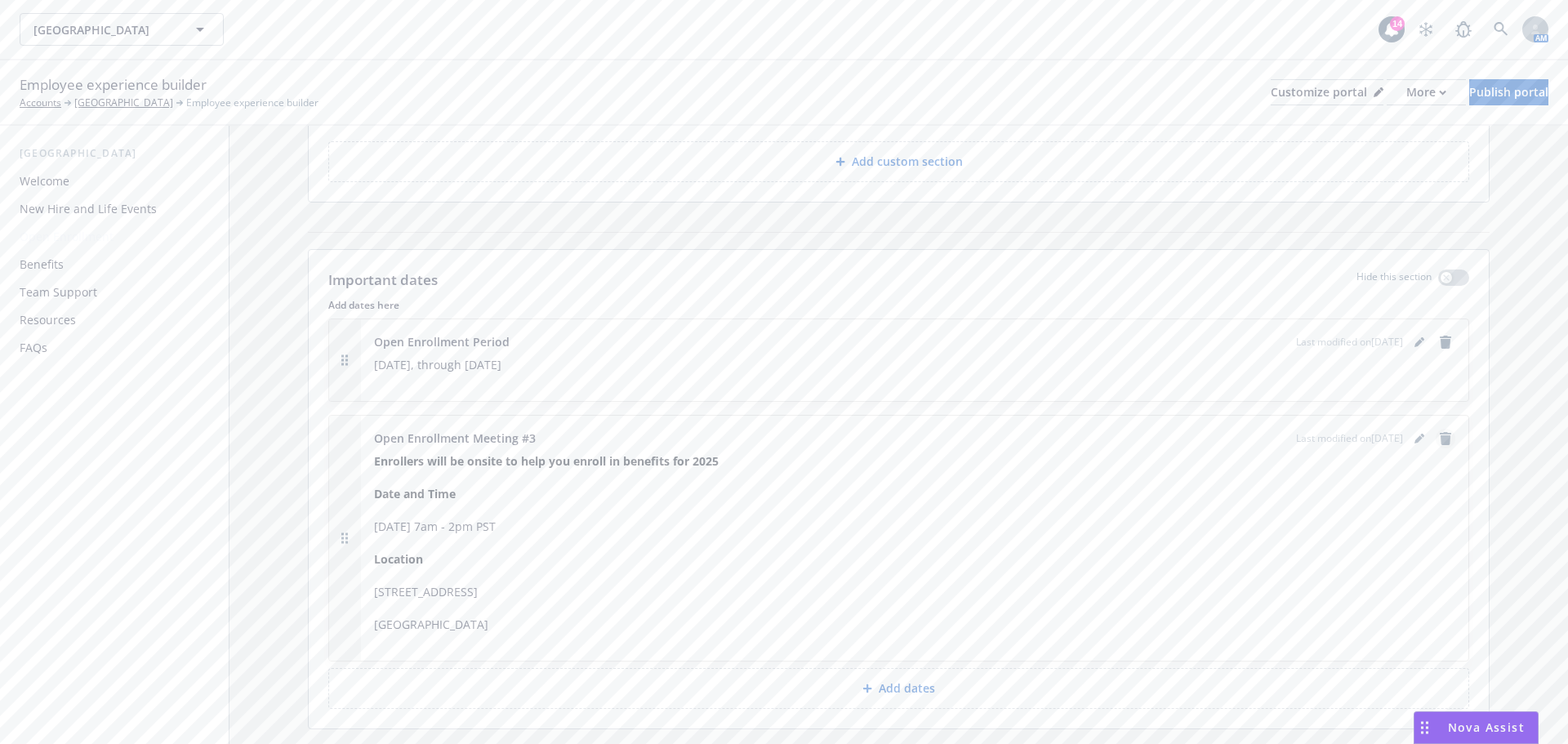
click at [1440, 438] on icon "remove" at bounding box center [1445, 438] width 11 height 13
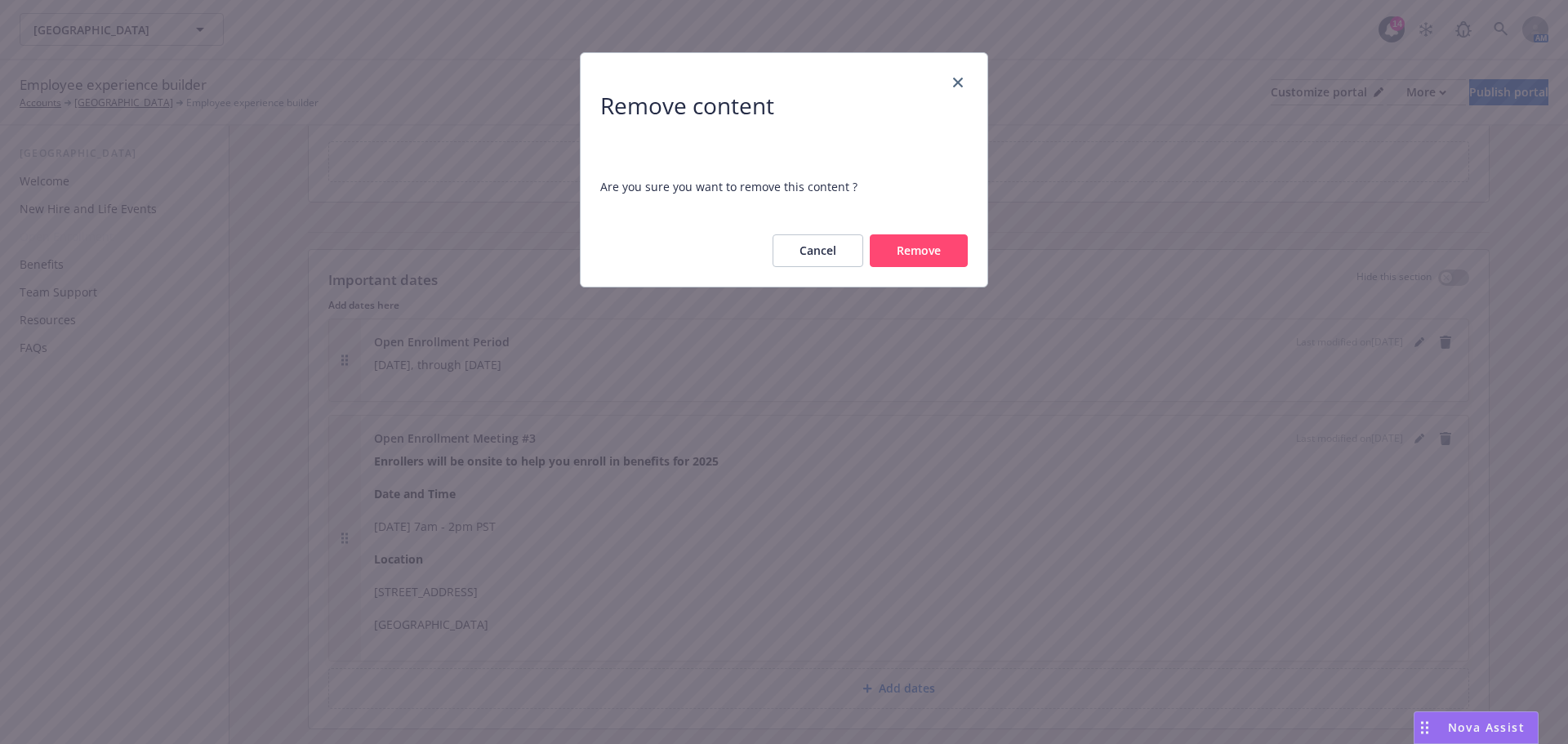
click at [898, 262] on button "Remove" at bounding box center [918, 251] width 98 height 32
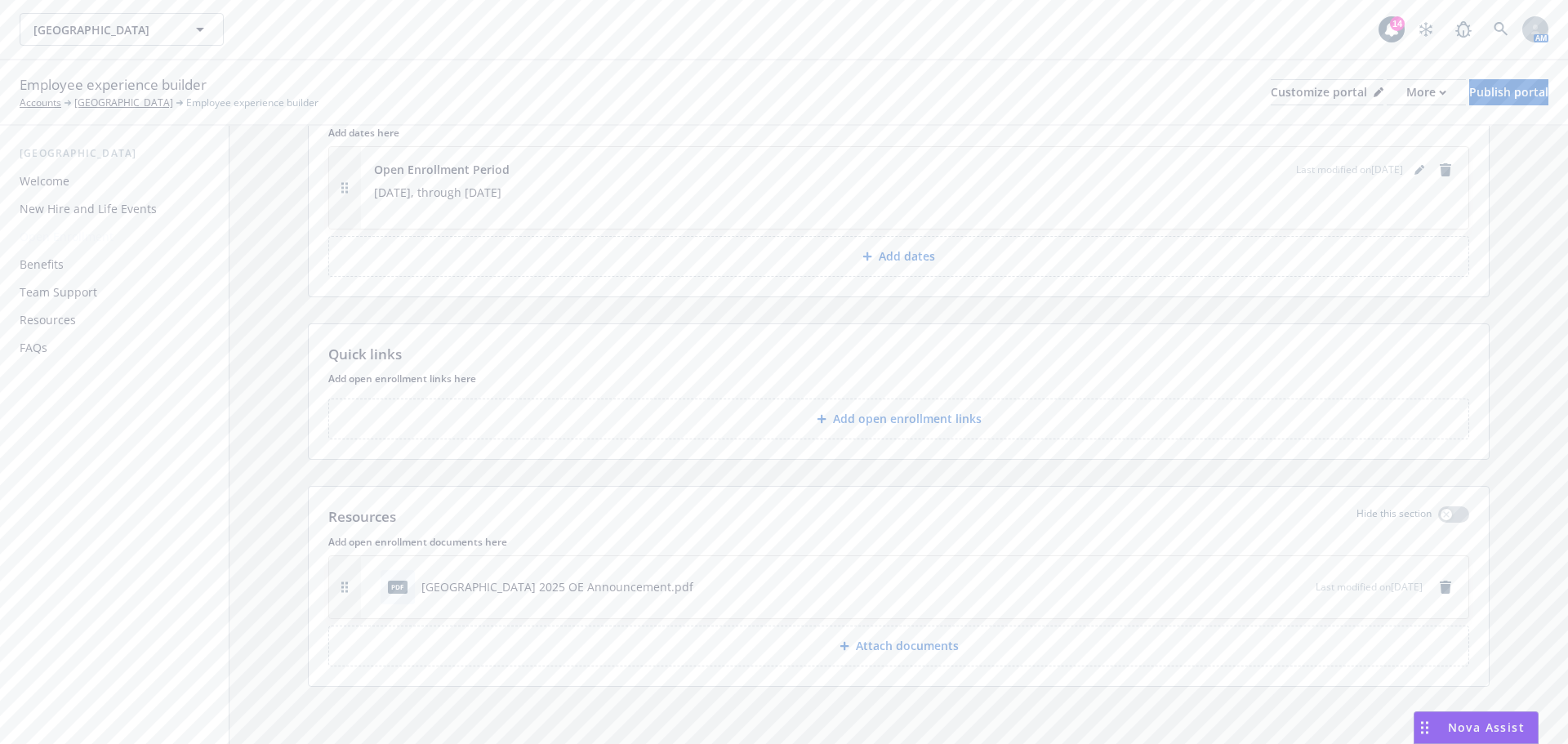
scroll to position [2058, 0]
click at [613, 567] on div "pdf Rio Las Vegas Hotel 2025 OE Announcement.pdf" at bounding box center [536, 579] width 313 height 34
click at [608, 578] on div "Rio Las Vegas Hotel 2025 OE Announcement.pdf" at bounding box center [557, 579] width 272 height 17
click at [1440, 580] on icon "remove" at bounding box center [1445, 579] width 11 height 13
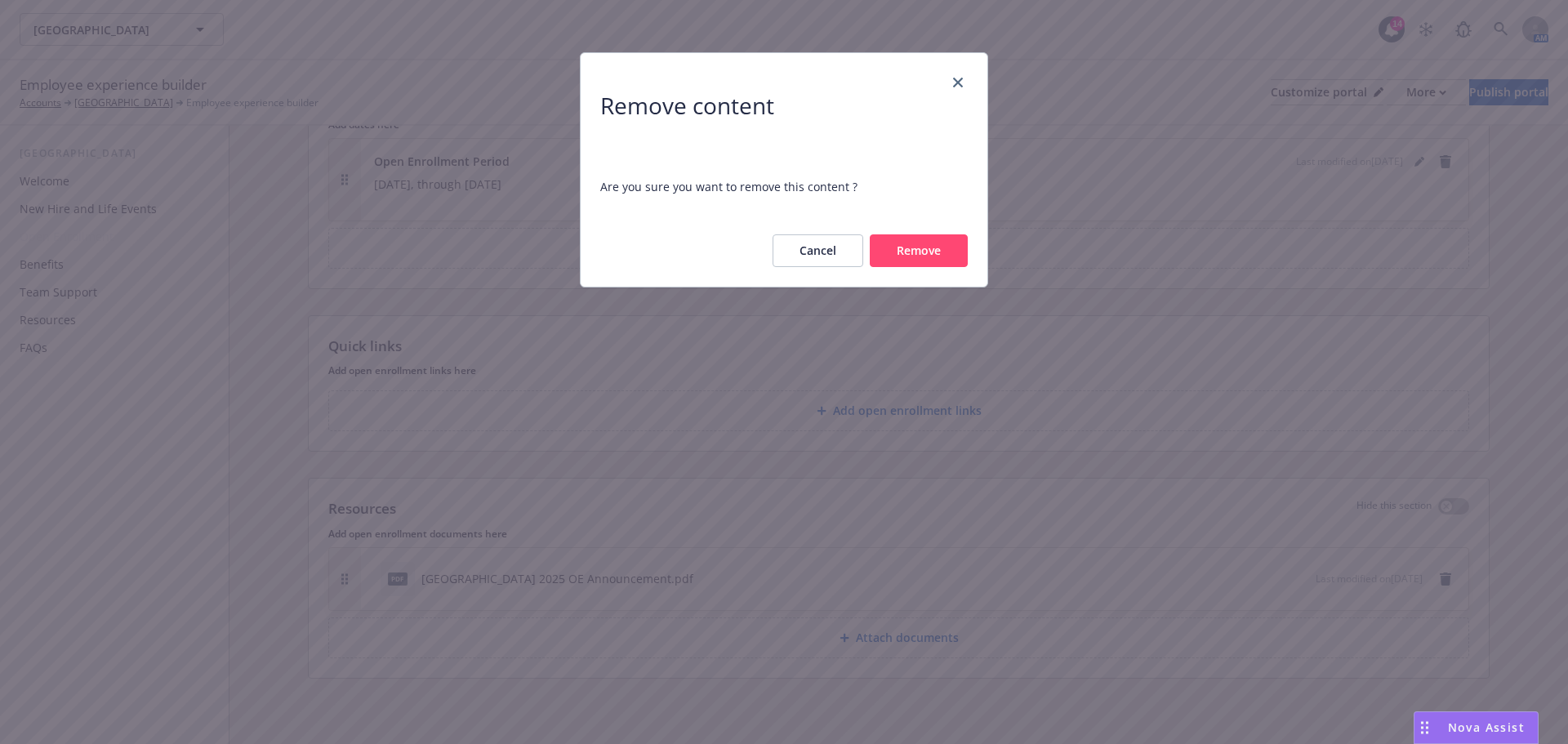
click at [929, 245] on button "Remove" at bounding box center [918, 251] width 98 height 32
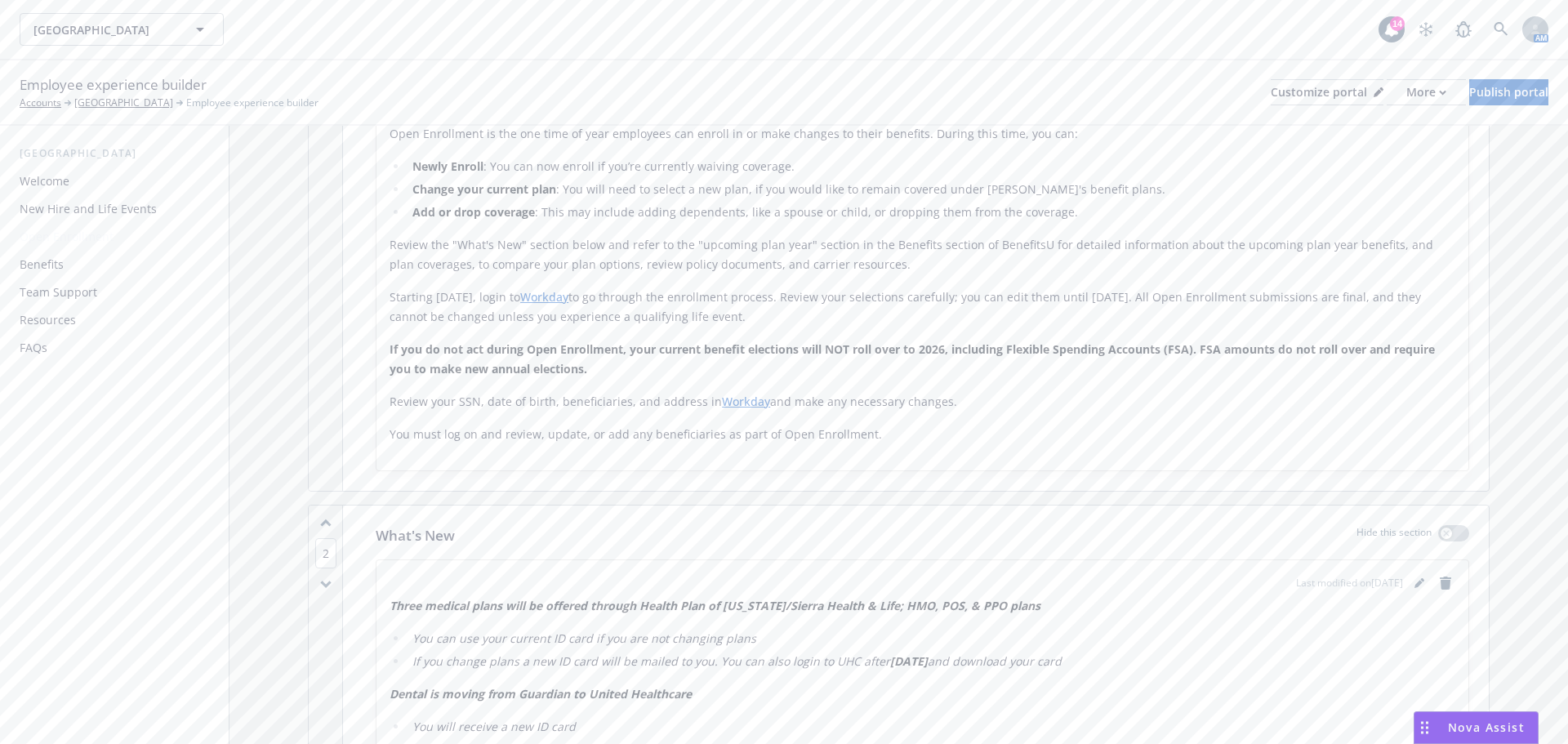
scroll to position [0, 0]
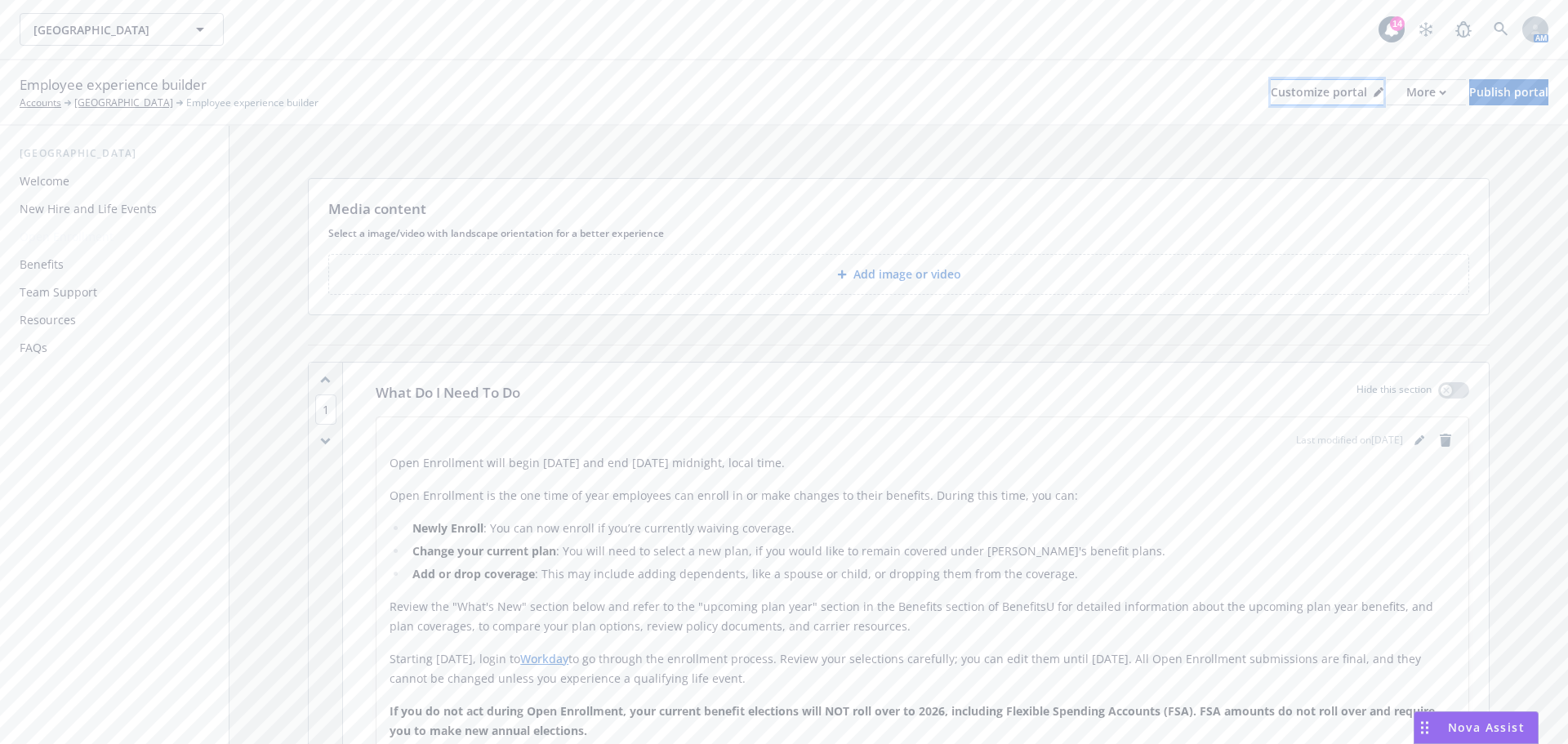
click at [1276, 100] on div "Customize portal" at bounding box center [1328, 92] width 113 height 25
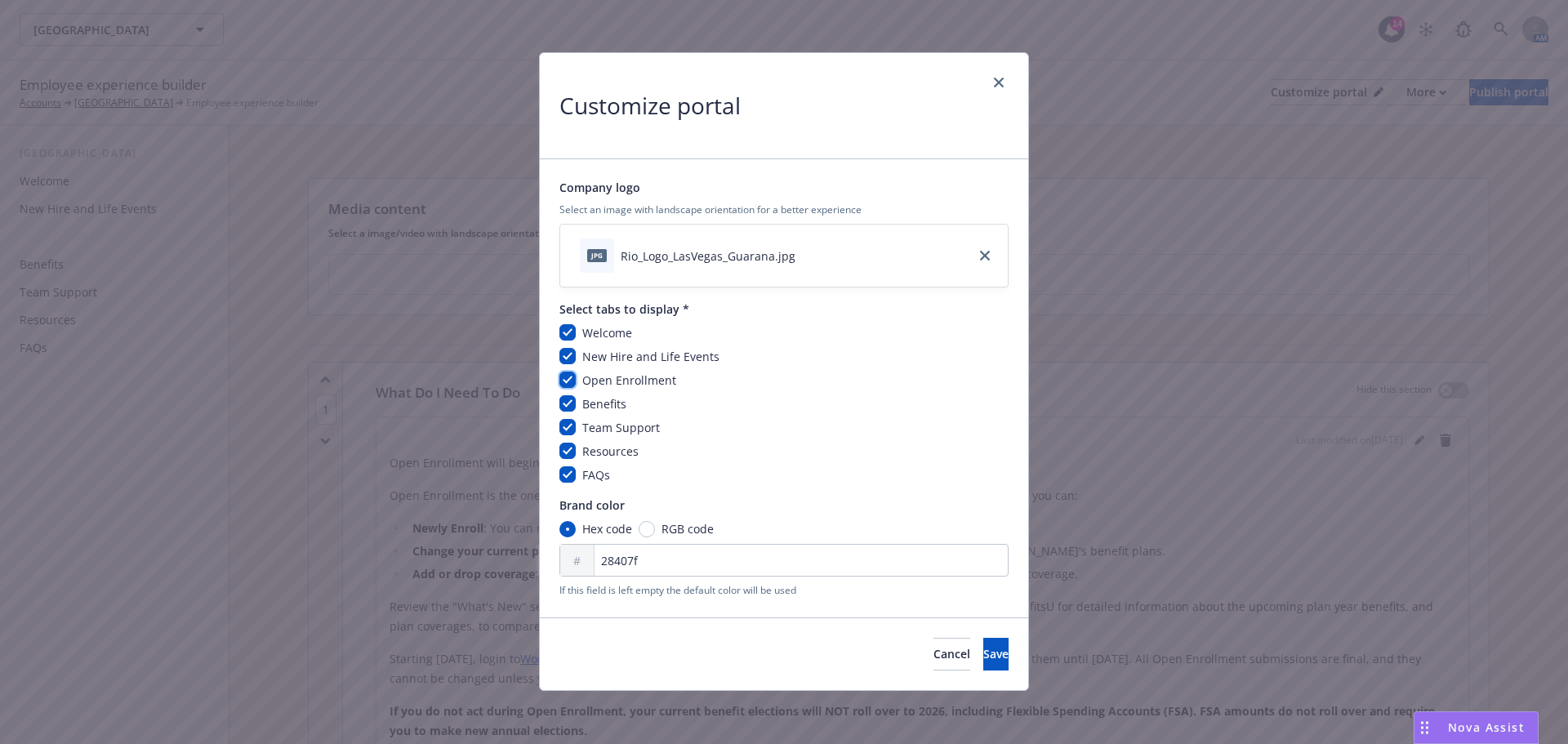
click at [571, 379] on input "checkbox" at bounding box center [567, 379] width 16 height 16
checkbox input "false"
click at [983, 656] on button "Save" at bounding box center [996, 654] width 26 height 32
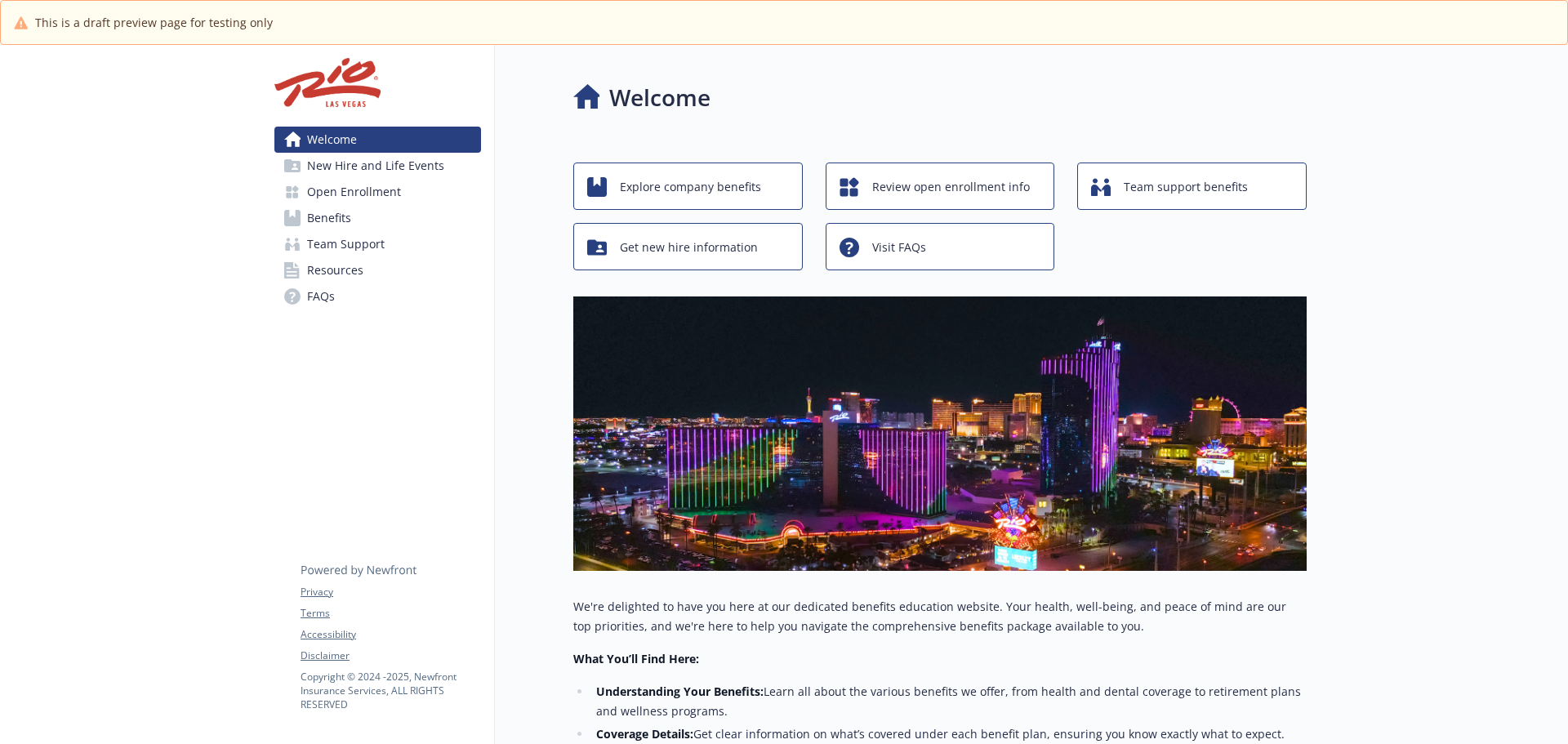
click at [319, 184] on span "Open Enrollment" at bounding box center [354, 192] width 94 height 26
